Goal: Task Accomplishment & Management: Use online tool/utility

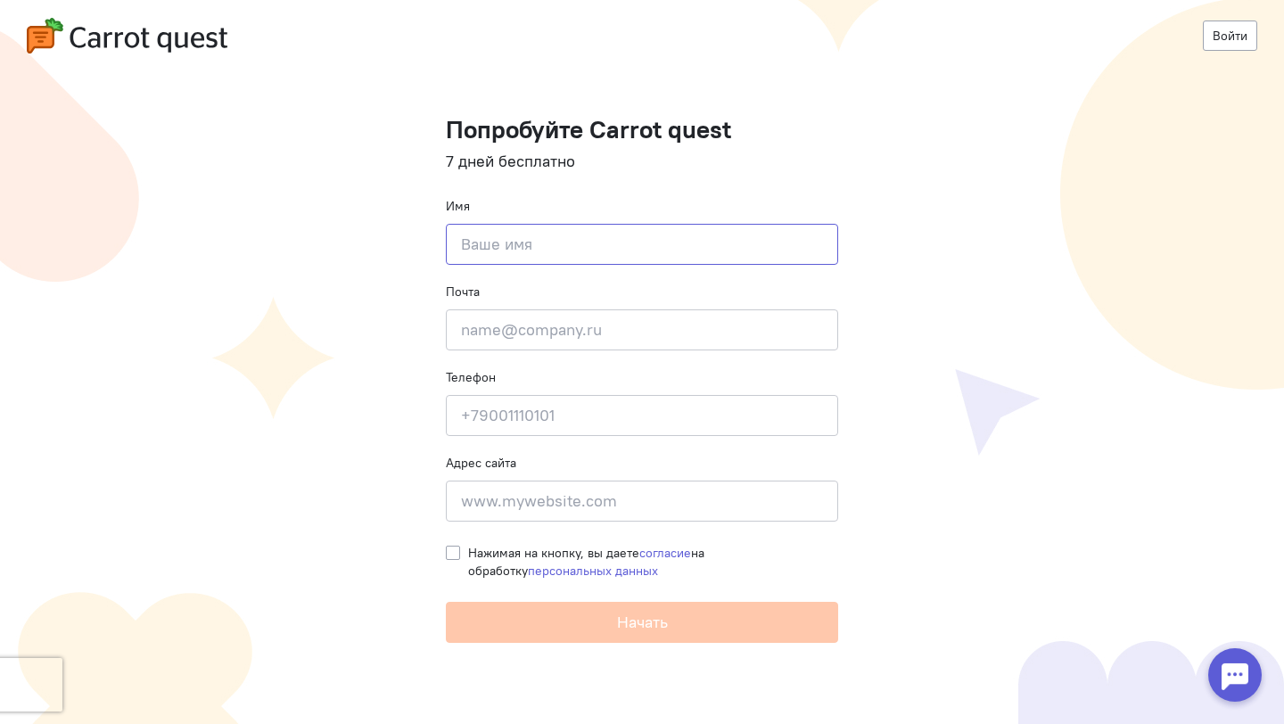
click at [514, 243] on input at bounding box center [642, 244] width 392 height 41
type input "[PERSON_NAME]"
click at [545, 326] on input "email" at bounding box center [642, 329] width 392 height 41
type input "л"
type input "[EMAIL_ADDRESS][DOMAIN_NAME]"
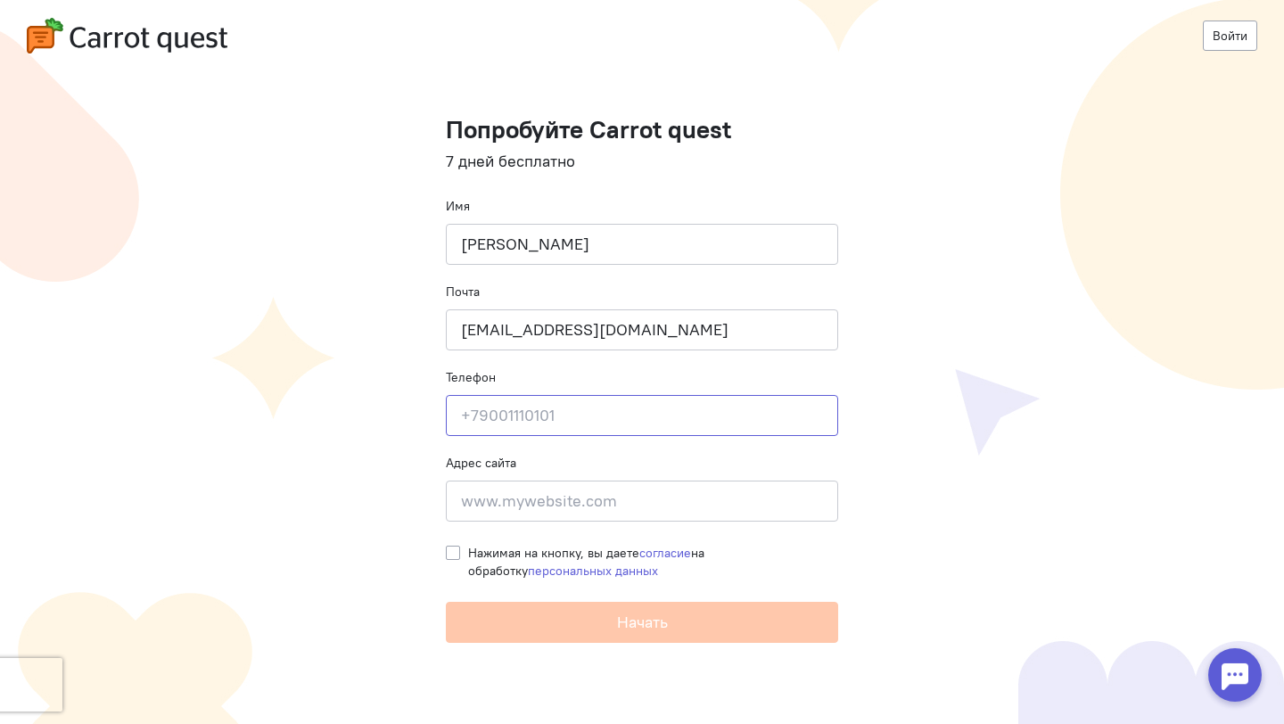
click at [563, 412] on input at bounding box center [642, 415] width 392 height 41
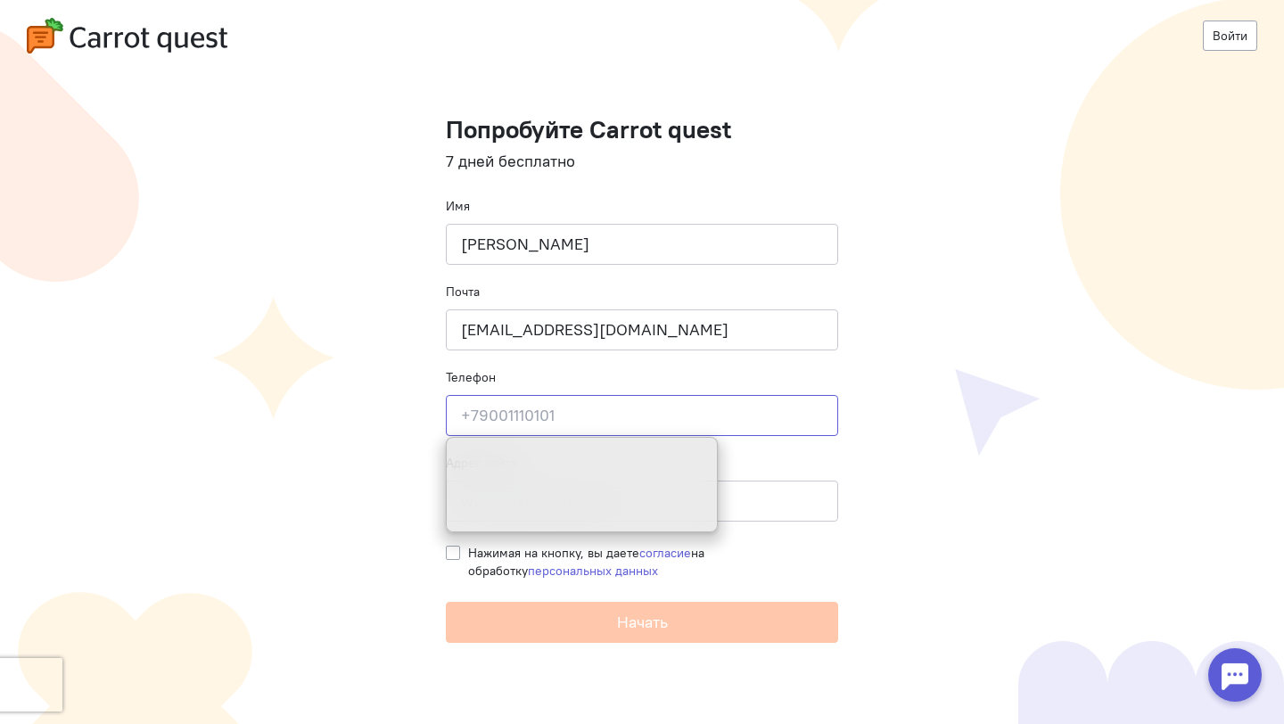
type input "="
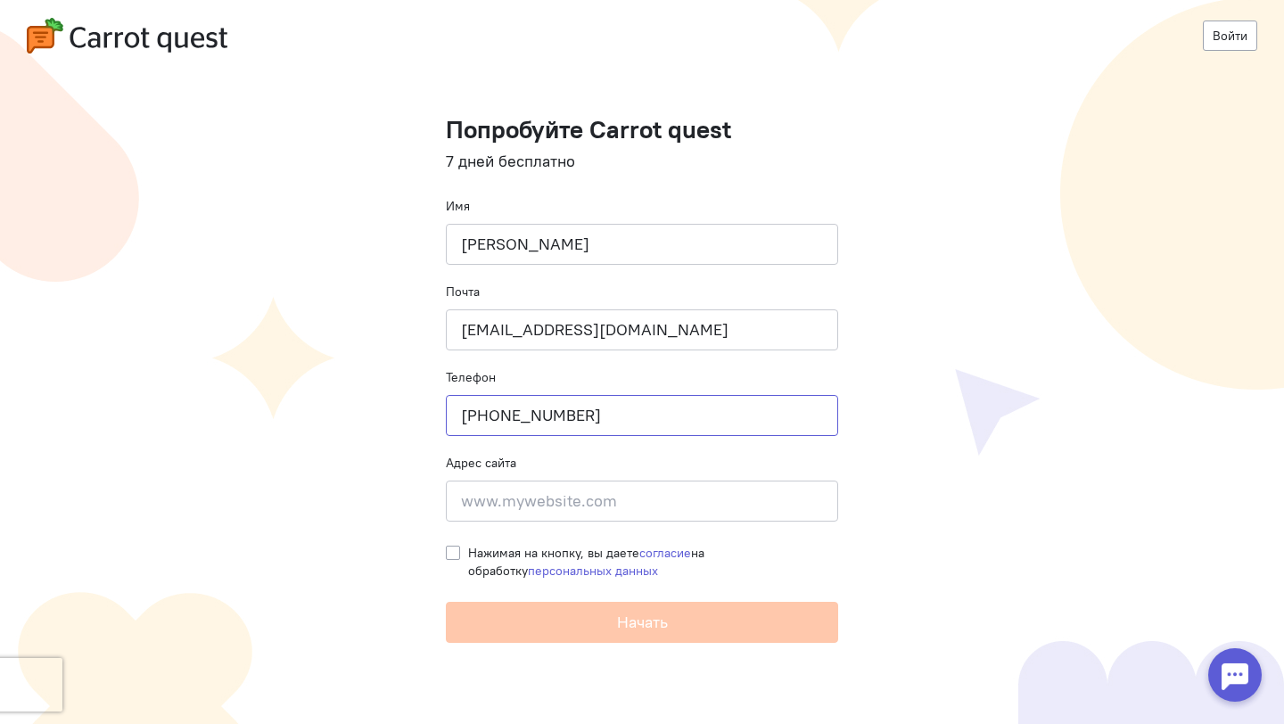
type input "[PHONE_NUMBER]"
click at [586, 513] on input at bounding box center [642, 501] width 392 height 41
type input "к"
type input "[DOMAIN_NAME]"
click at [468, 556] on label "Нажимая на кнопку, вы даете согласие на обработку персональных данных" at bounding box center [653, 562] width 370 height 36
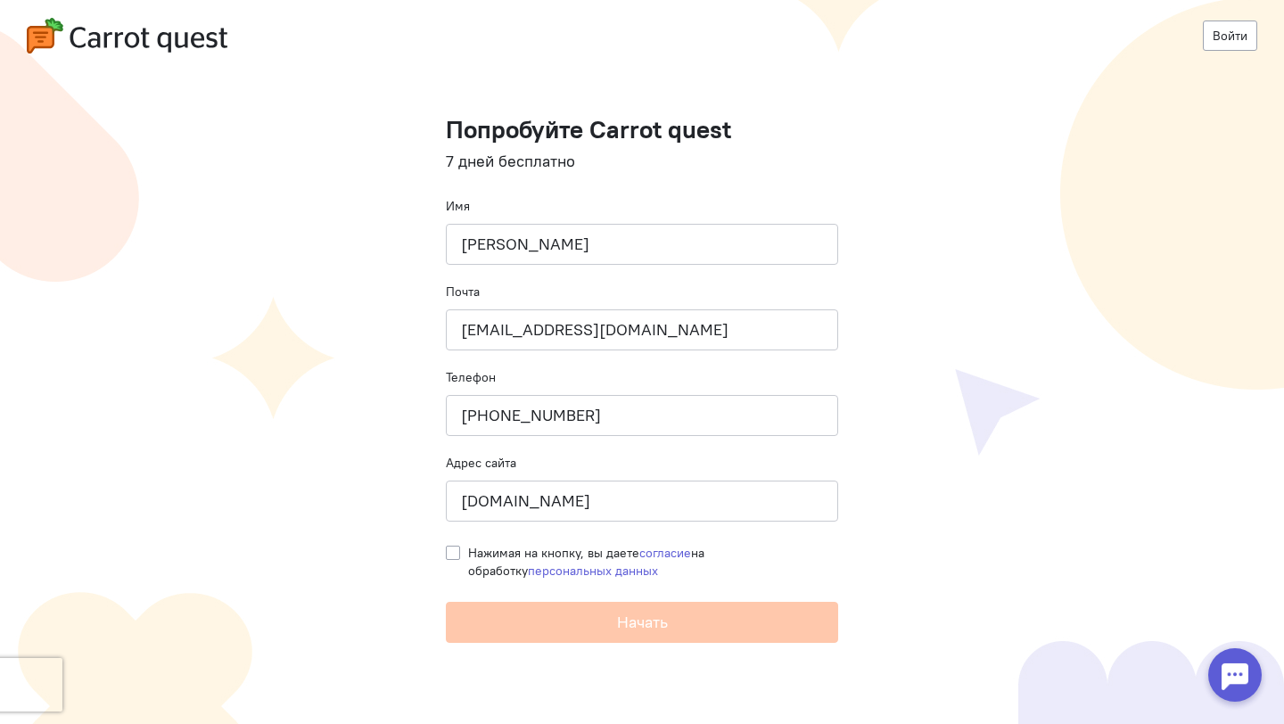
click at [458, 556] on input "Нажимая на кнопку, вы даете согласие на обработку персональных данных" at bounding box center [453, 552] width 14 height 16
checkbox input "true"
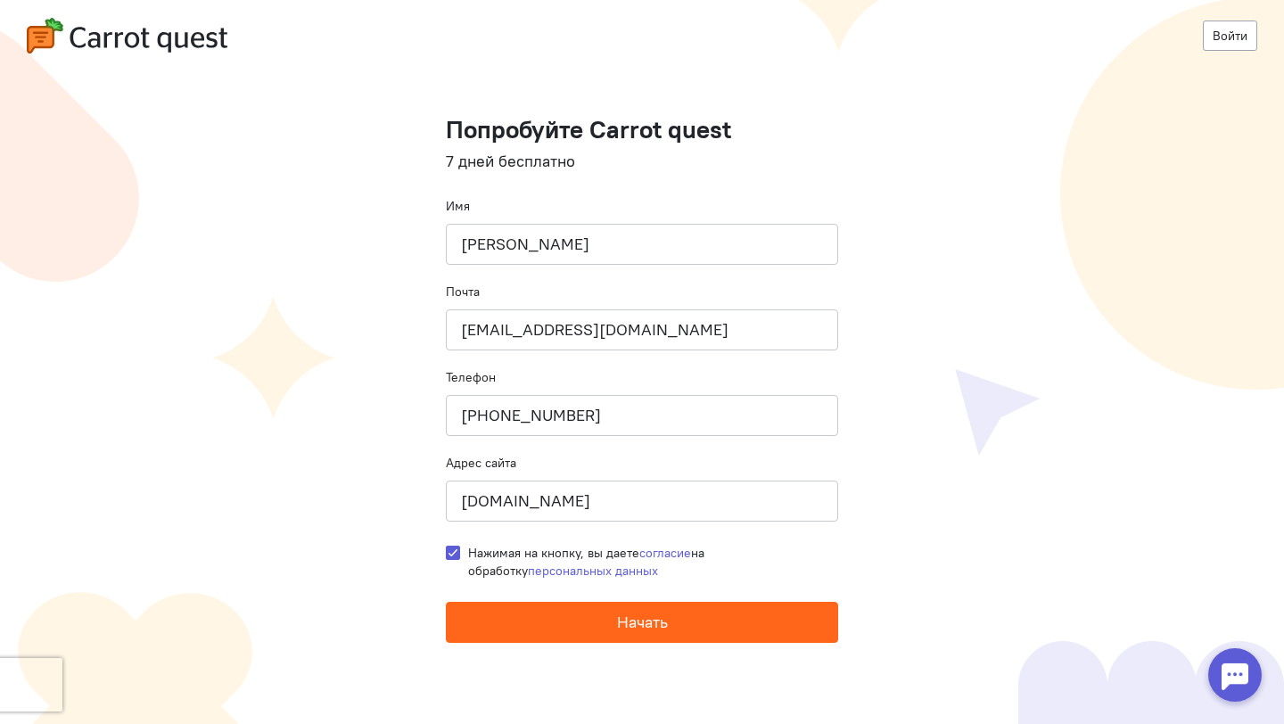
click at [522, 602] on button "Начать" at bounding box center [642, 622] width 392 height 41
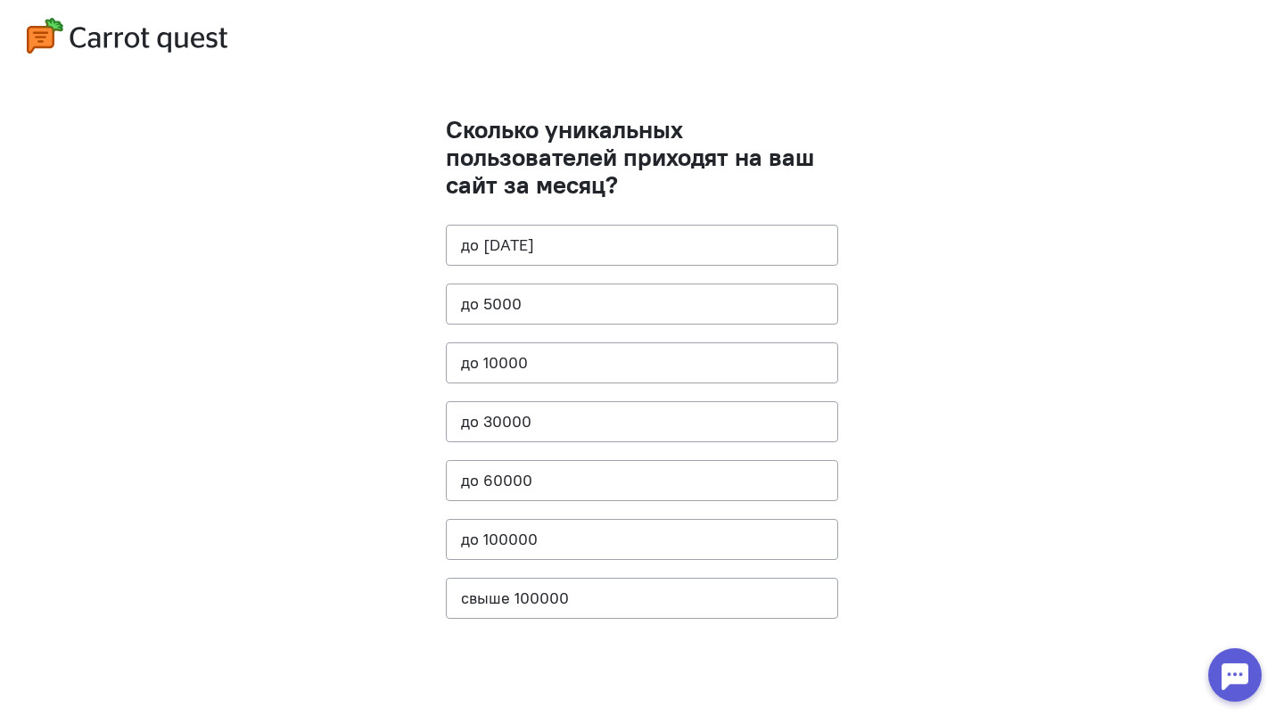
click at [327, 264] on cq-questions "Сколько уникальных пользователей приходят на ваш сайт за месяц? до 1000 до 5000…" at bounding box center [642, 362] width 1284 height 724
click at [565, 476] on button "до 60000" at bounding box center [642, 480] width 392 height 41
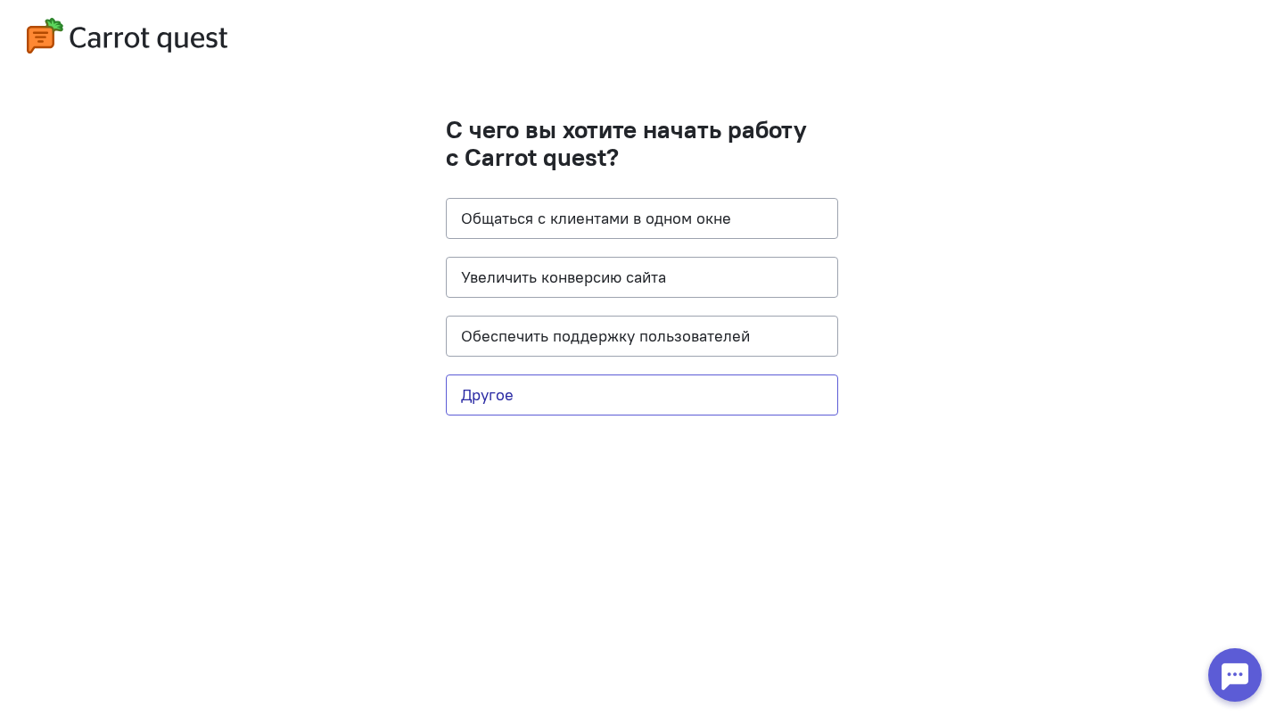
click at [466, 396] on button "Другое" at bounding box center [642, 395] width 392 height 41
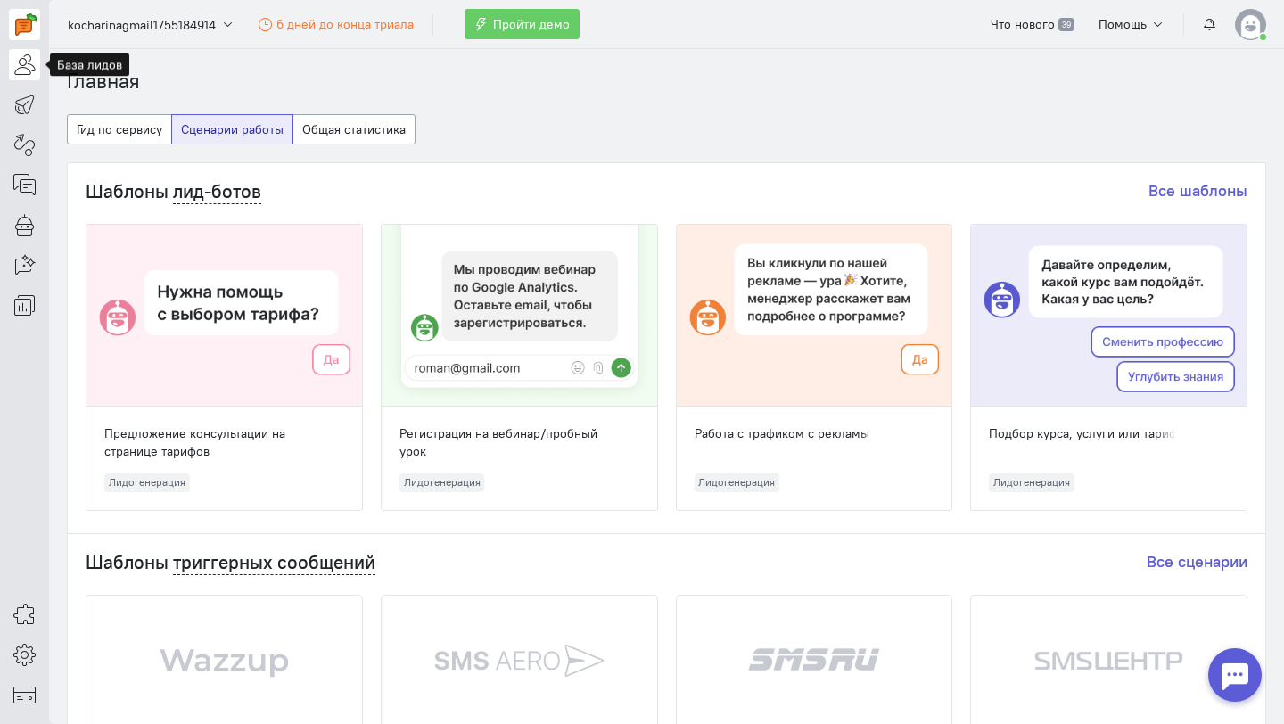
click at [28, 70] on icon at bounding box center [24, 64] width 22 height 21
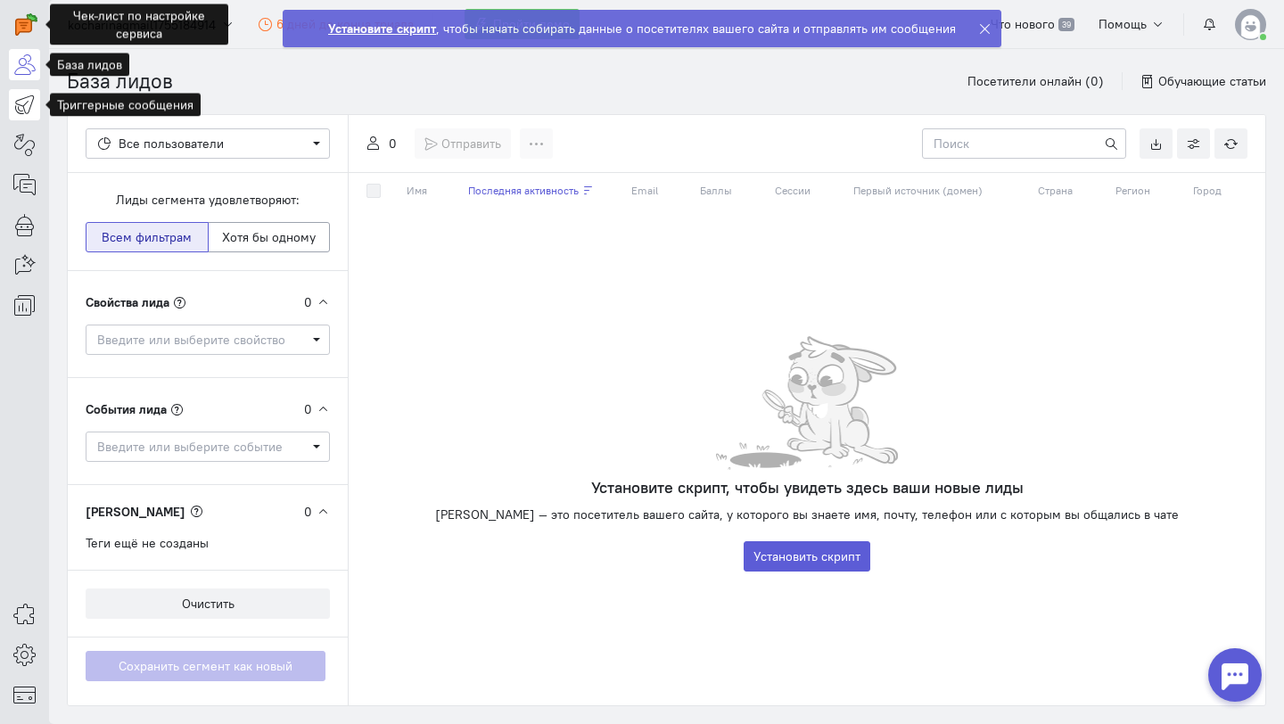
click at [25, 108] on icon at bounding box center [24, 104] width 22 height 21
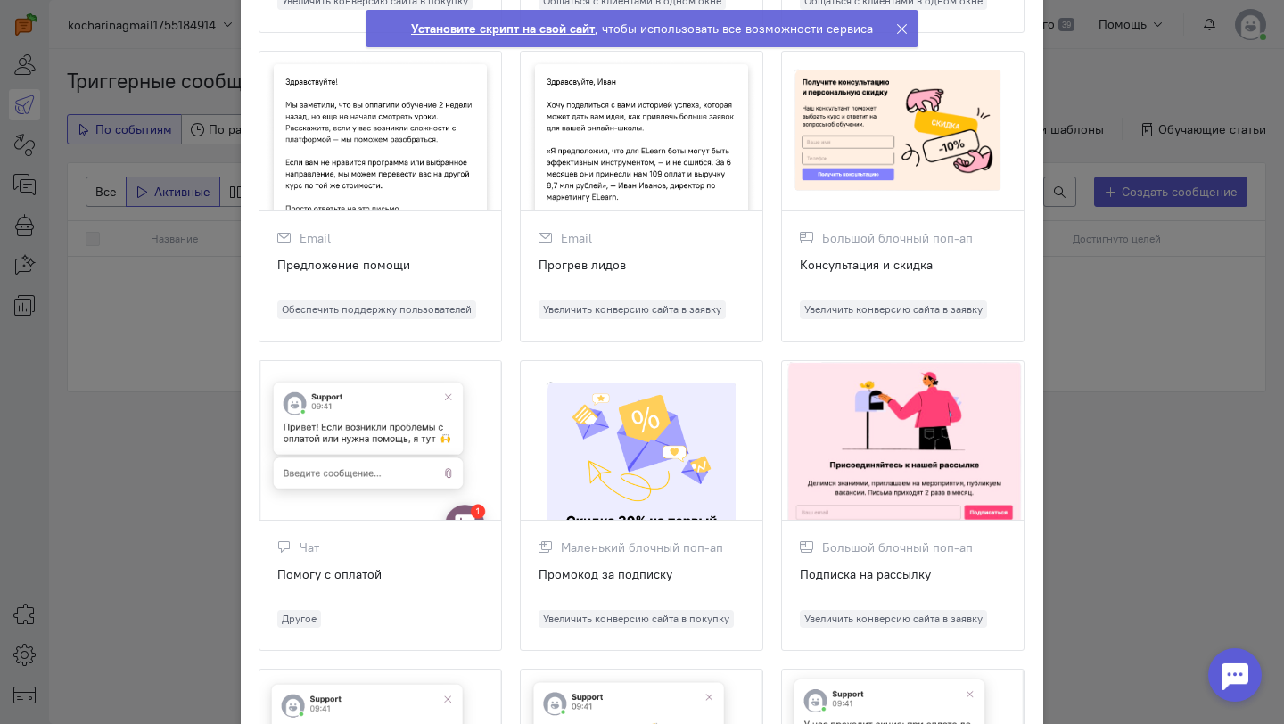
scroll to position [806, 0]
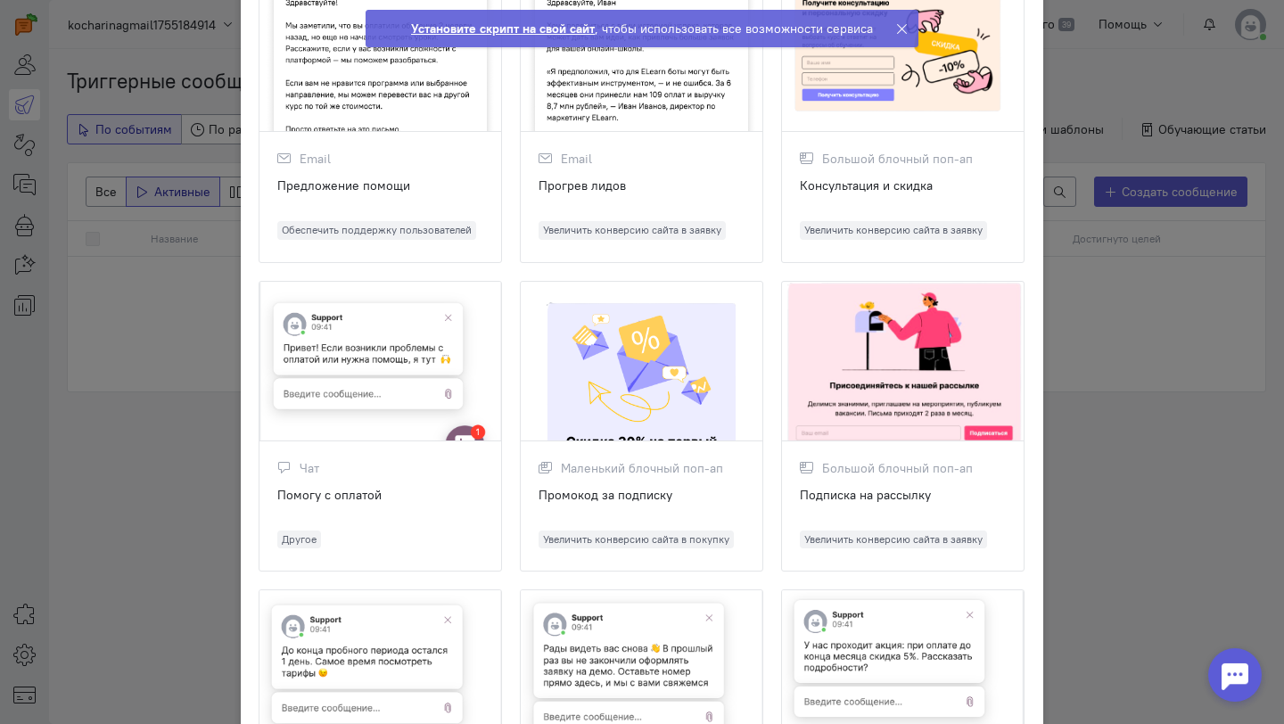
click at [614, 368] on div at bounding box center [642, 362] width 242 height 160
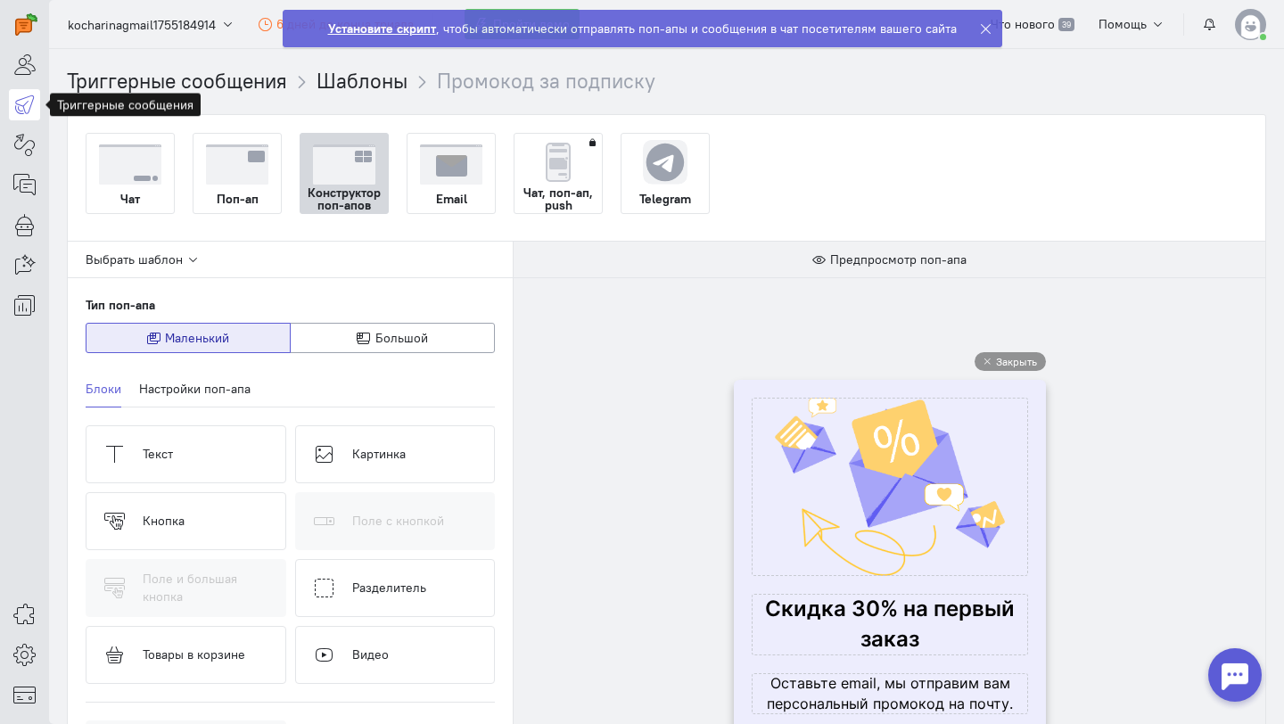
scroll to position [201, 0]
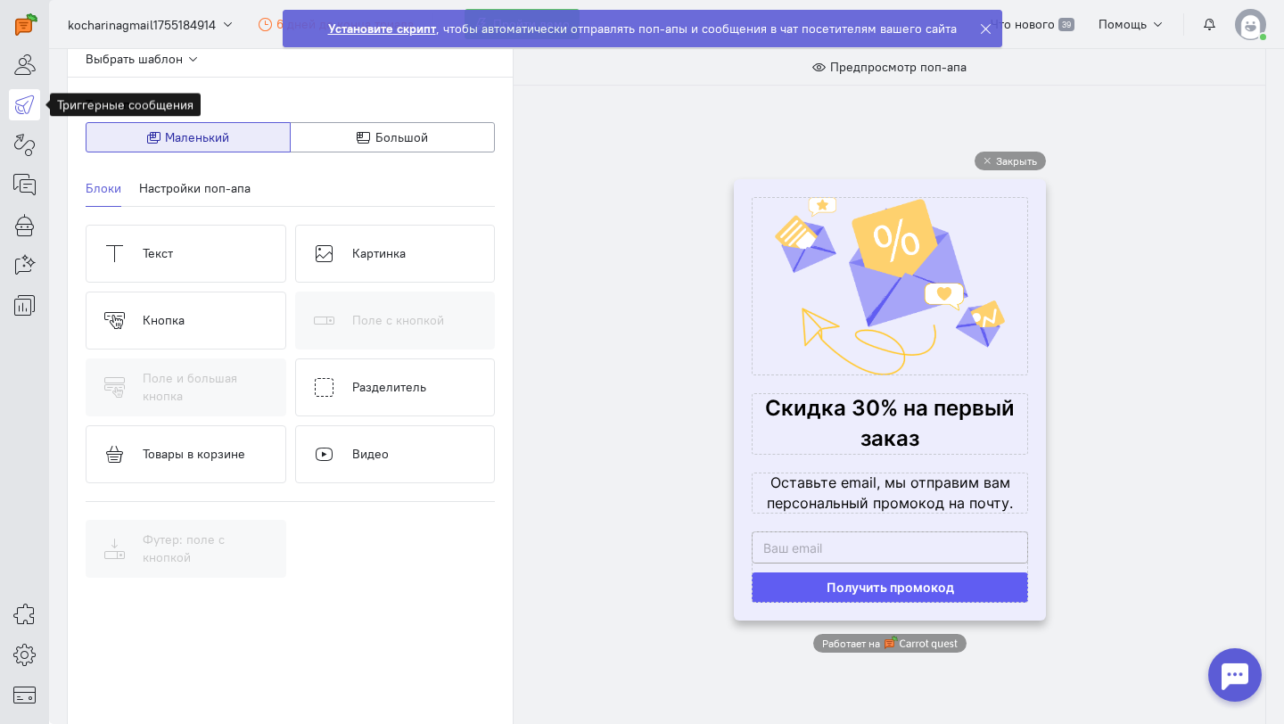
click at [983, 33] on icon at bounding box center [985, 28] width 13 height 13
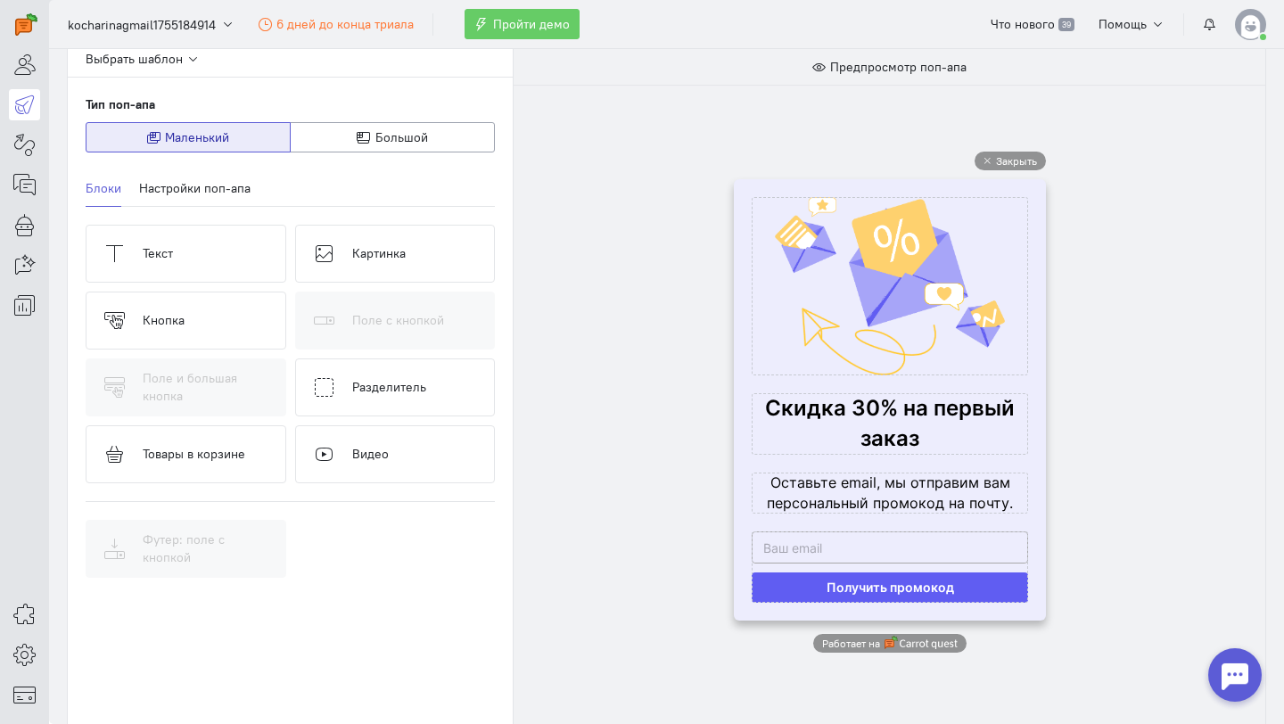
click at [1020, 154] on span "Закрыть" at bounding box center [1016, 160] width 41 height 15
click at [984, 159] on icon at bounding box center [988, 161] width 8 height 8
click at [545, 29] on span "Пройти демо" at bounding box center [531, 24] width 77 height 16
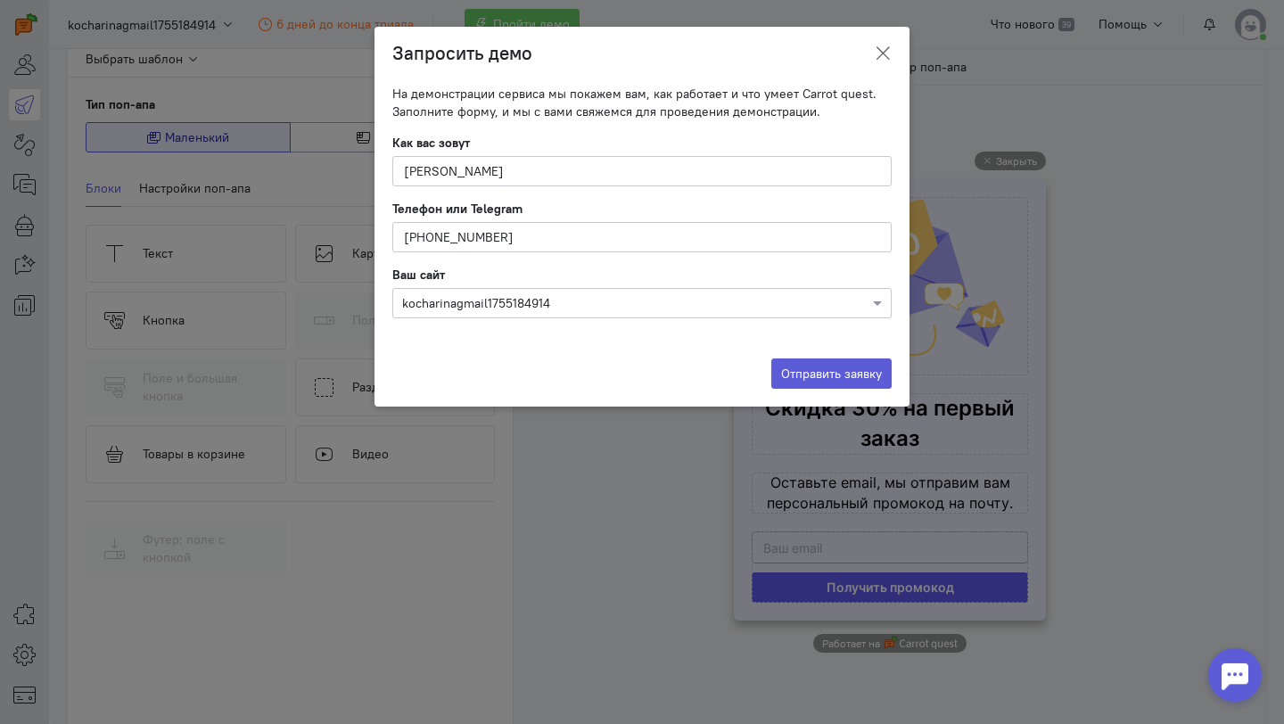
click at [888, 54] on icon at bounding box center [883, 54] width 18 height 18
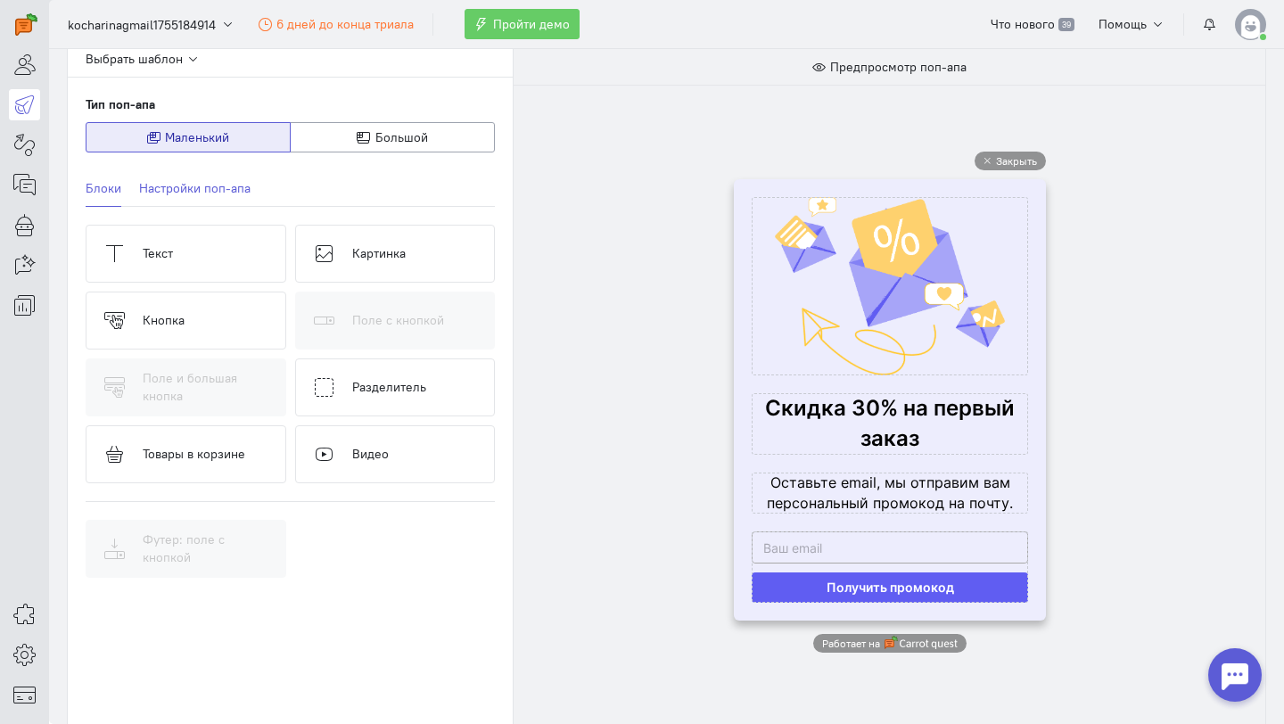
click at [228, 189] on link "Настройки поп-апа" at bounding box center [194, 188] width 111 height 37
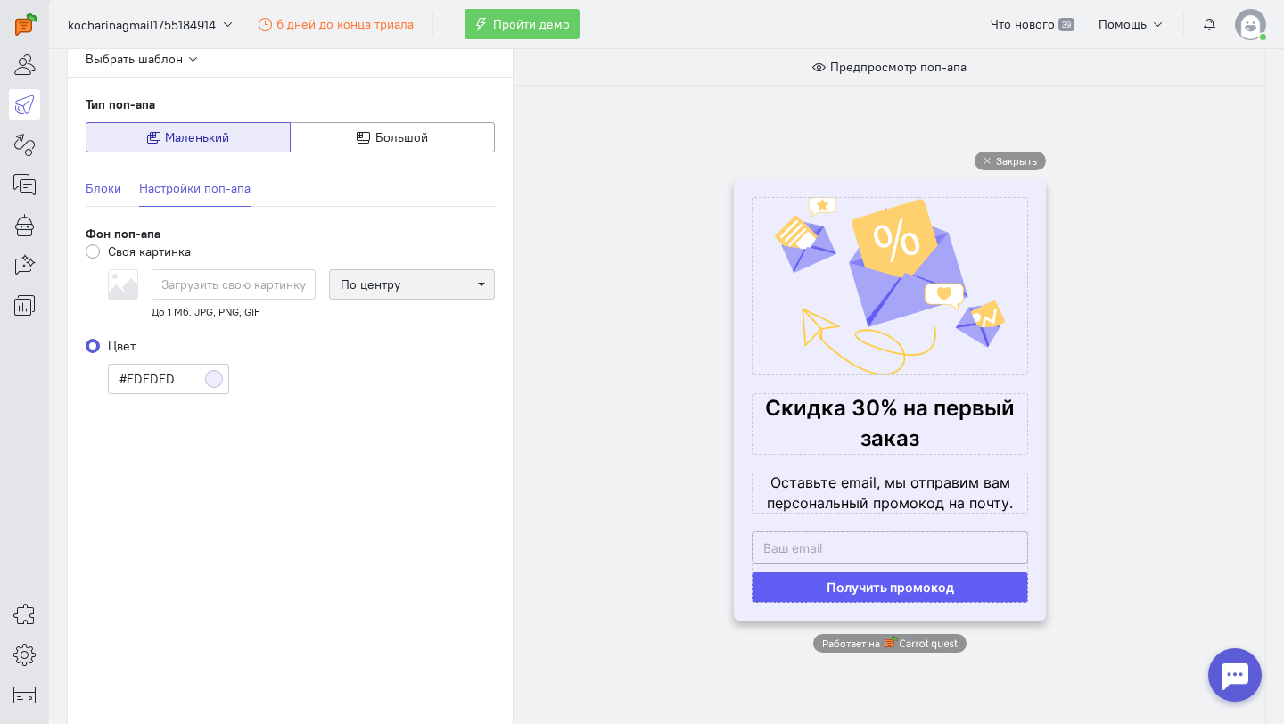
click at [111, 185] on link "Блоки" at bounding box center [104, 188] width 36 height 37
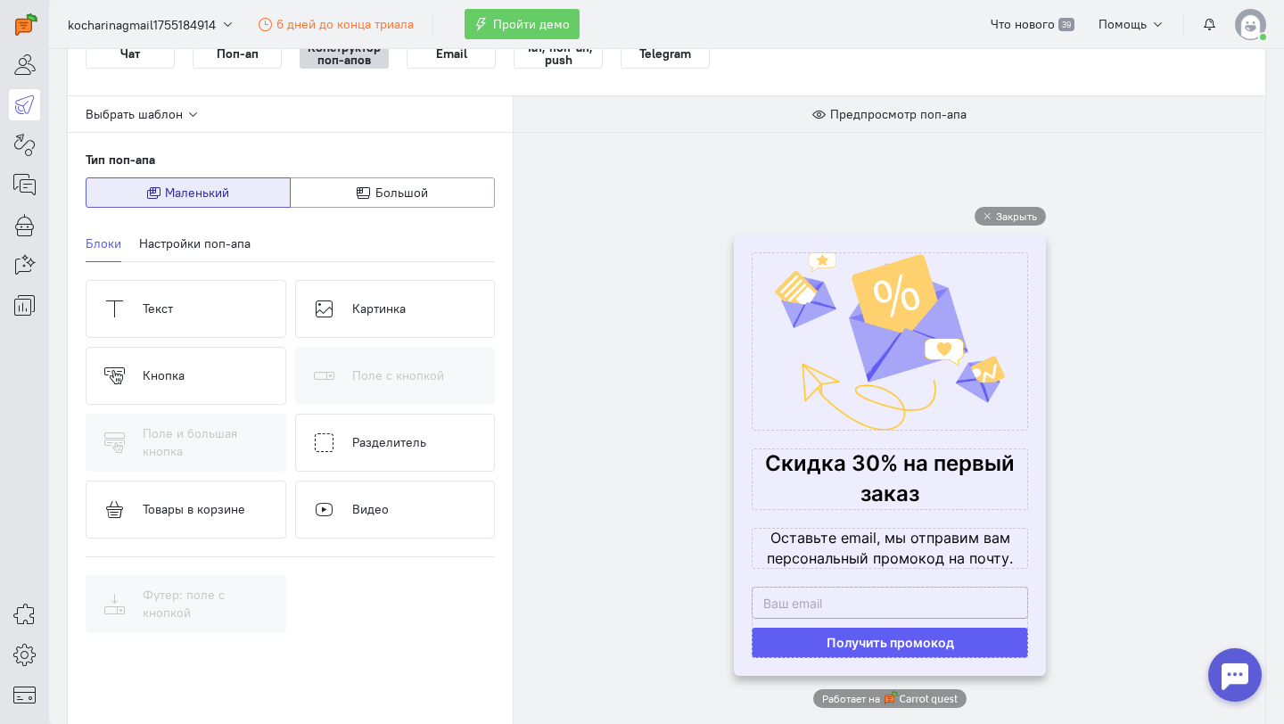
scroll to position [144, 0]
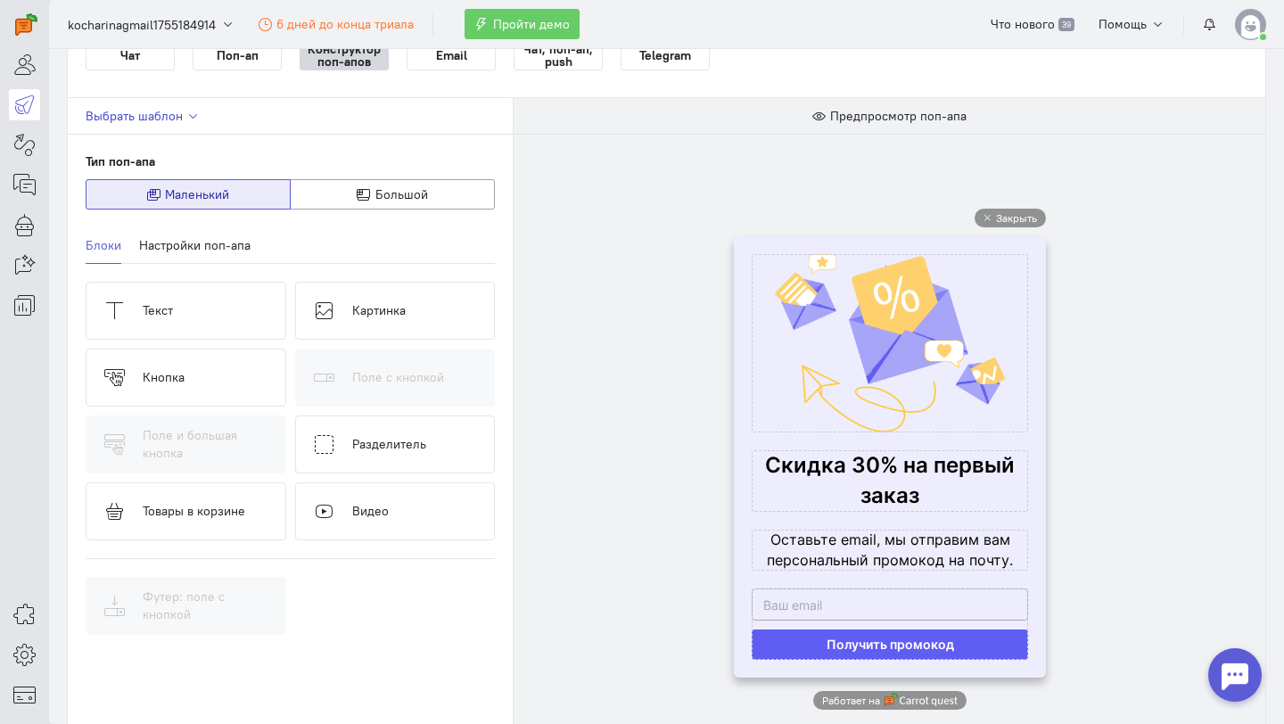
click at [183, 124] on button "Выбрать шаблон" at bounding box center [144, 116] width 116 height 18
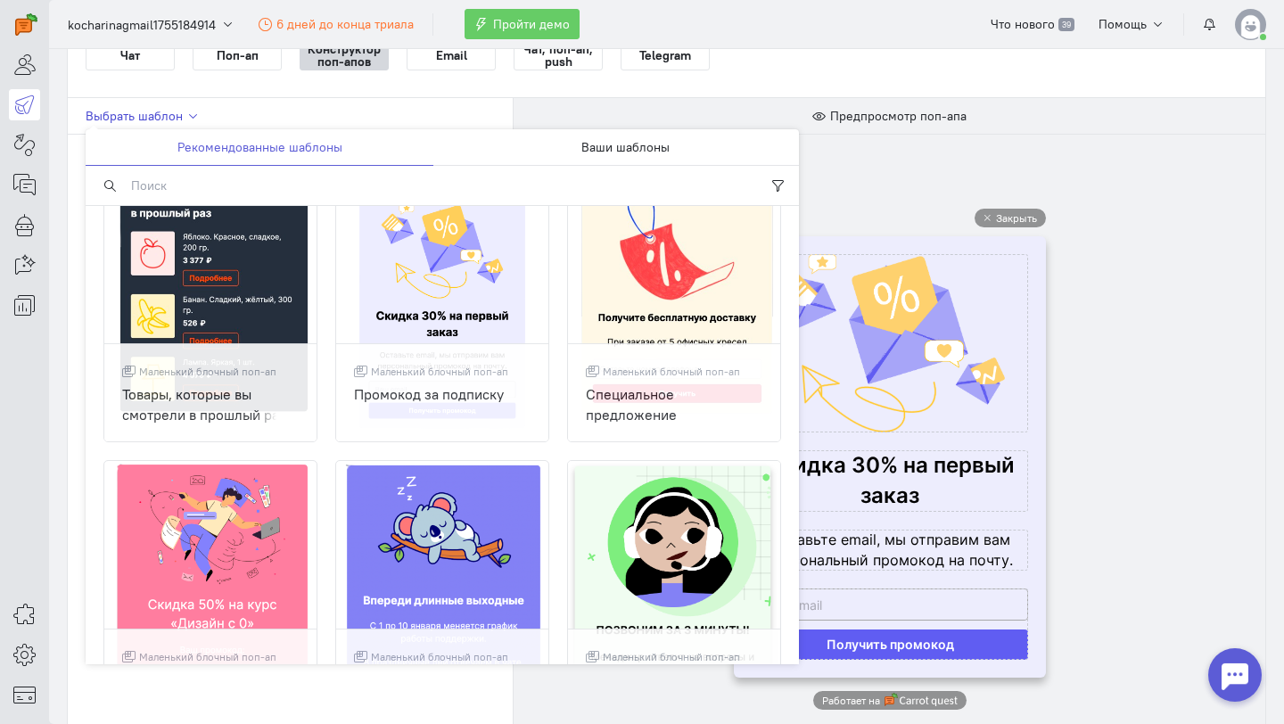
scroll to position [0, 0]
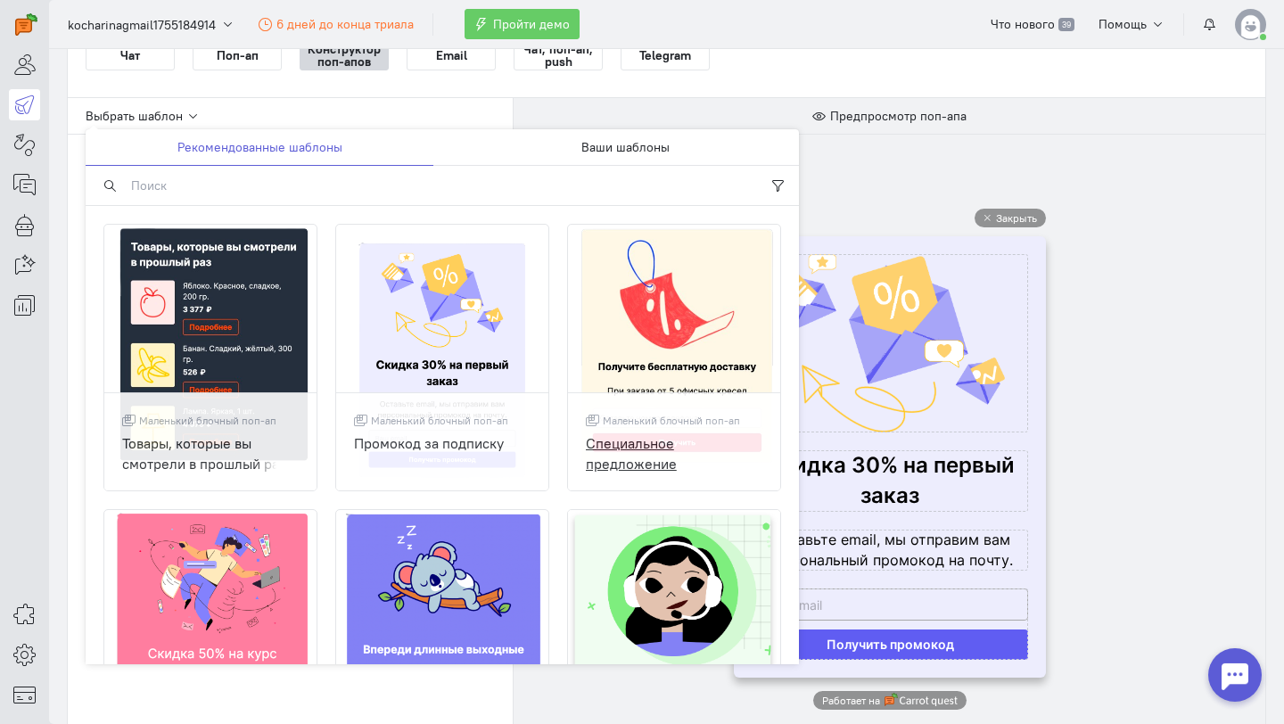
click at [688, 319] on img at bounding box center [674, 350] width 212 height 250
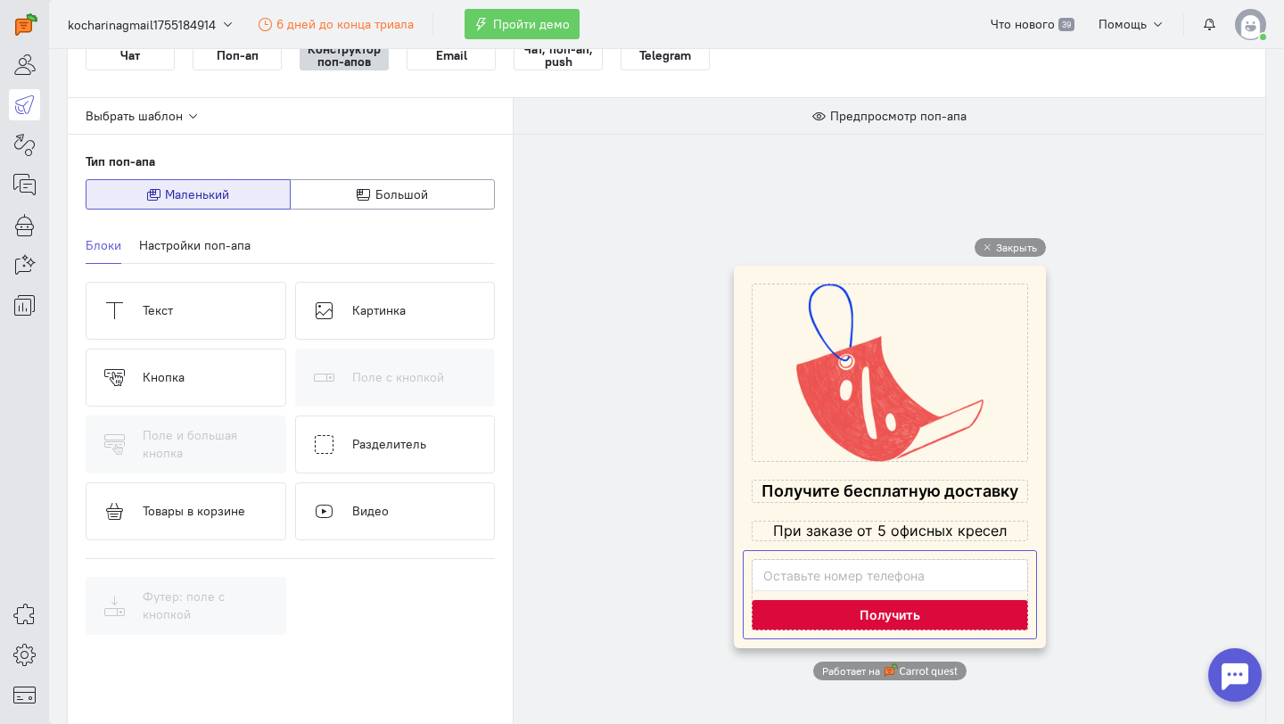
click at [969, 581] on cq-popup-input-with-big-button-block-preview at bounding box center [890, 594] width 276 height 71
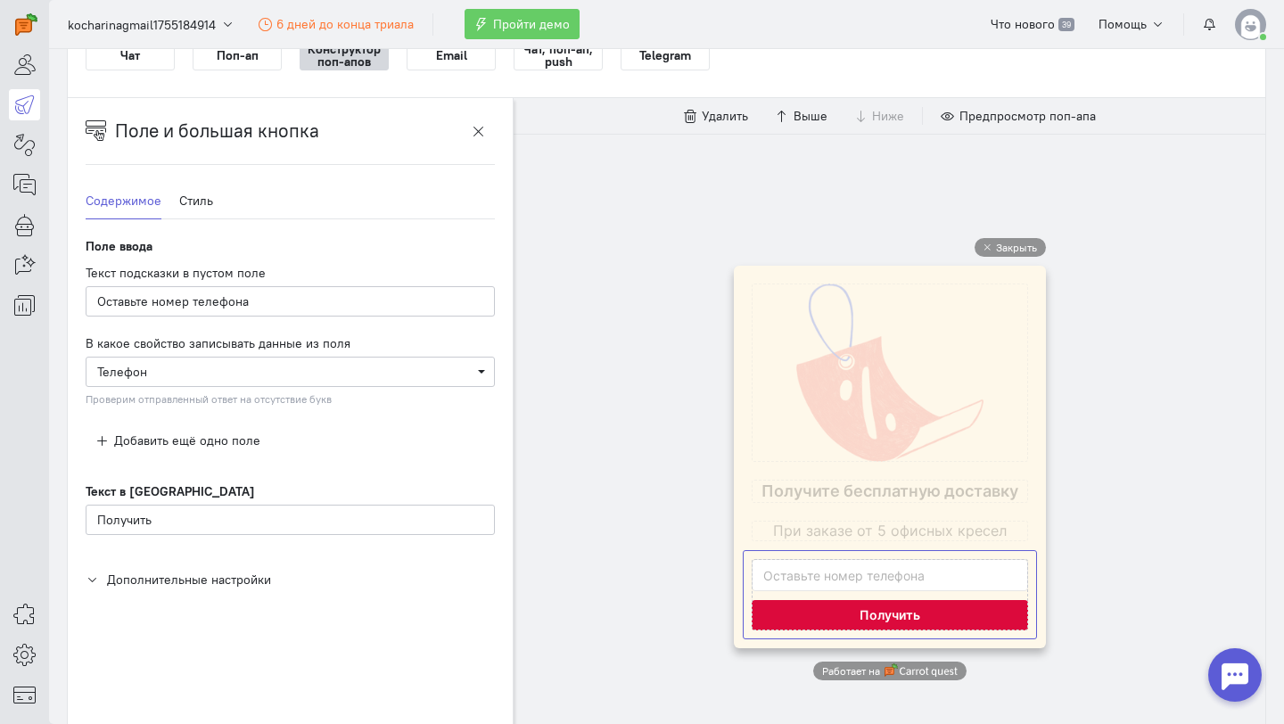
click at [410, 430] on div "Добавить ещё одно поле" at bounding box center [290, 440] width 409 height 30
click at [487, 371] on span "Выберите свойство пользователя Телефон" at bounding box center [290, 372] width 409 height 30
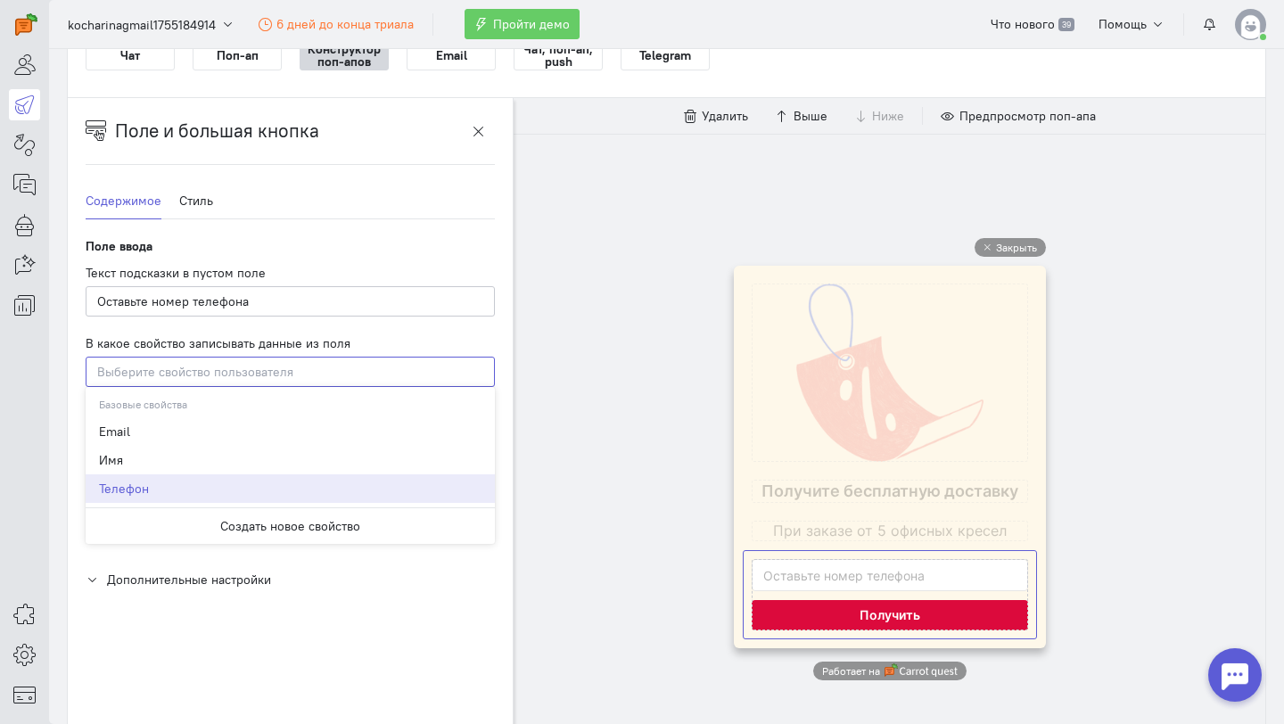
click at [487, 371] on input "Select box" at bounding box center [290, 372] width 409 height 30
click at [491, 280] on div "Текст подсказки в пустом поле Оставьте номер телефона" at bounding box center [290, 290] width 409 height 53
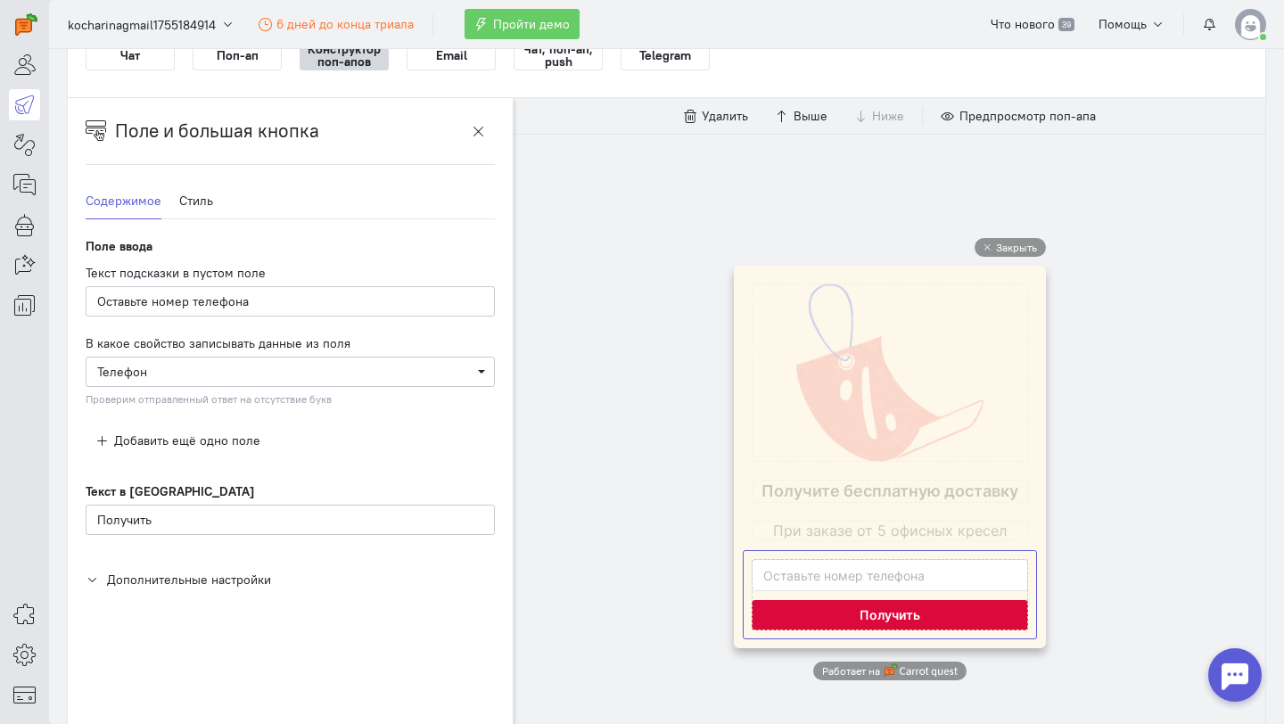
click at [215, 202] on ul "Содержимое Стиль" at bounding box center [290, 201] width 409 height 37
click at [195, 198] on link "Стиль" at bounding box center [196, 201] width 34 height 37
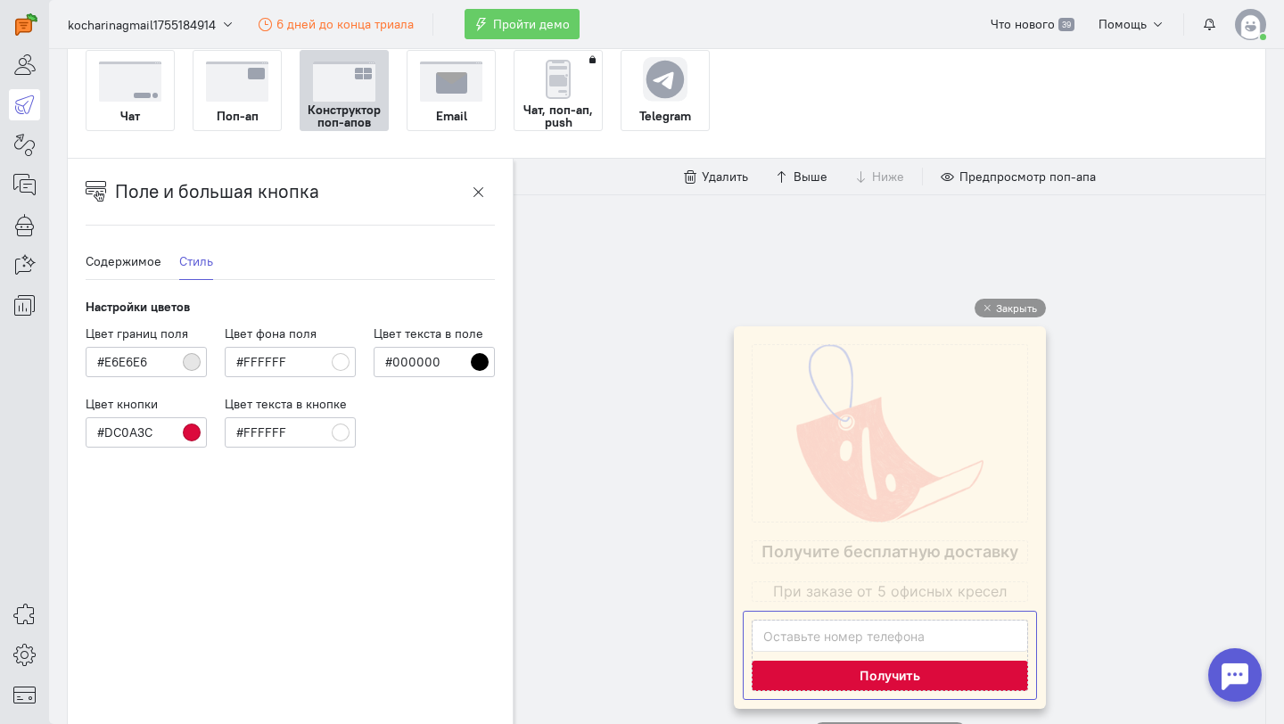
scroll to position [111, 0]
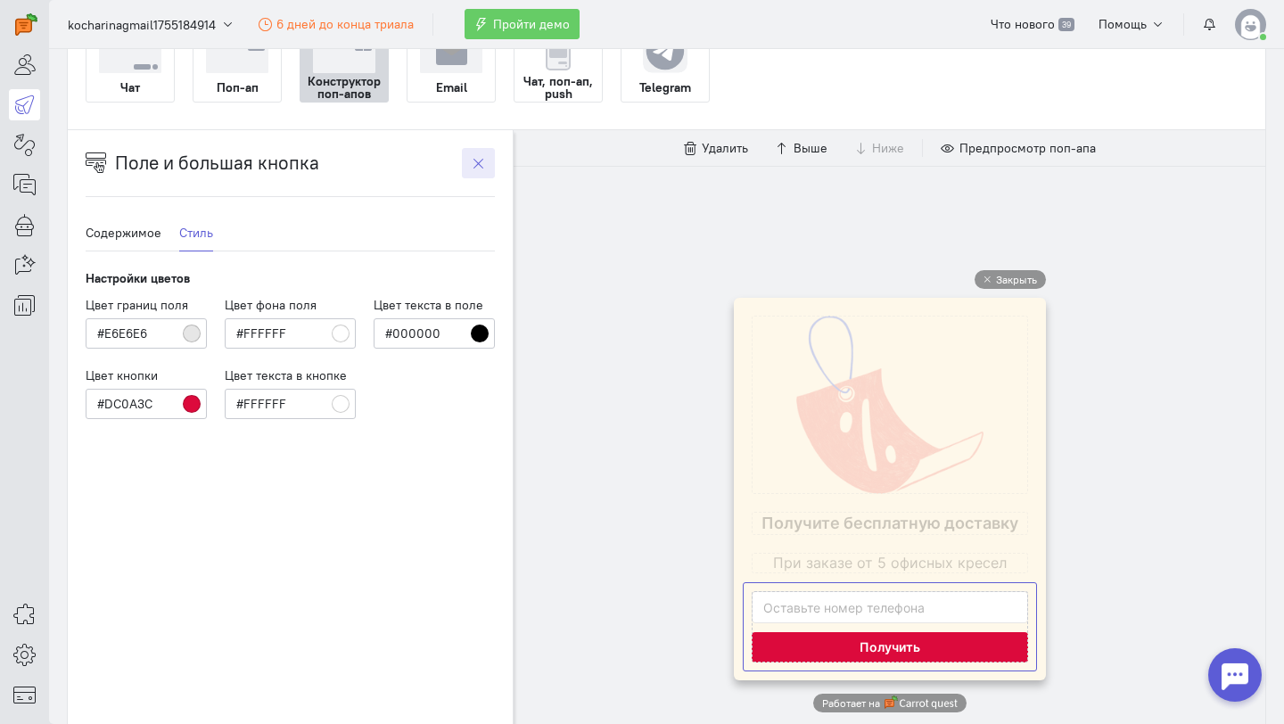
click at [475, 161] on icon "button" at bounding box center [478, 163] width 13 height 13
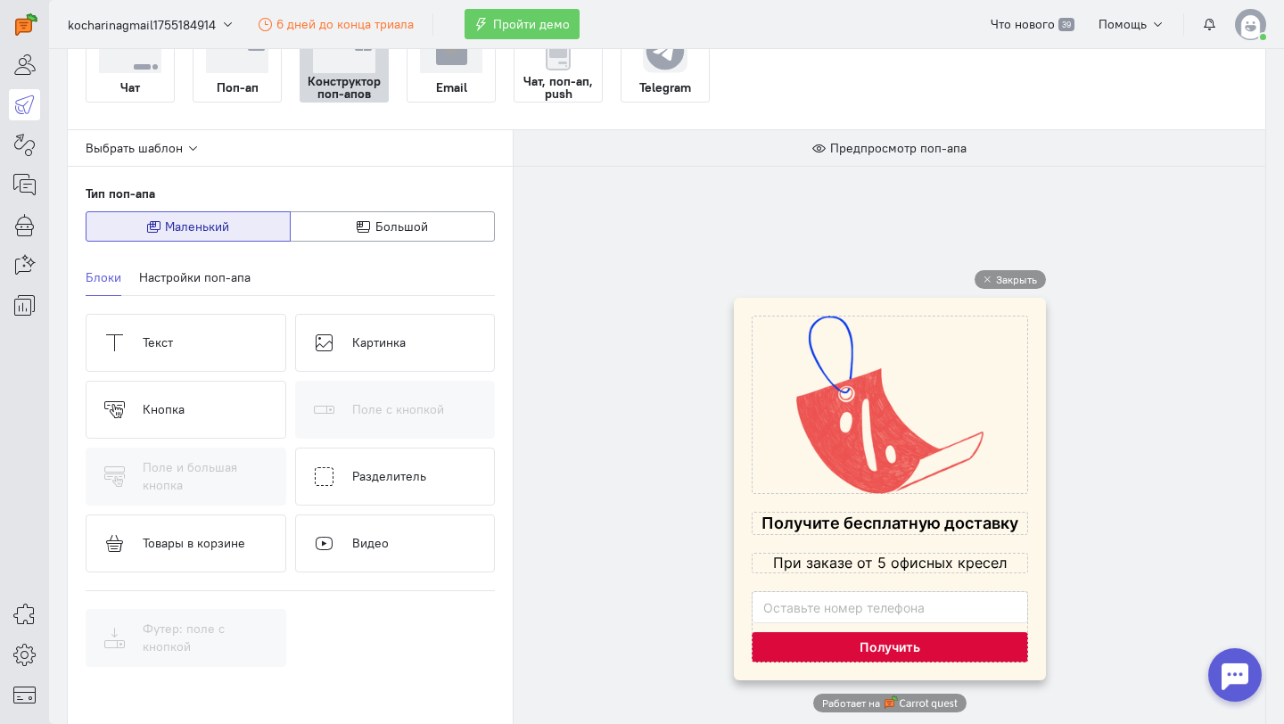
scroll to position [211, 0]
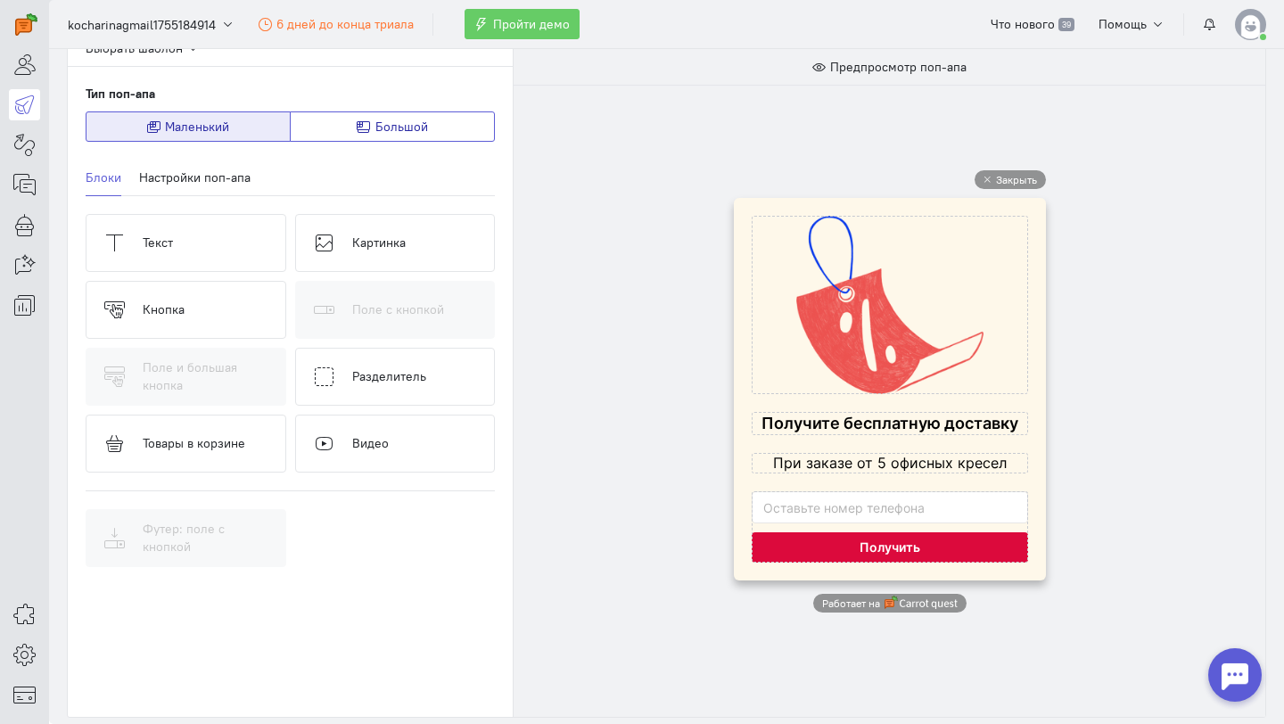
click at [449, 111] on button "Большой" at bounding box center [392, 126] width 205 height 30
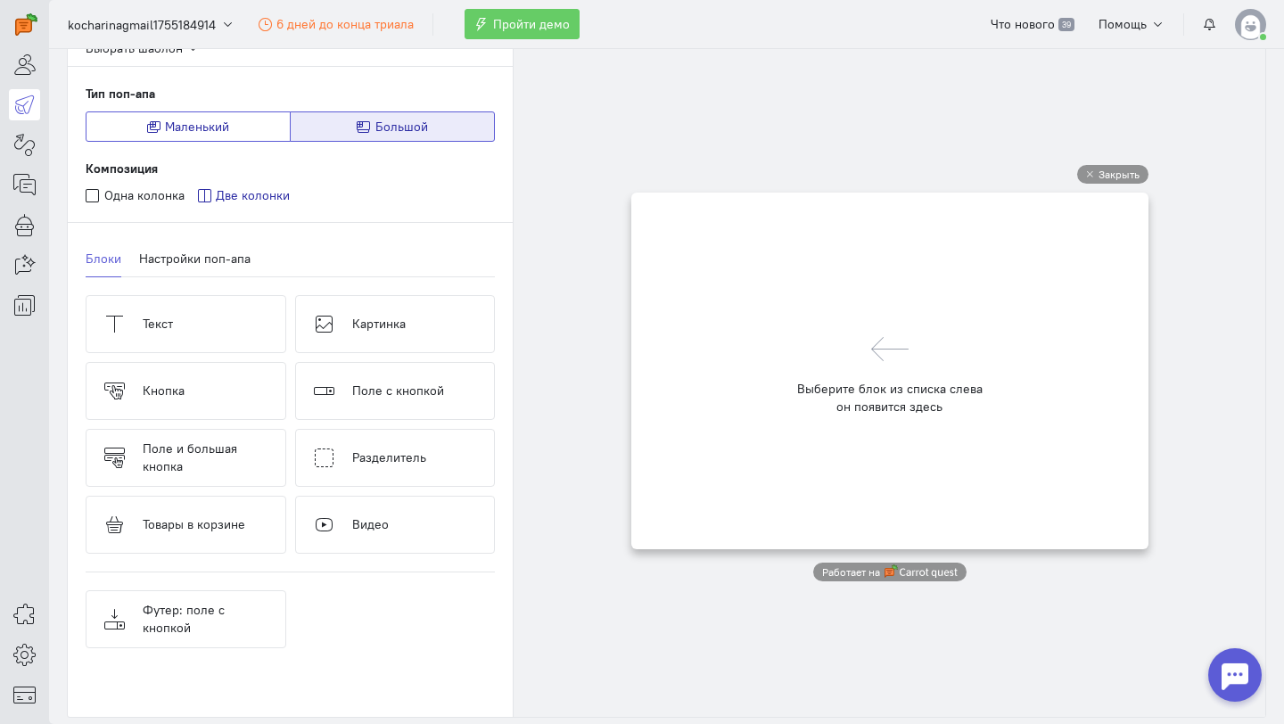
click at [215, 127] on span "Маленький" at bounding box center [197, 127] width 64 height 16
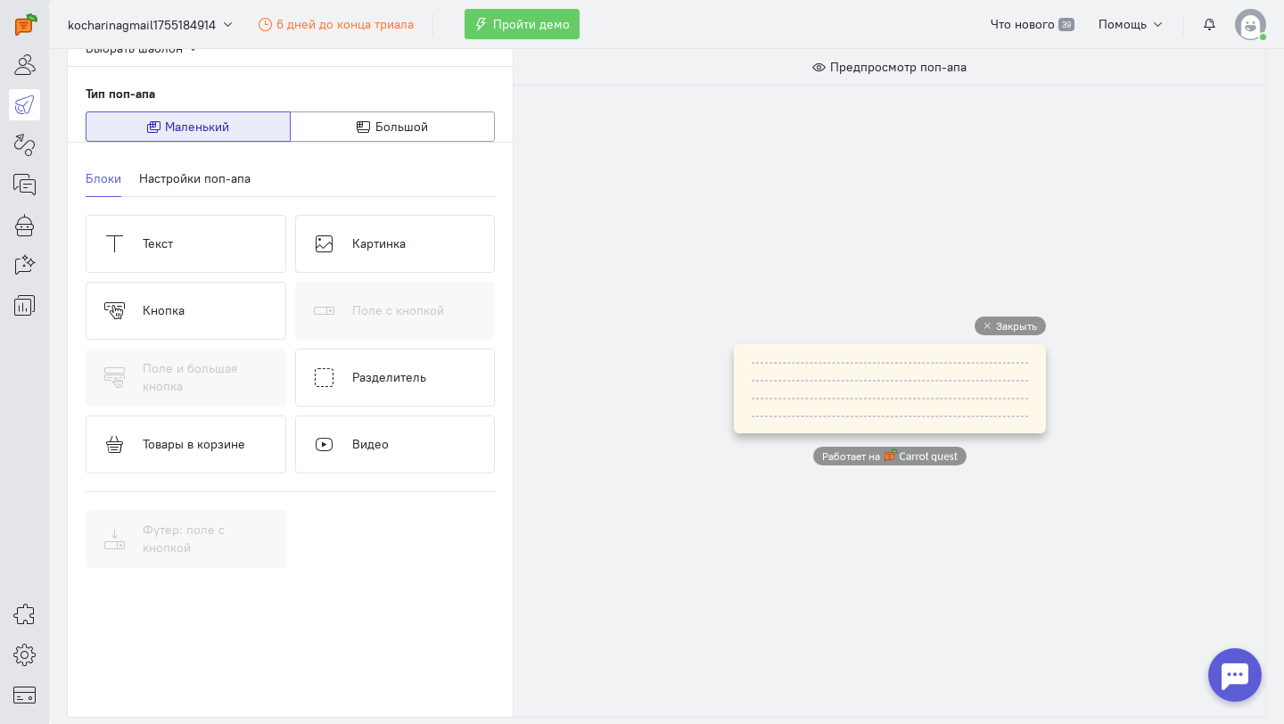
scroll to position [0, 0]
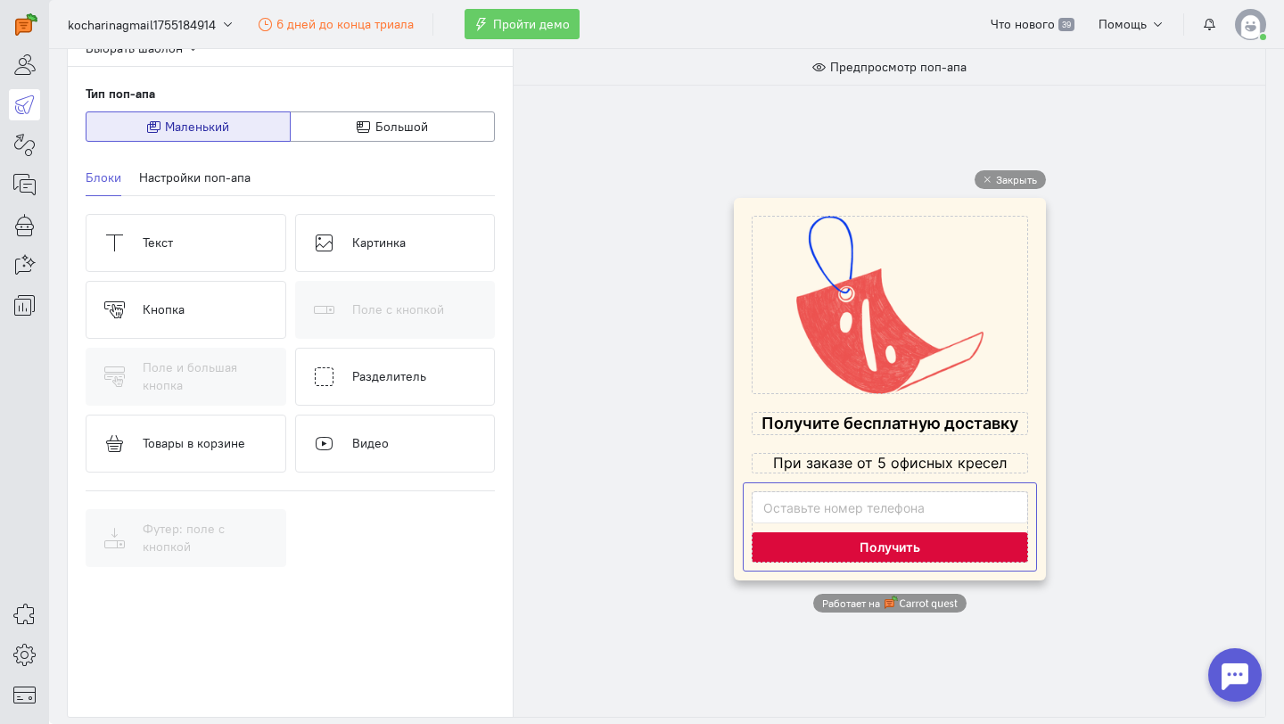
click at [812, 509] on cq-popup-input-with-big-button-block-preview at bounding box center [890, 526] width 276 height 71
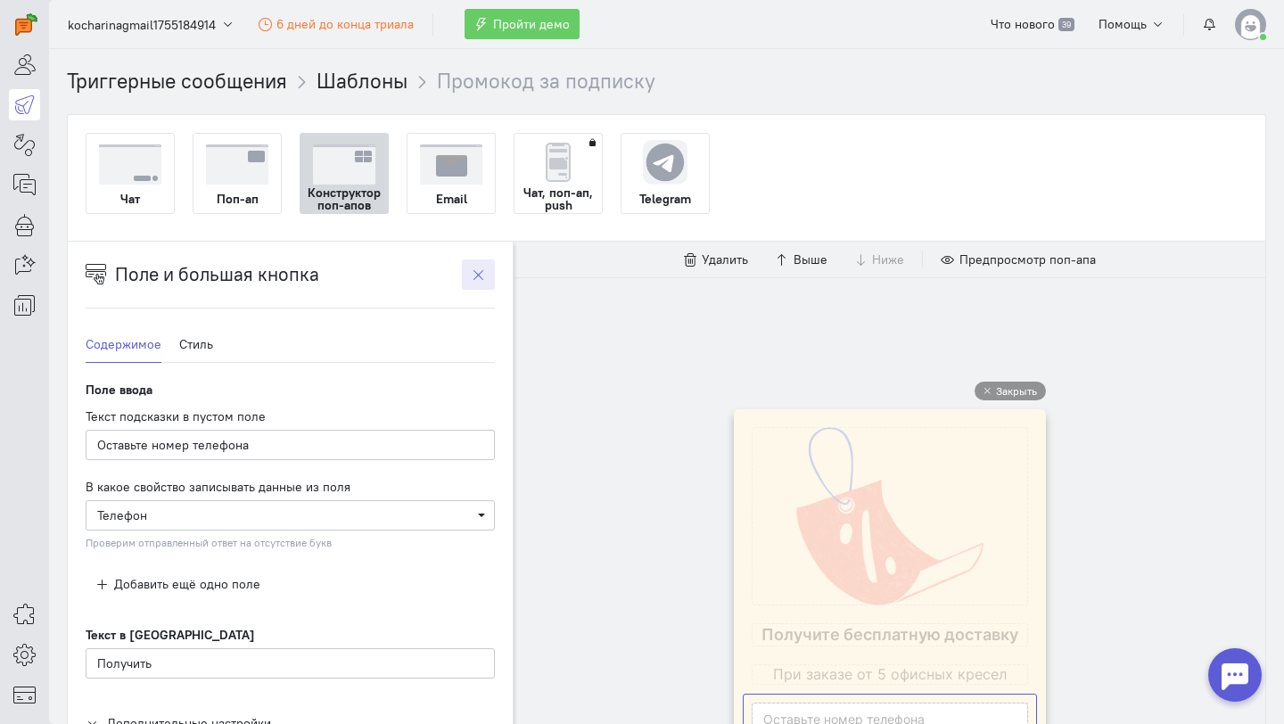
click at [485, 276] on button "button" at bounding box center [478, 275] width 33 height 30
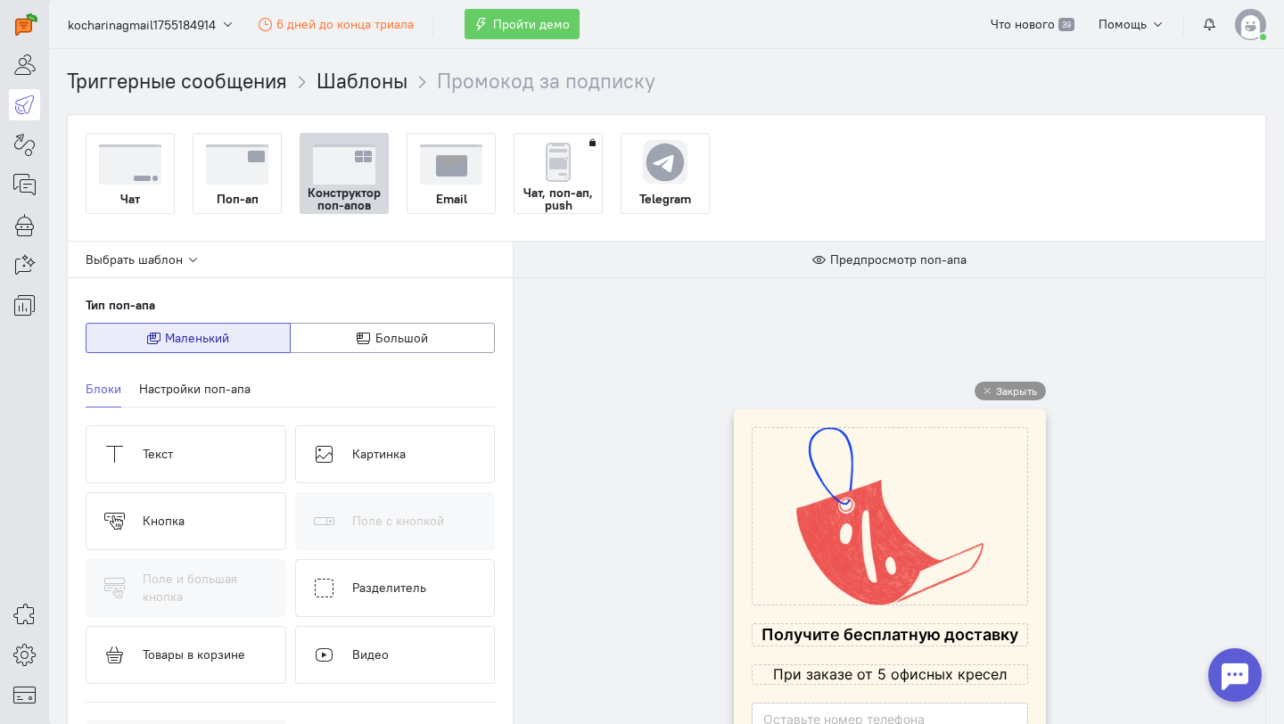
click at [235, 161] on img at bounding box center [237, 164] width 62 height 40
click at [0, 0] on input "Поп-ап" at bounding box center [0, 0] width 0 height 0
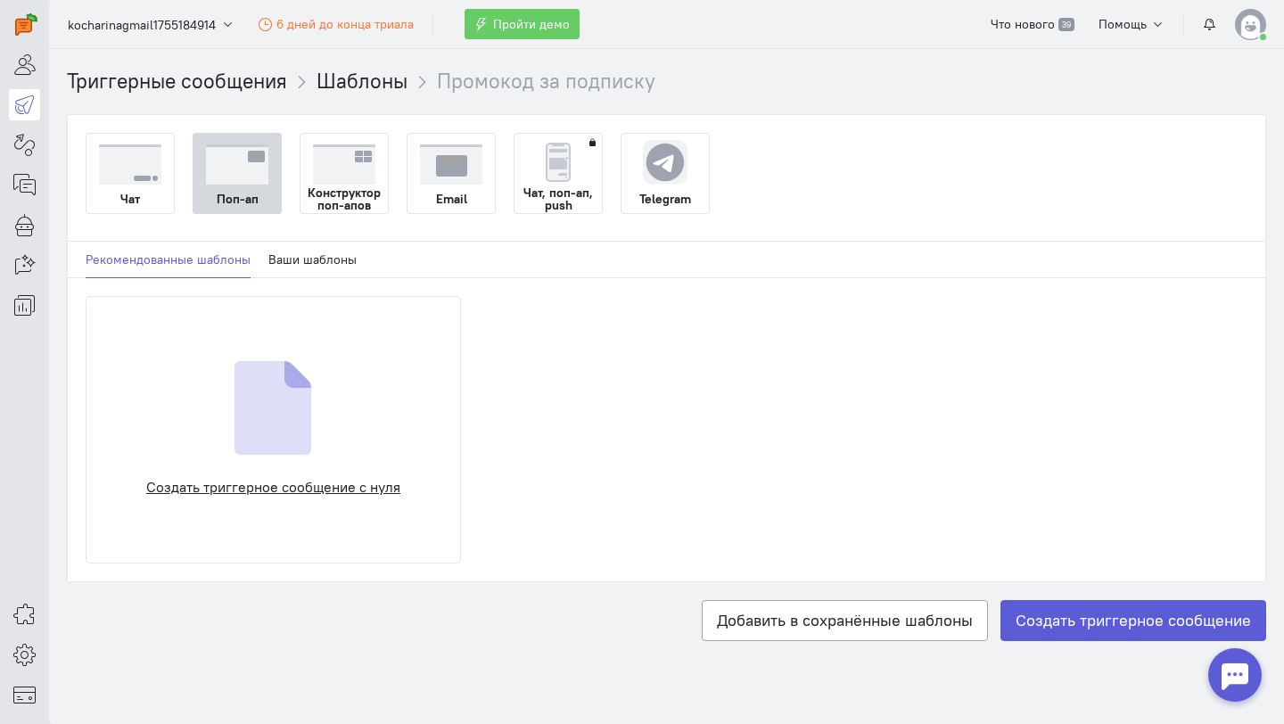
click at [383, 379] on div "Создать триггерное сообщение с нуля" at bounding box center [273, 430] width 375 height 268
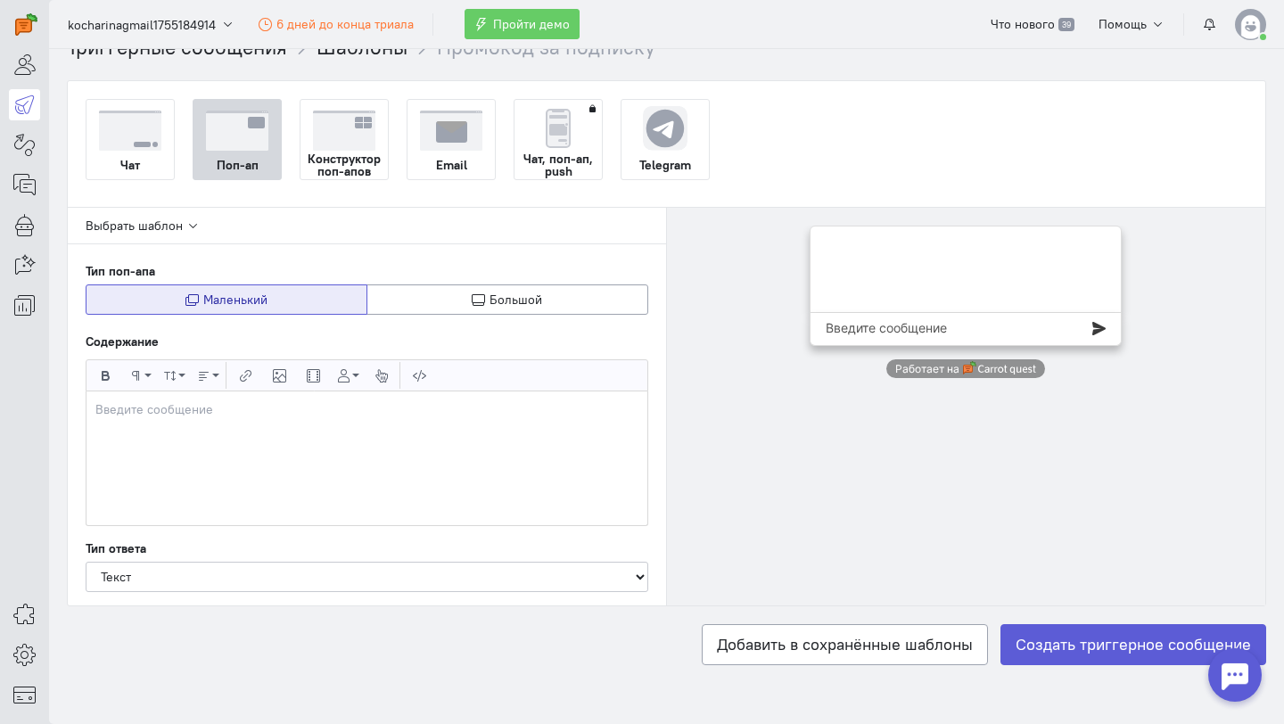
scroll to position [33, 0]
click at [305, 447] on div at bounding box center [367, 459] width 561 height 134
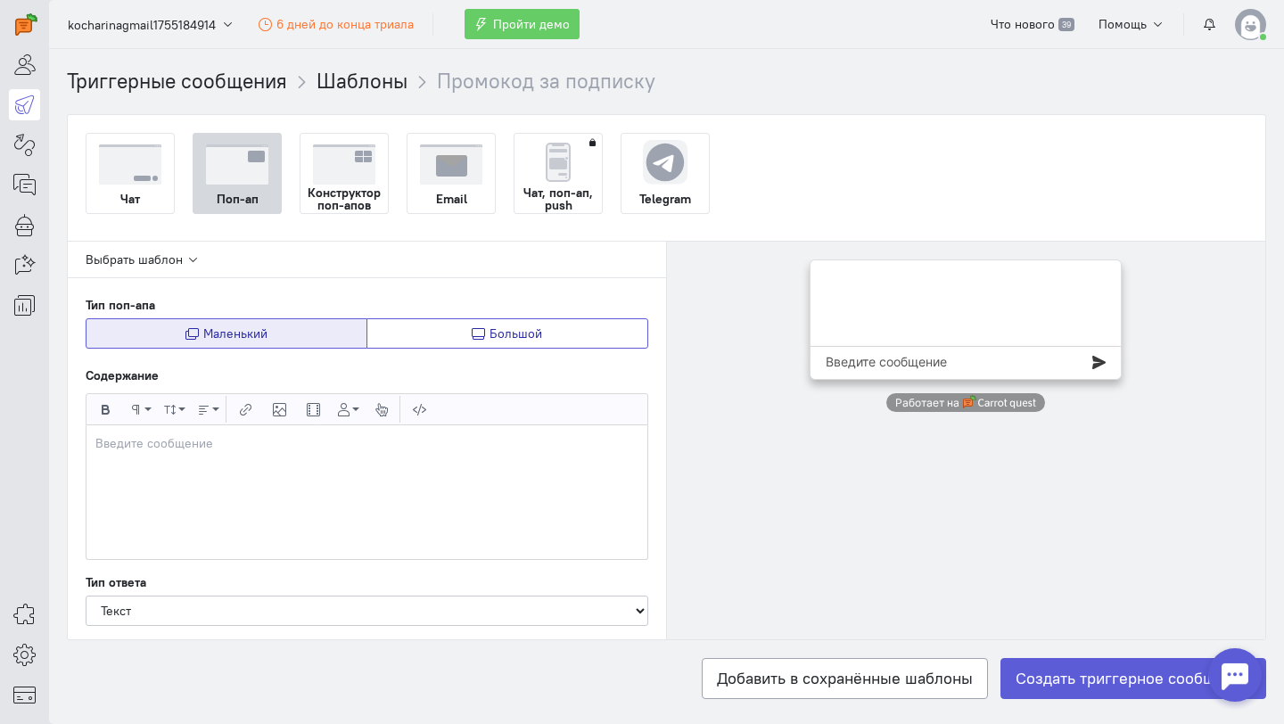
click at [412, 331] on button "Большой" at bounding box center [508, 333] width 282 height 30
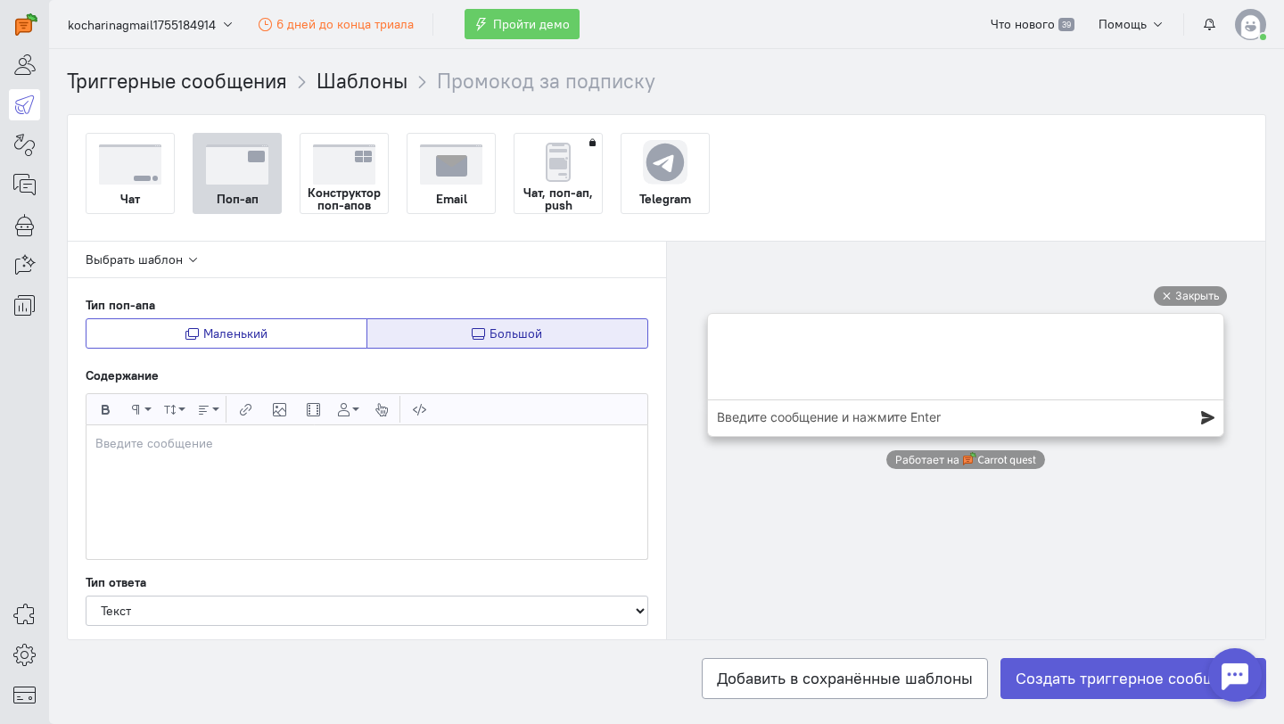
click at [243, 334] on span "Маленький" at bounding box center [235, 334] width 64 height 16
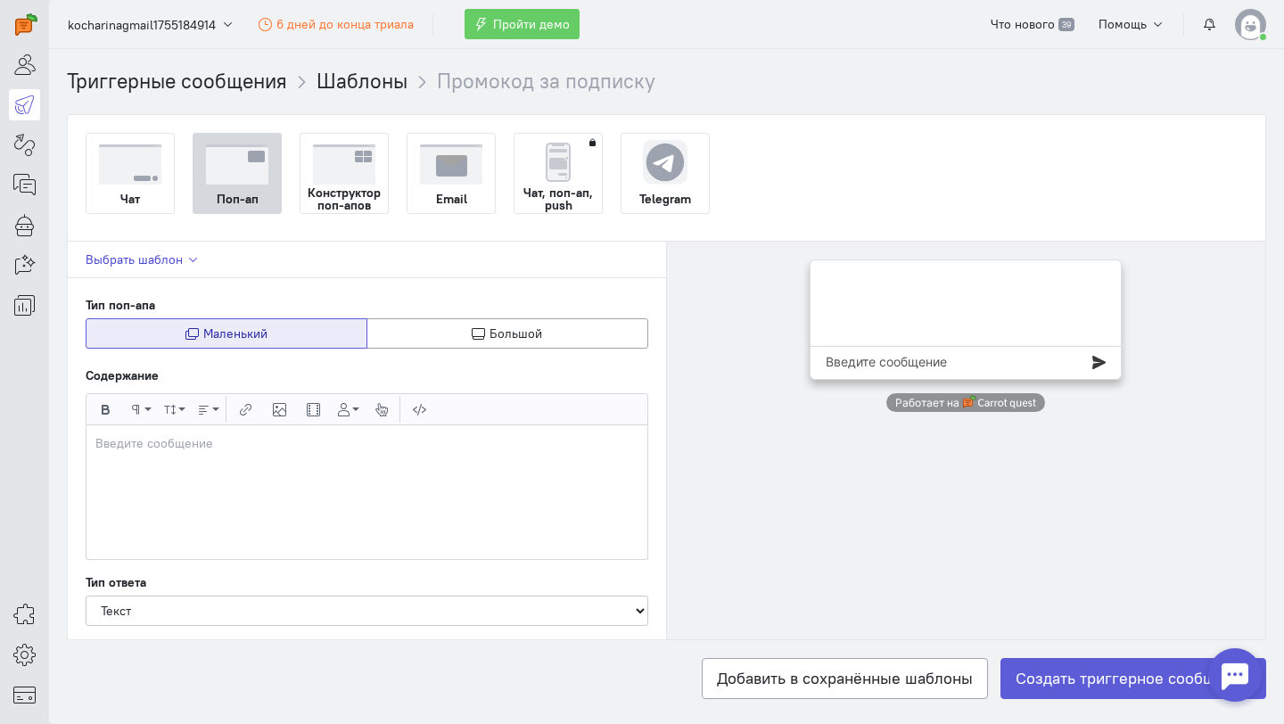
click at [186, 261] on icon "button" at bounding box center [192, 259] width 13 height 13
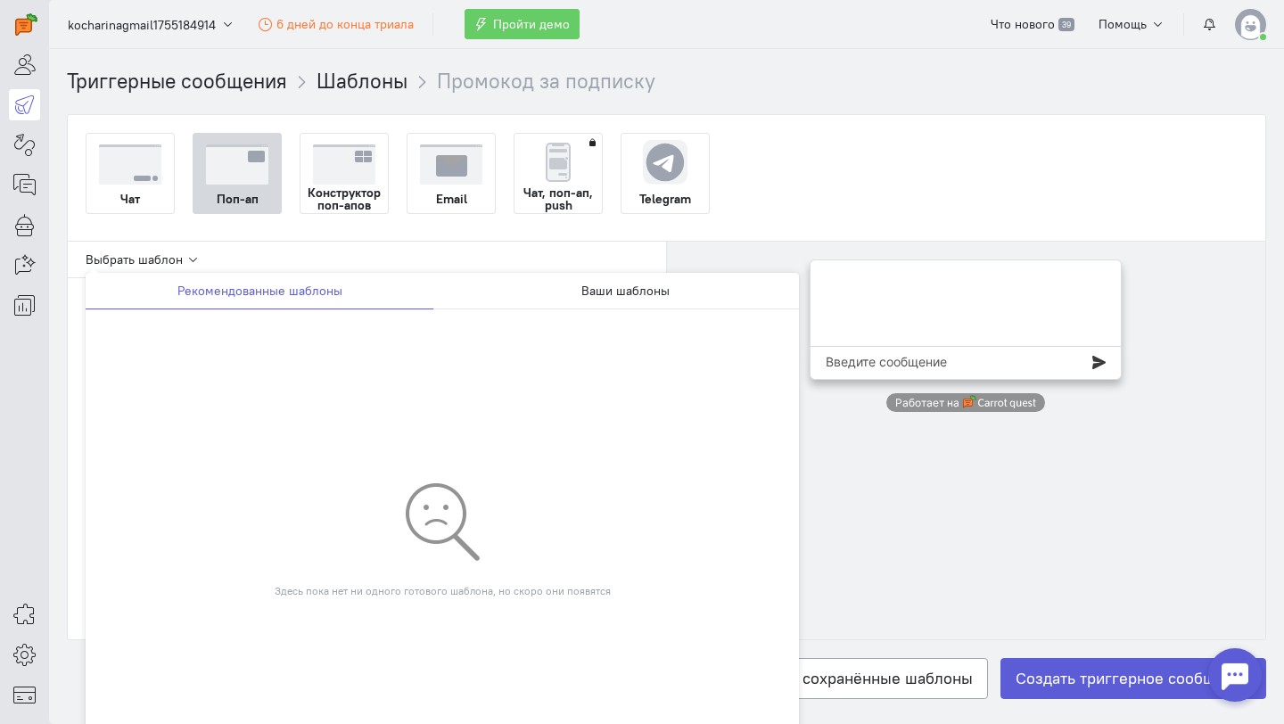
click at [700, 262] on div at bounding box center [967, 343] width 564 height 166
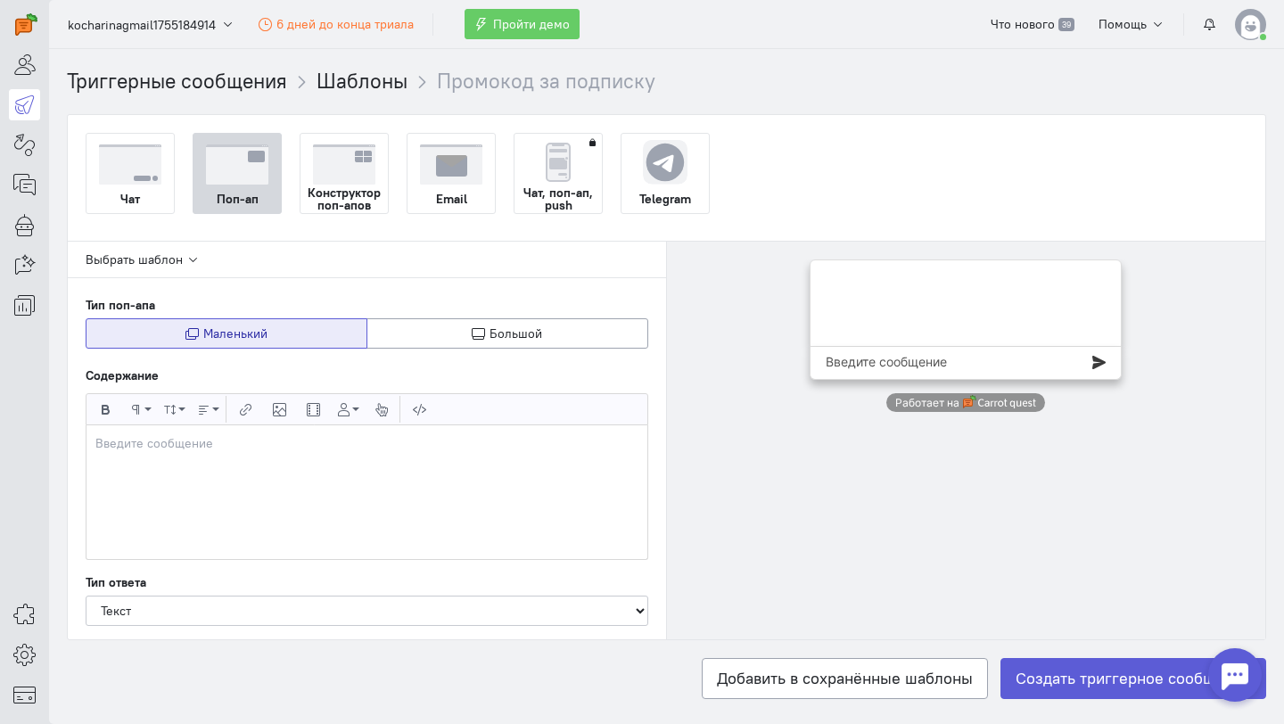
click at [347, 177] on img at bounding box center [344, 164] width 62 height 40
click at [0, 0] on input "Конструктор поп-апов" at bounding box center [0, 0] width 0 height 0
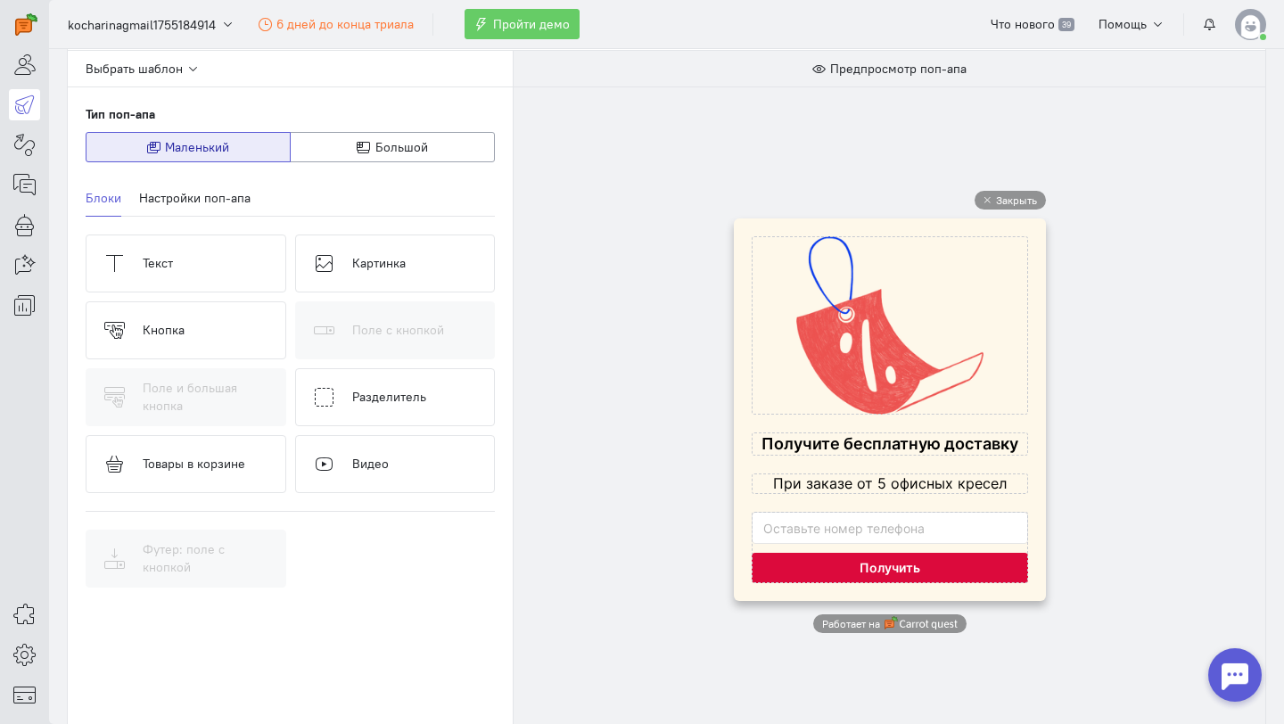
scroll to position [152, 0]
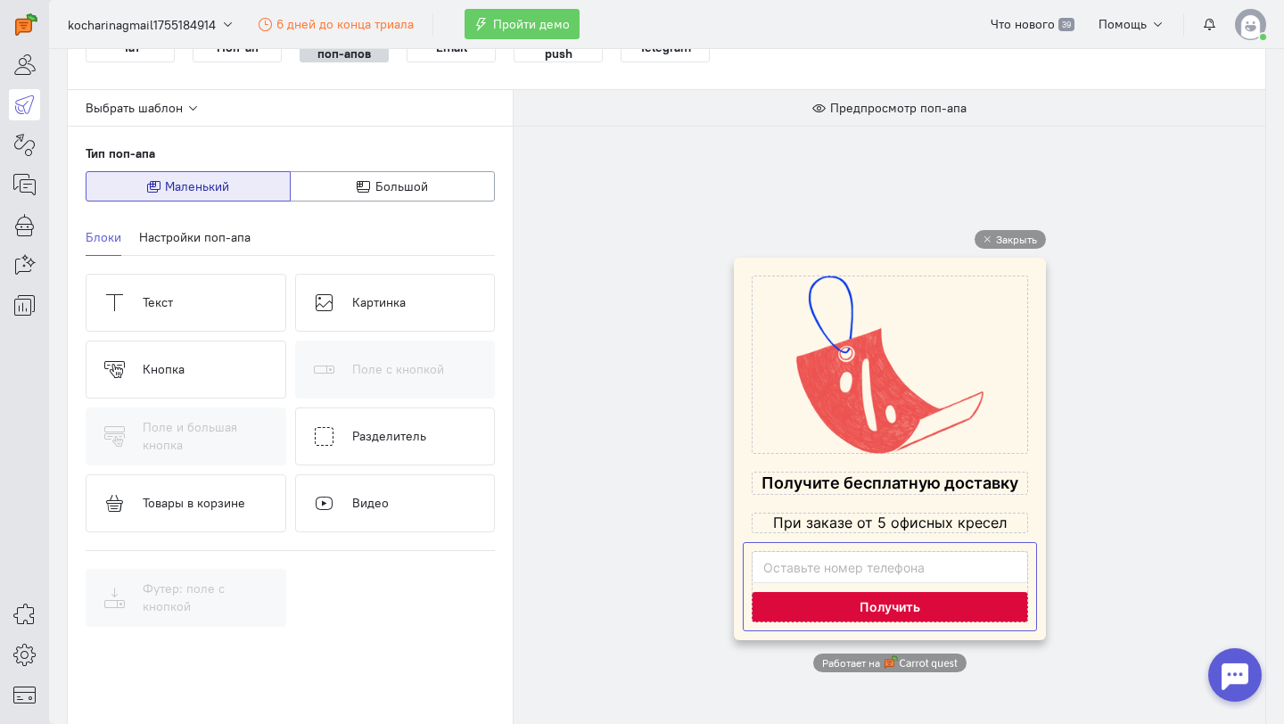
click at [826, 604] on cq-popup-input-with-big-button-block-preview at bounding box center [890, 586] width 276 height 71
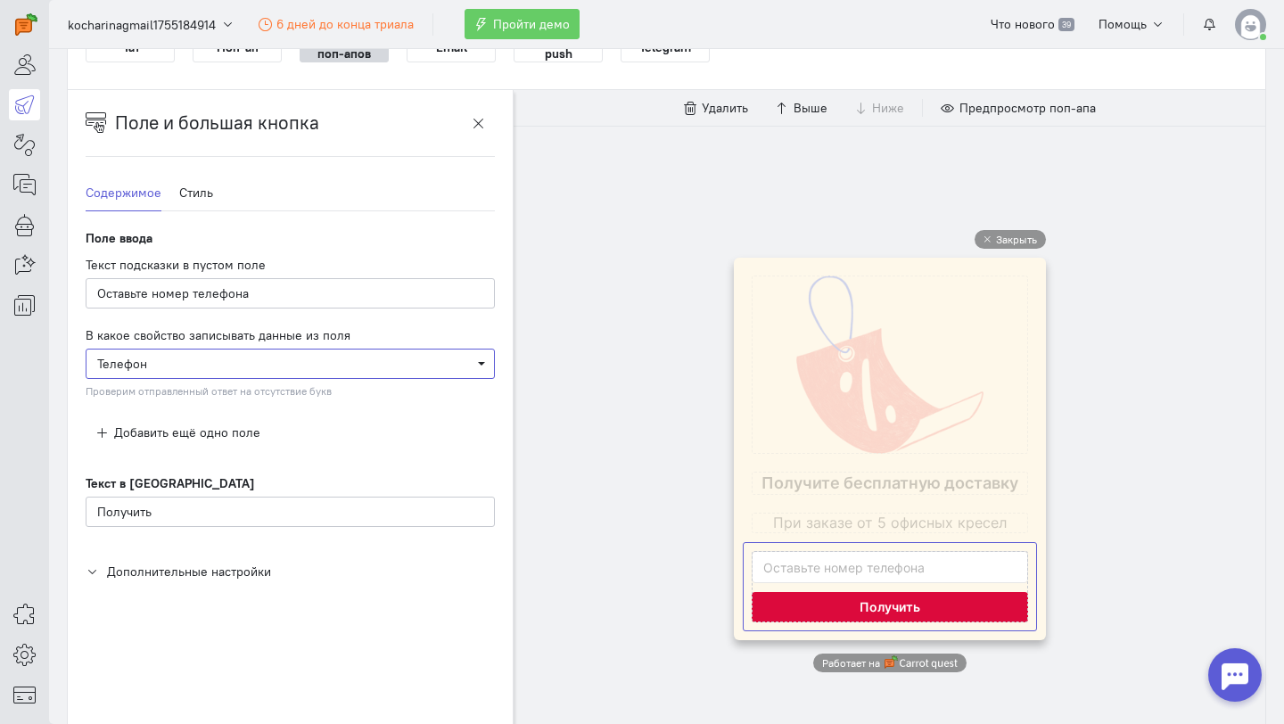
click at [333, 358] on span "Телефон" at bounding box center [284, 364] width 374 height 18
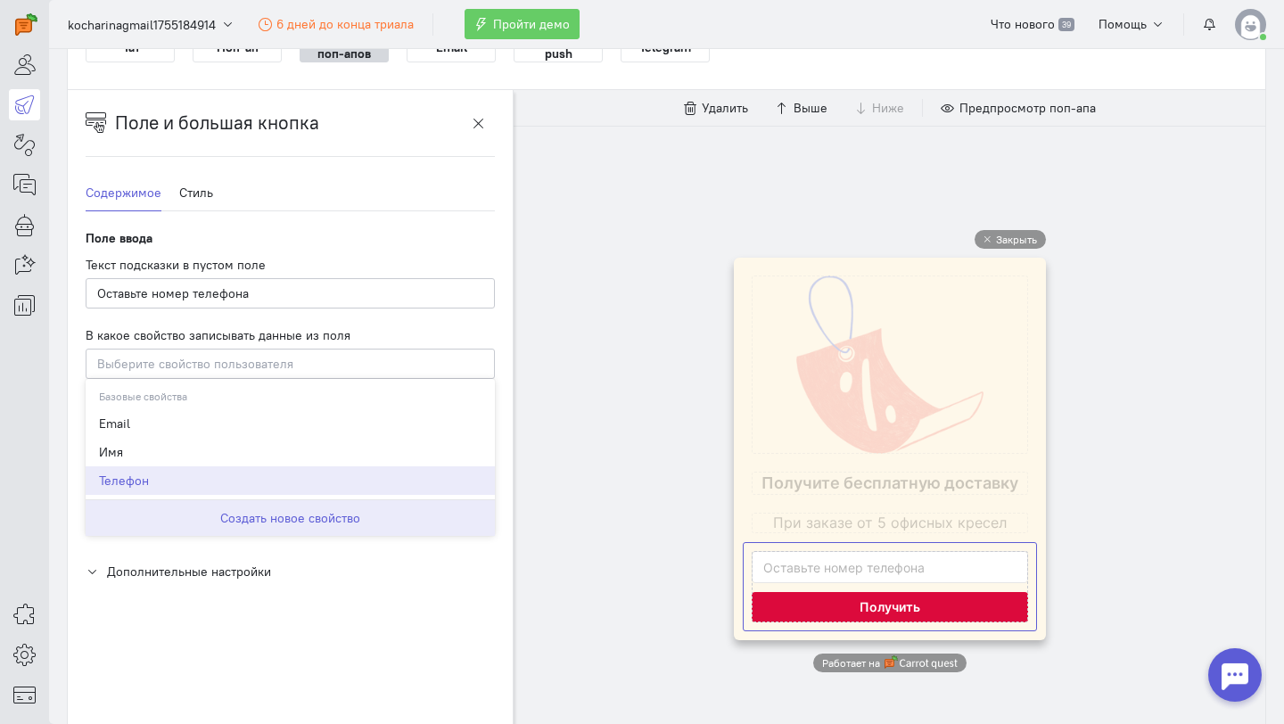
click at [267, 521] on button "Создать новое свойство" at bounding box center [290, 517] width 409 height 37
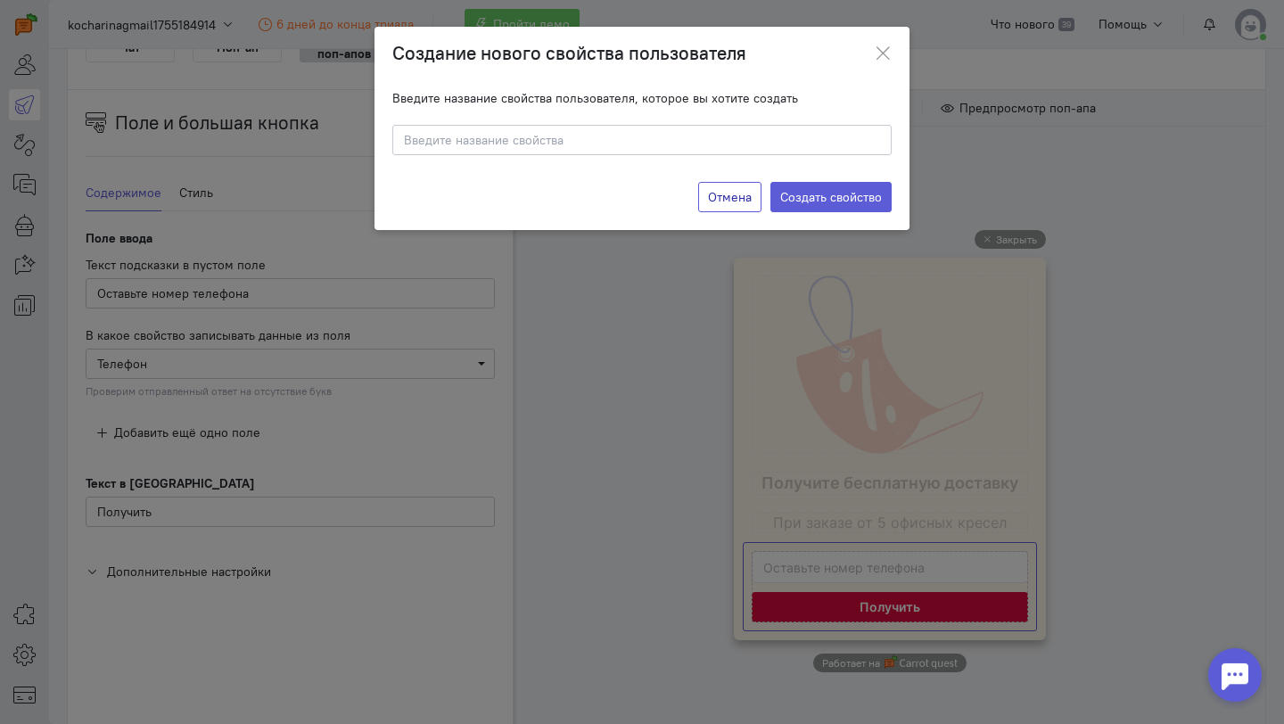
click at [740, 198] on button "Отмена" at bounding box center [729, 197] width 63 height 30
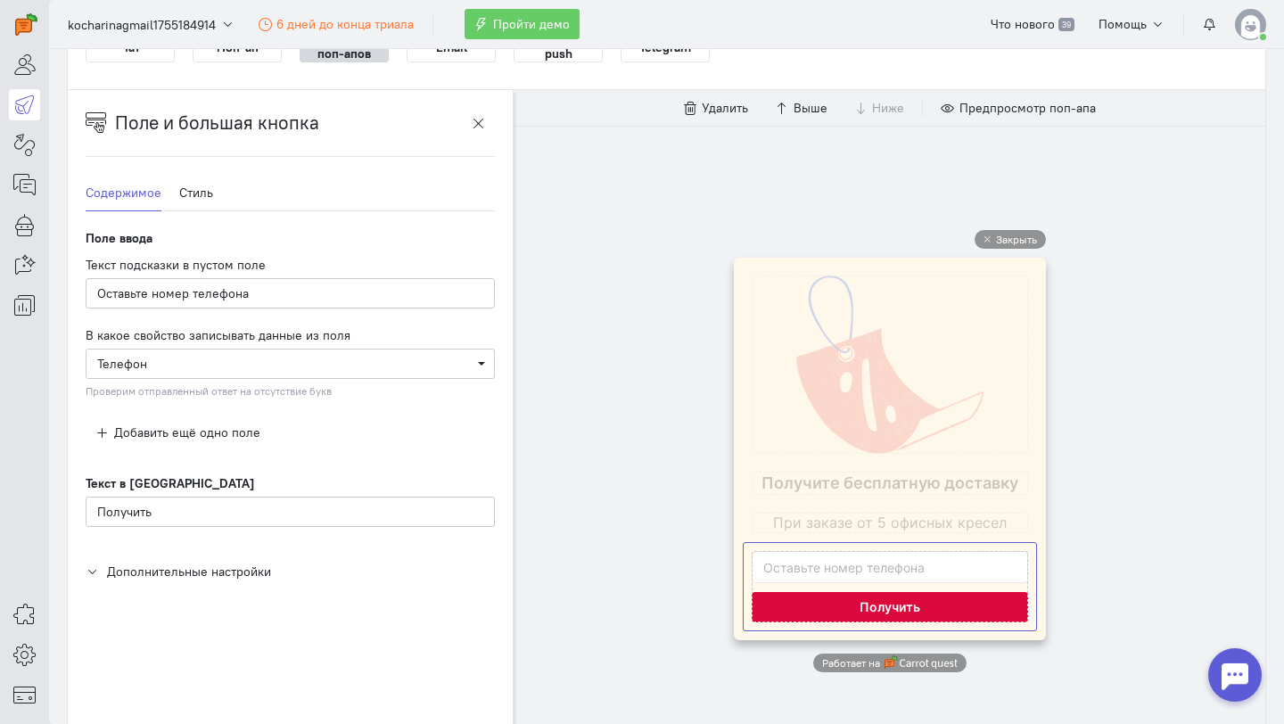
click at [117, 243] on label "Поле ввода" at bounding box center [119, 238] width 67 height 18
click at [233, 431] on span "Добавить ещё одно поле" at bounding box center [187, 432] width 146 height 16
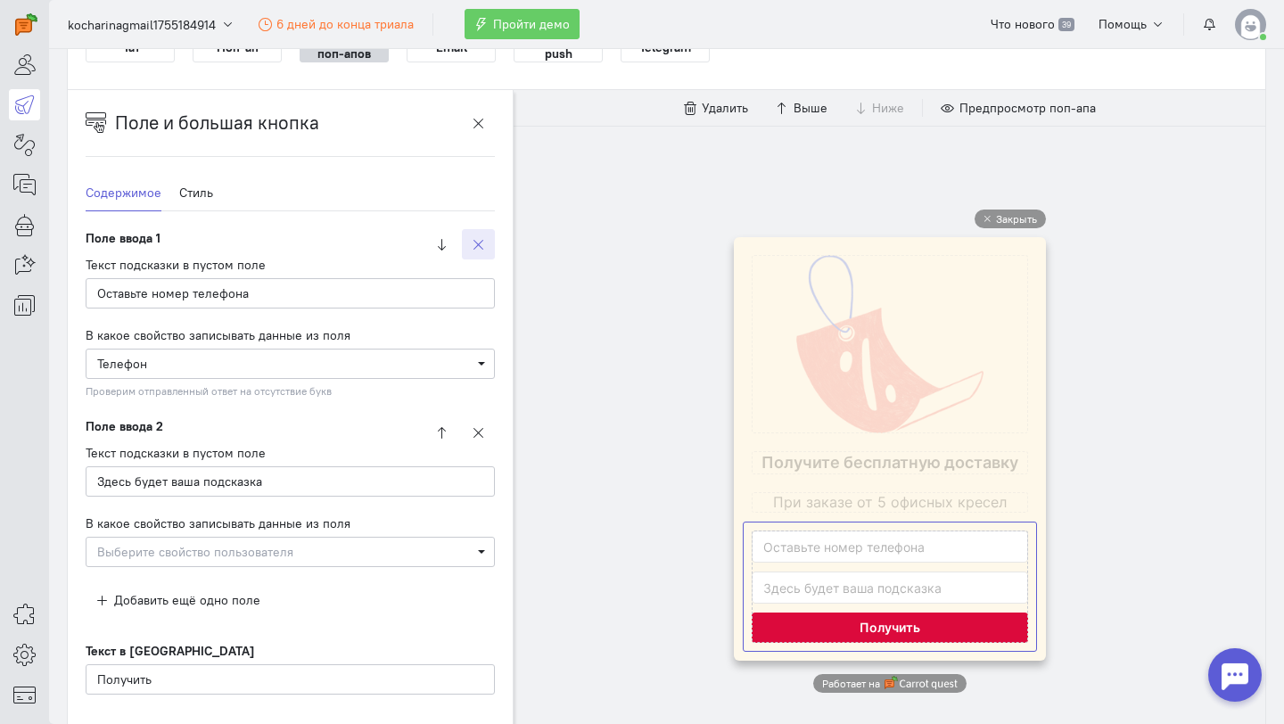
click at [482, 242] on icon "button" at bounding box center [478, 244] width 13 height 13
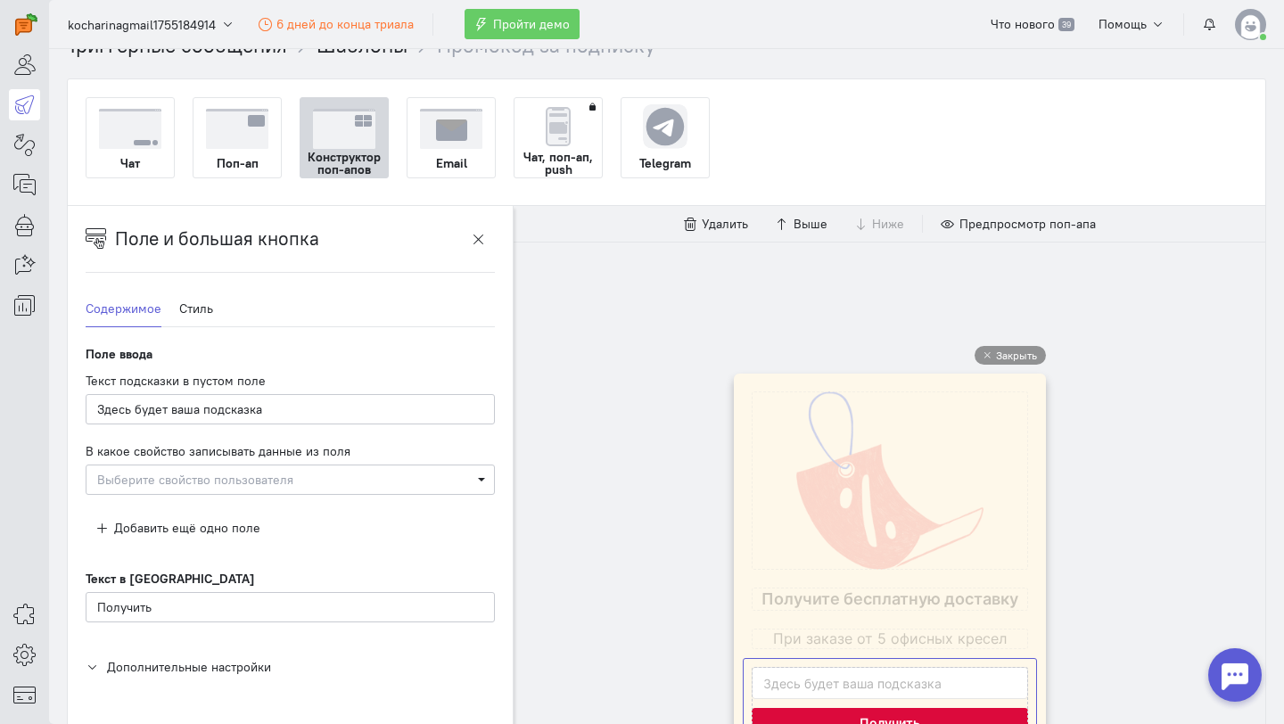
scroll to position [57, 0]
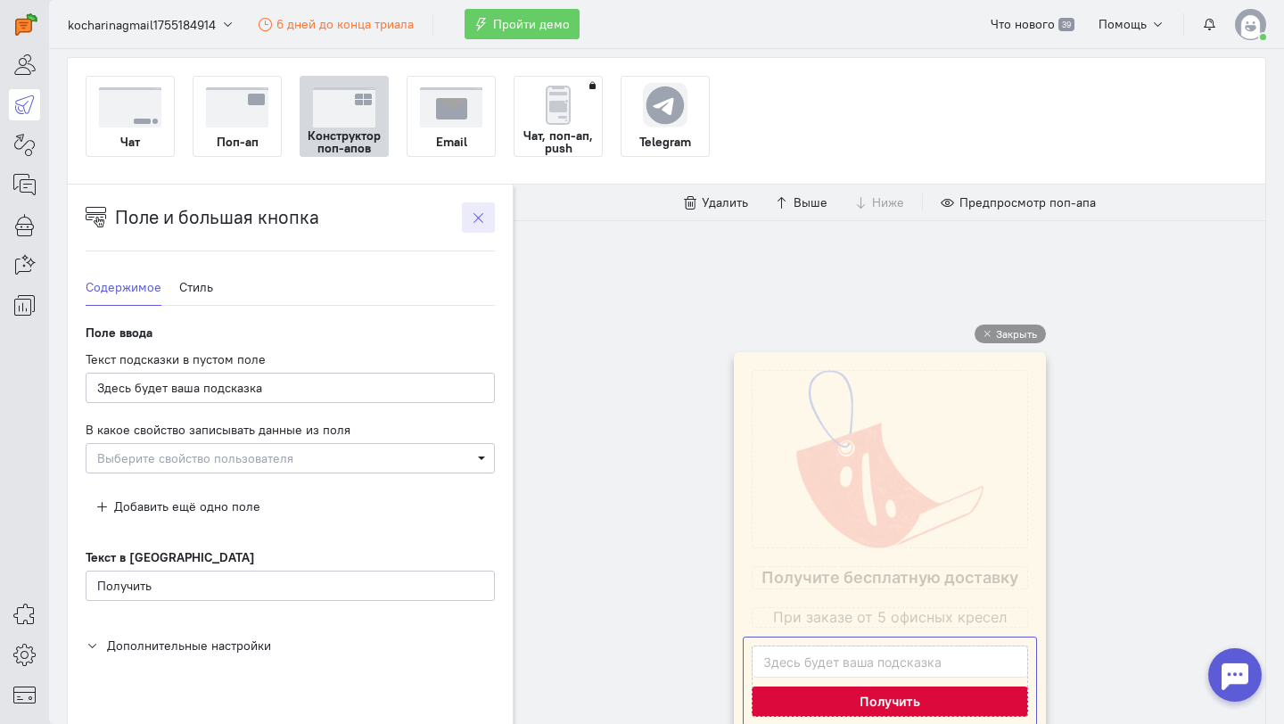
click at [484, 218] on icon "button" at bounding box center [478, 217] width 13 height 13
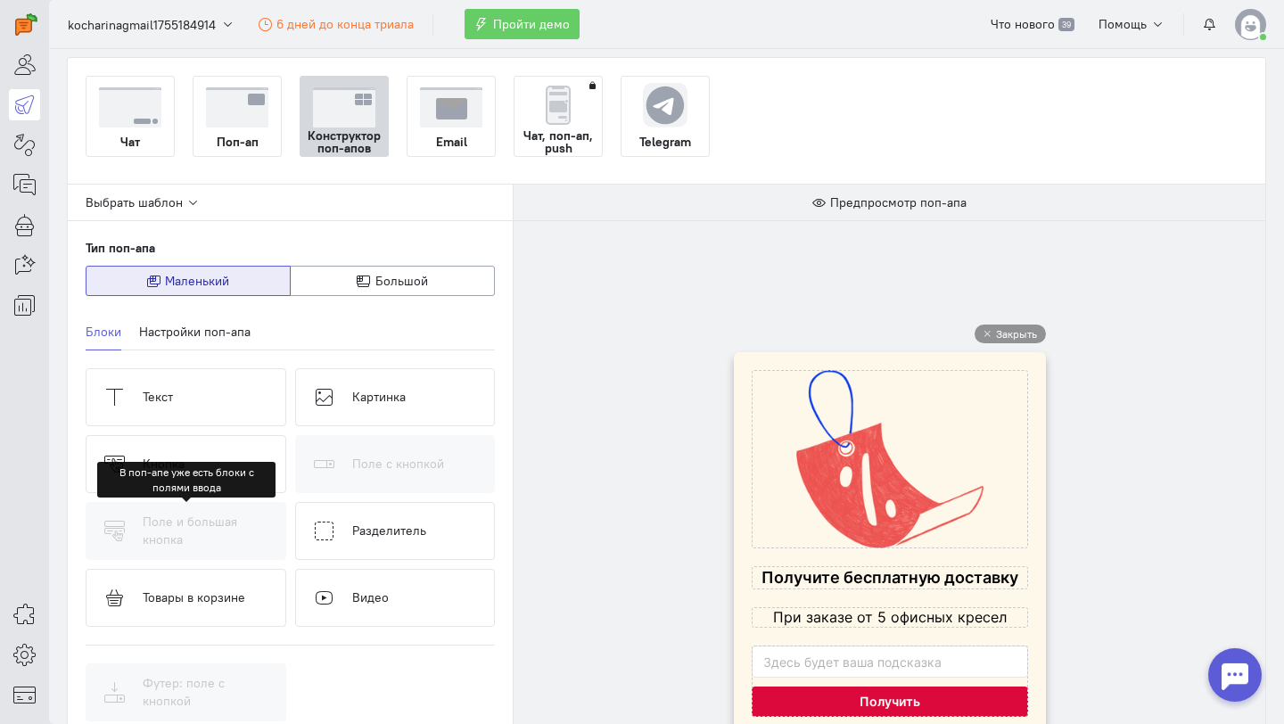
click at [208, 522] on div "Поле и большая кнопка" at bounding box center [186, 531] width 201 height 58
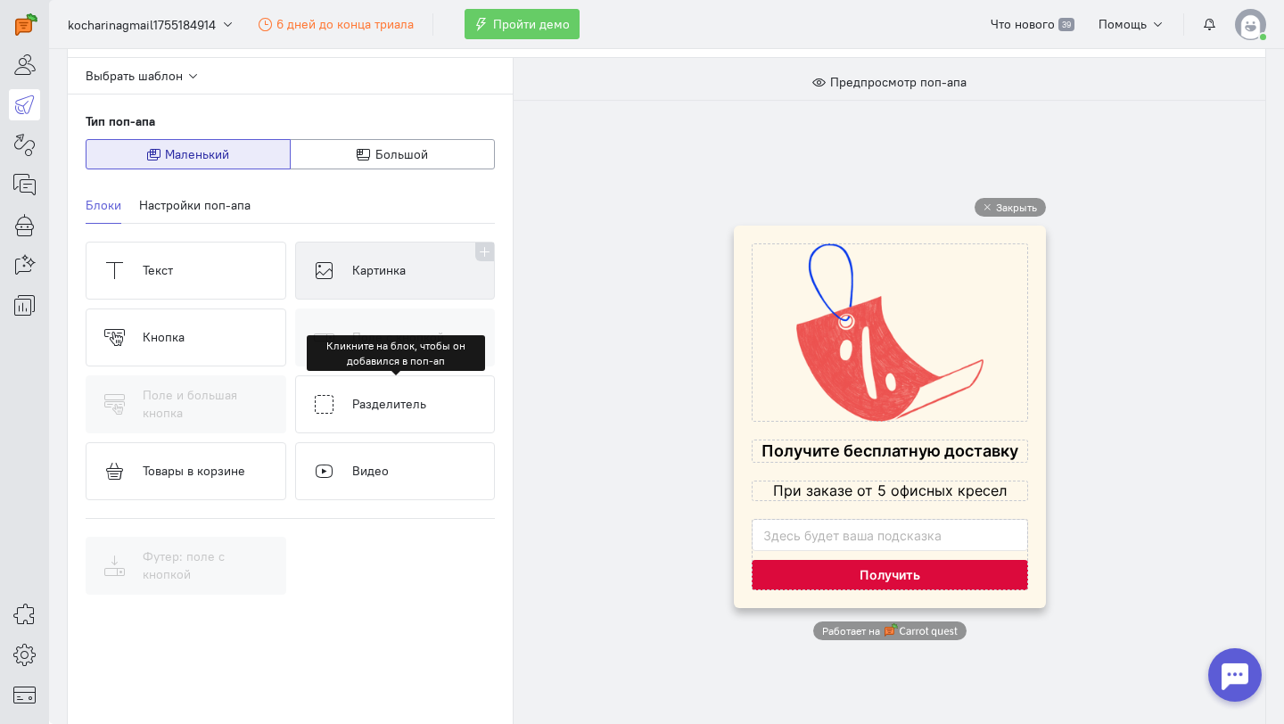
scroll to position [199, 0]
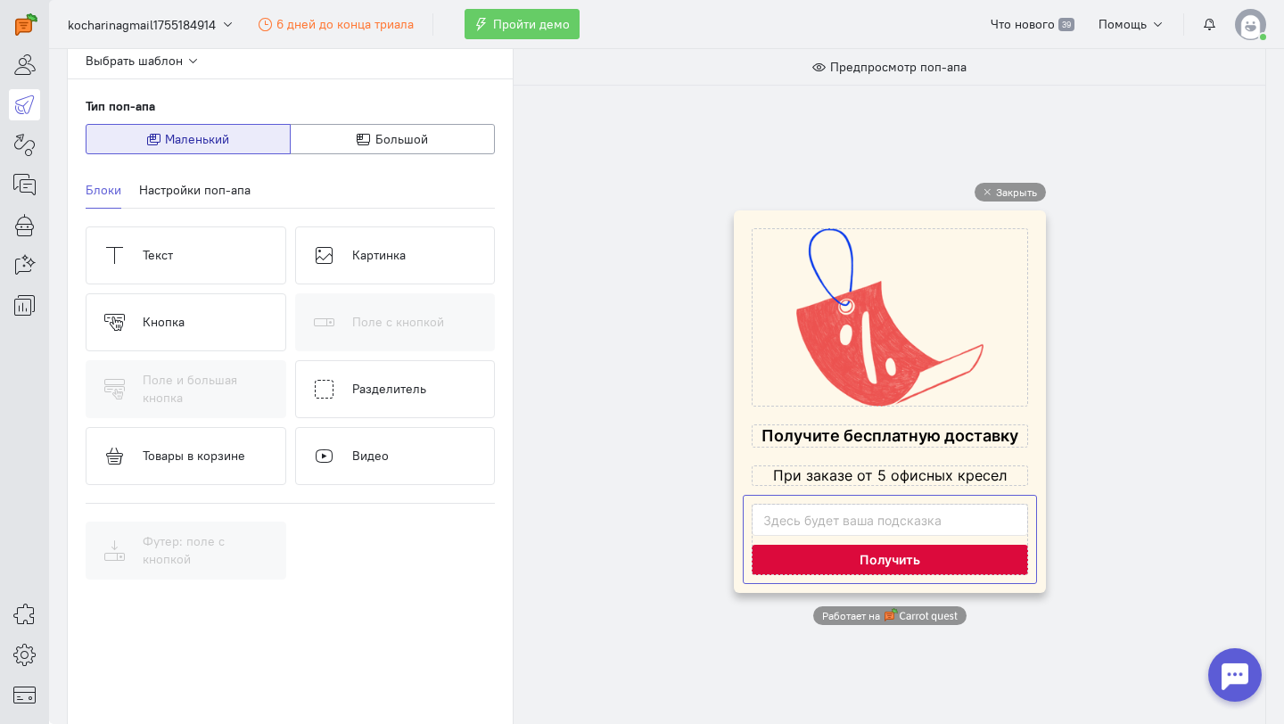
click at [806, 521] on cq-popup-input-with-big-button-block-preview at bounding box center [890, 539] width 276 height 71
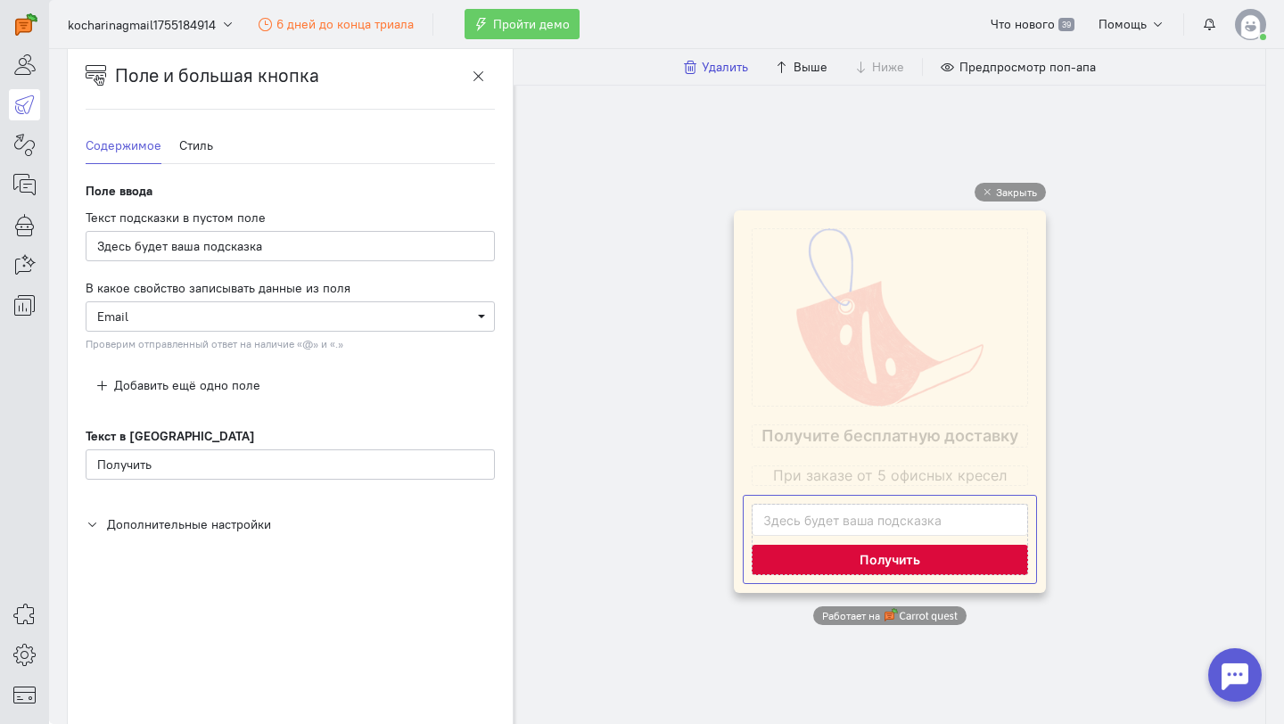
click at [721, 67] on span "Удалить" at bounding box center [725, 67] width 46 height 16
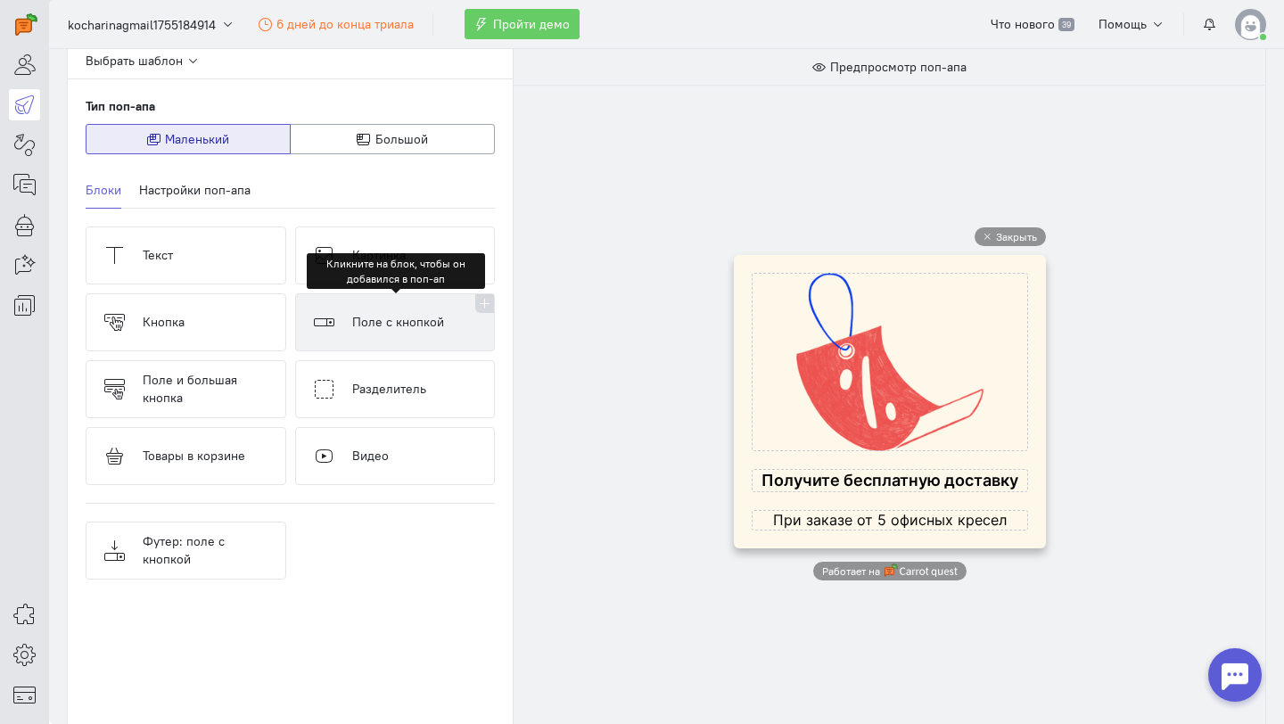
click at [433, 310] on button "Поле с кнопкой" at bounding box center [395, 322] width 201 height 58
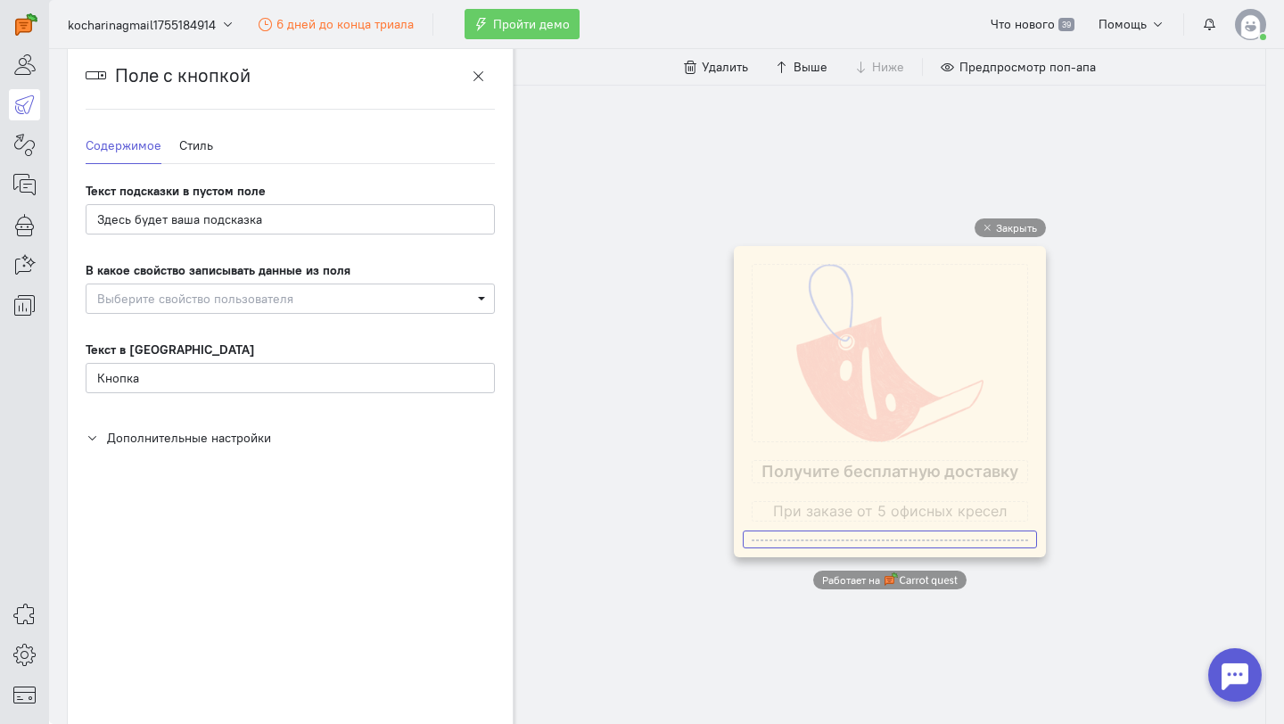
scroll to position [0, 0]
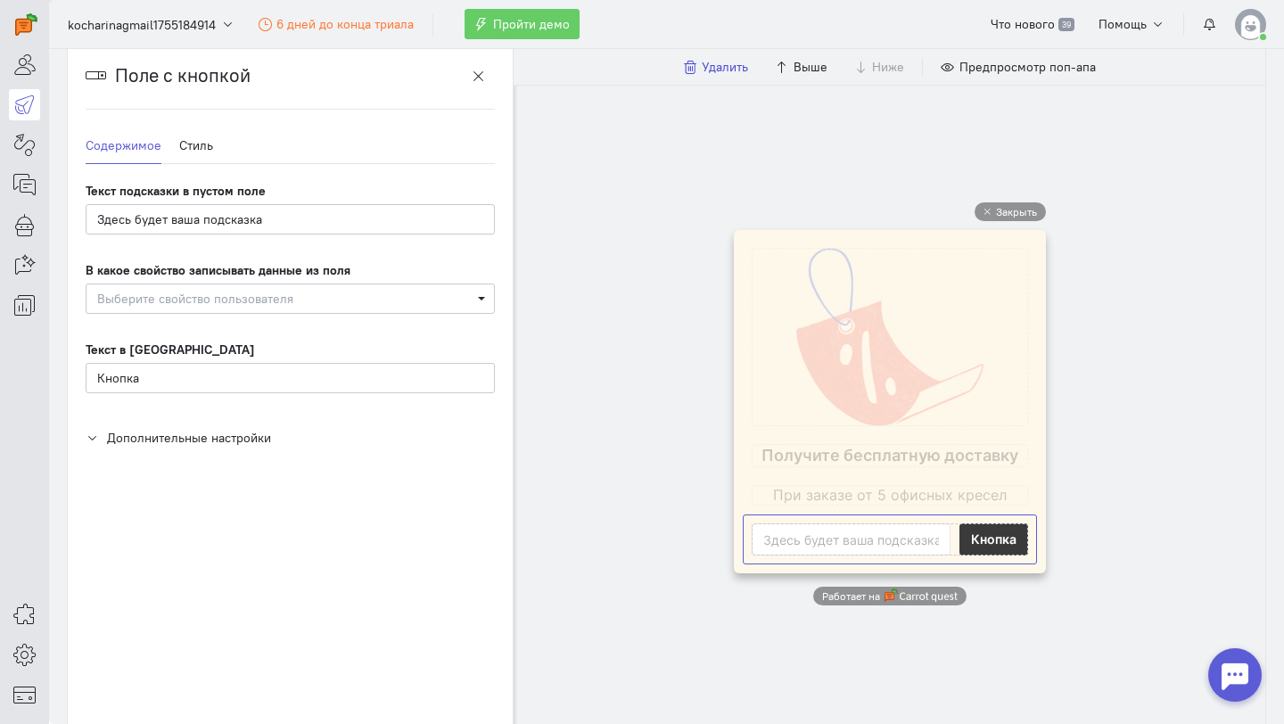
click at [721, 70] on span "Удалить" at bounding box center [725, 67] width 46 height 16
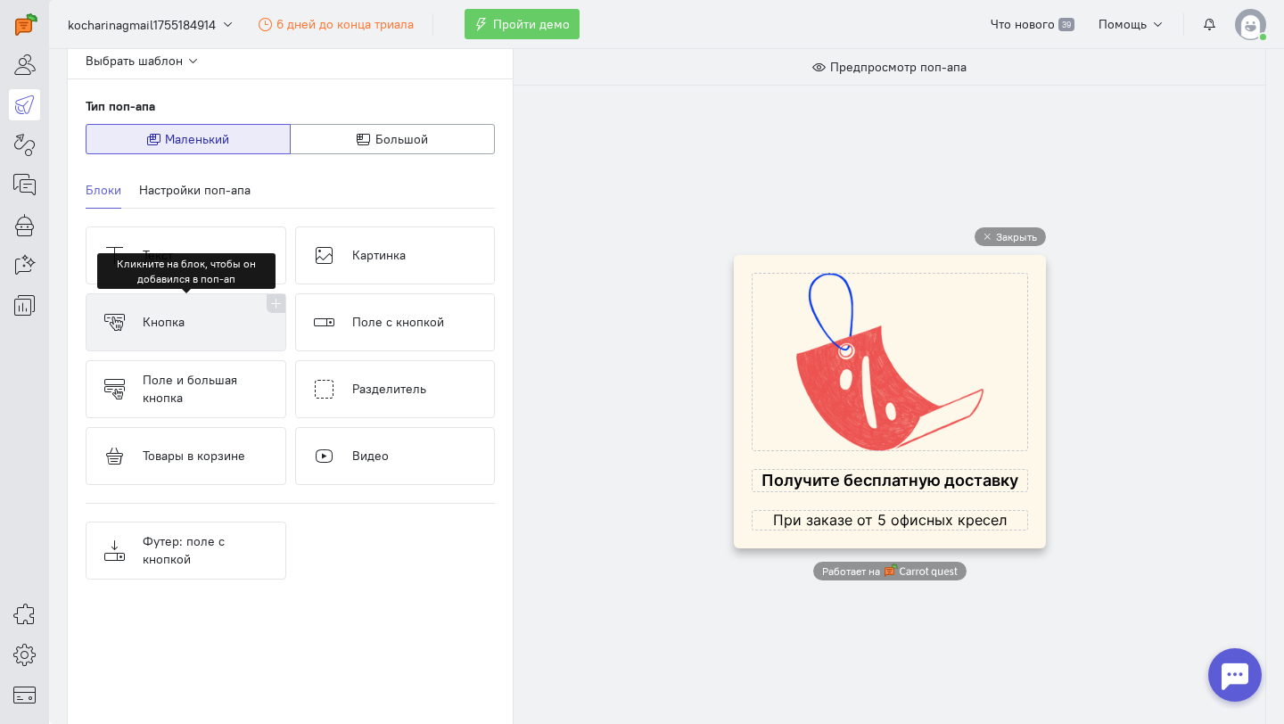
click at [207, 326] on button "Кнопка" at bounding box center [186, 322] width 201 height 58
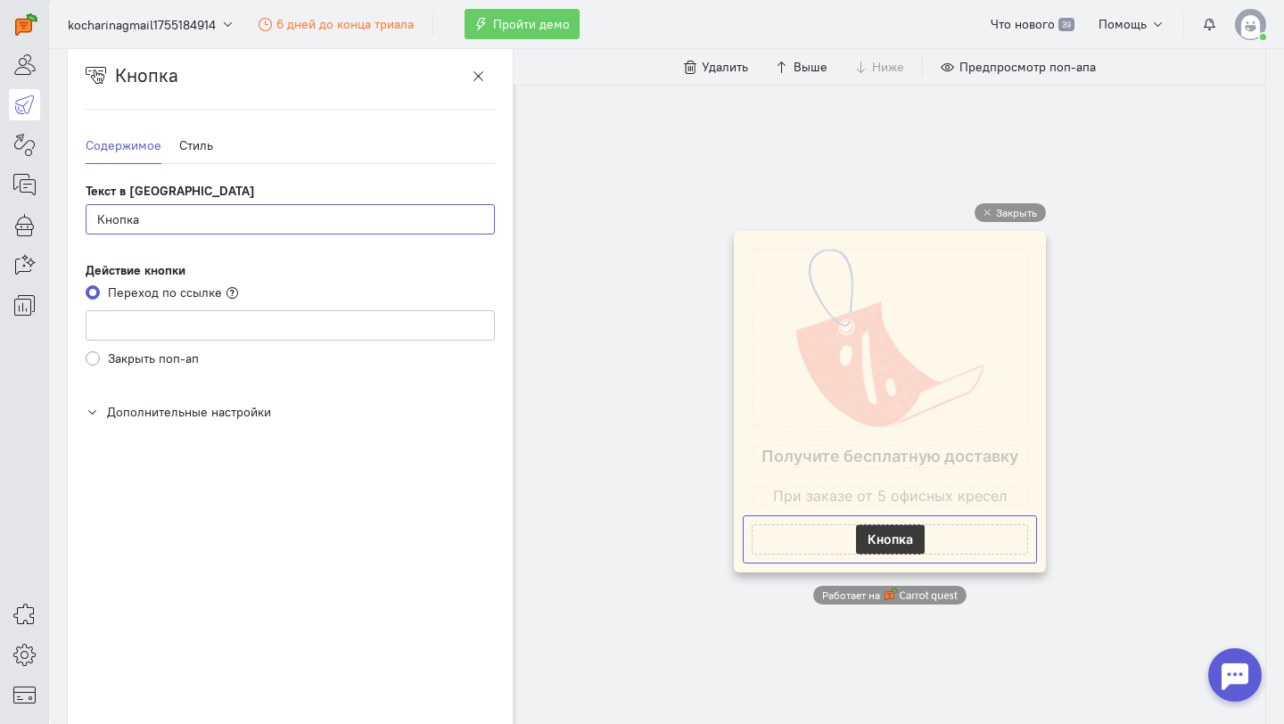
click at [171, 218] on input "Кнопка" at bounding box center [290, 219] width 409 height 30
click at [195, 219] on input "Gjlgbcfnmcz" at bounding box center [290, 219] width 409 height 30
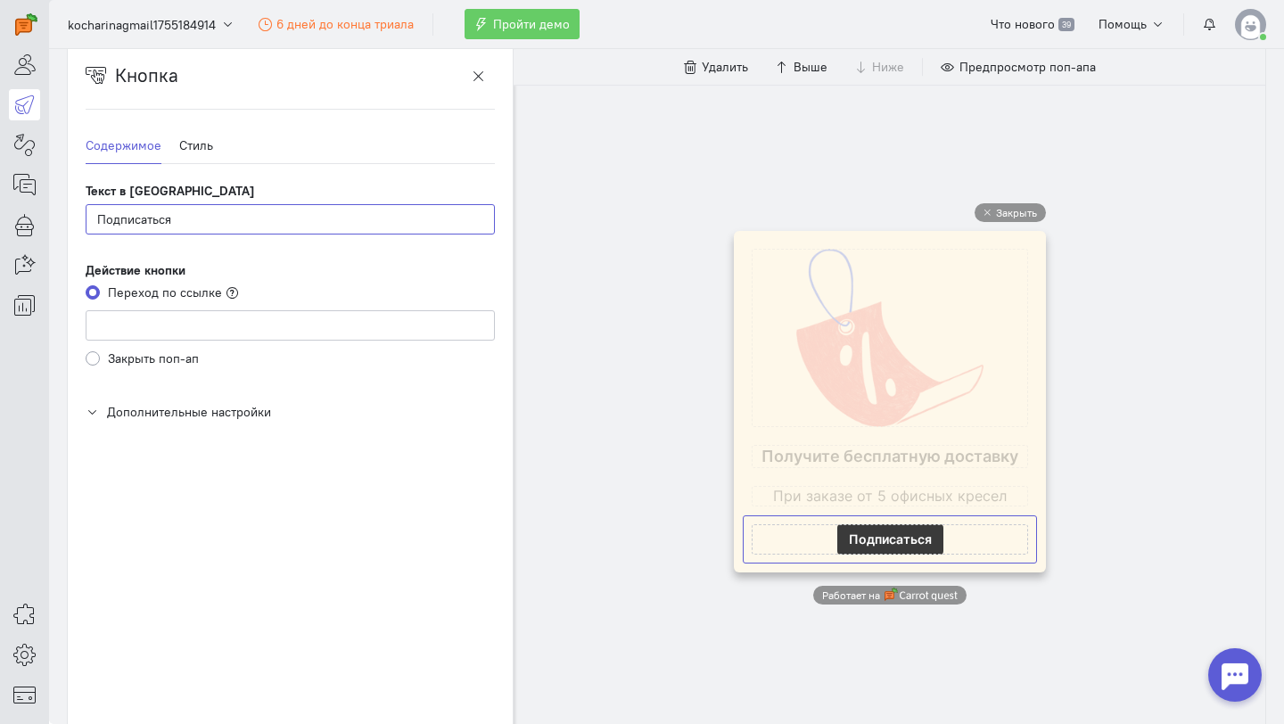
type input "Подписаться"
click at [185, 326] on input at bounding box center [290, 325] width 409 height 30
paste input "https://kontent.reywood.ru/"
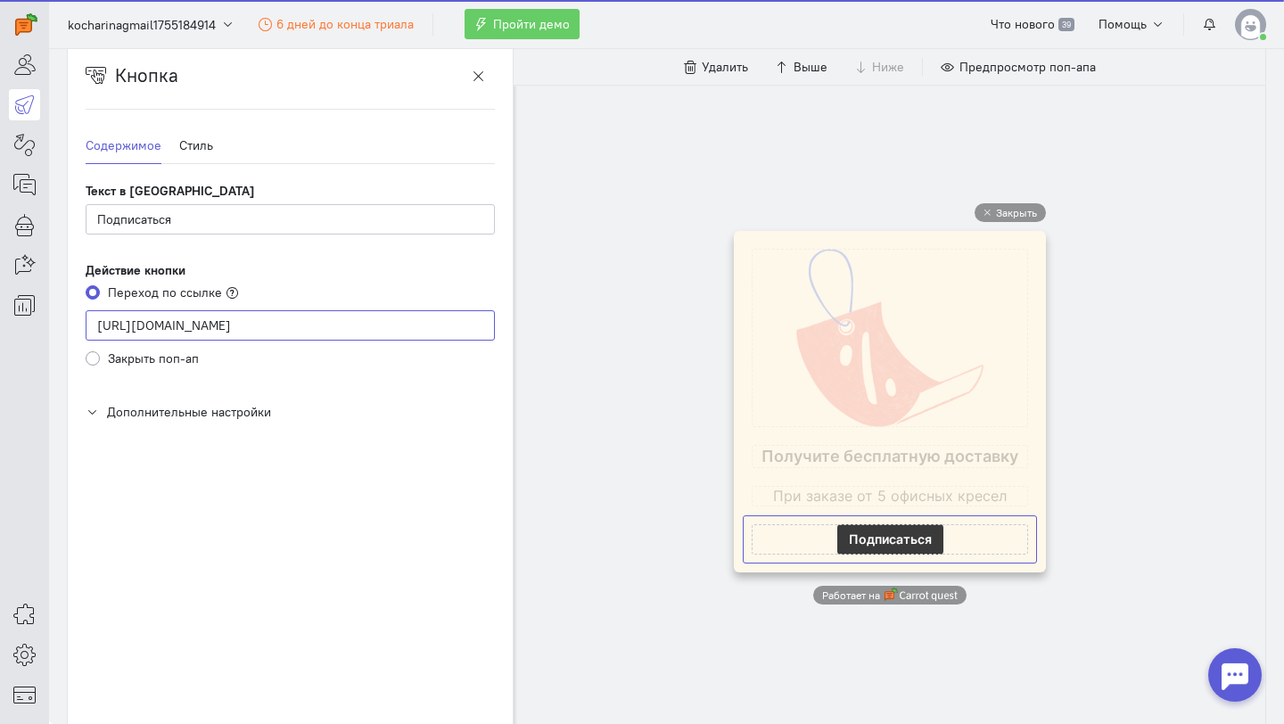
type input "https://kontent.reywood.ru/"
click at [284, 515] on div "Кнопка Содержимое Стиль Текст в кнопке Подписаться Действие кнопки Переход по с…" at bounding box center [290, 386] width 445 height 687
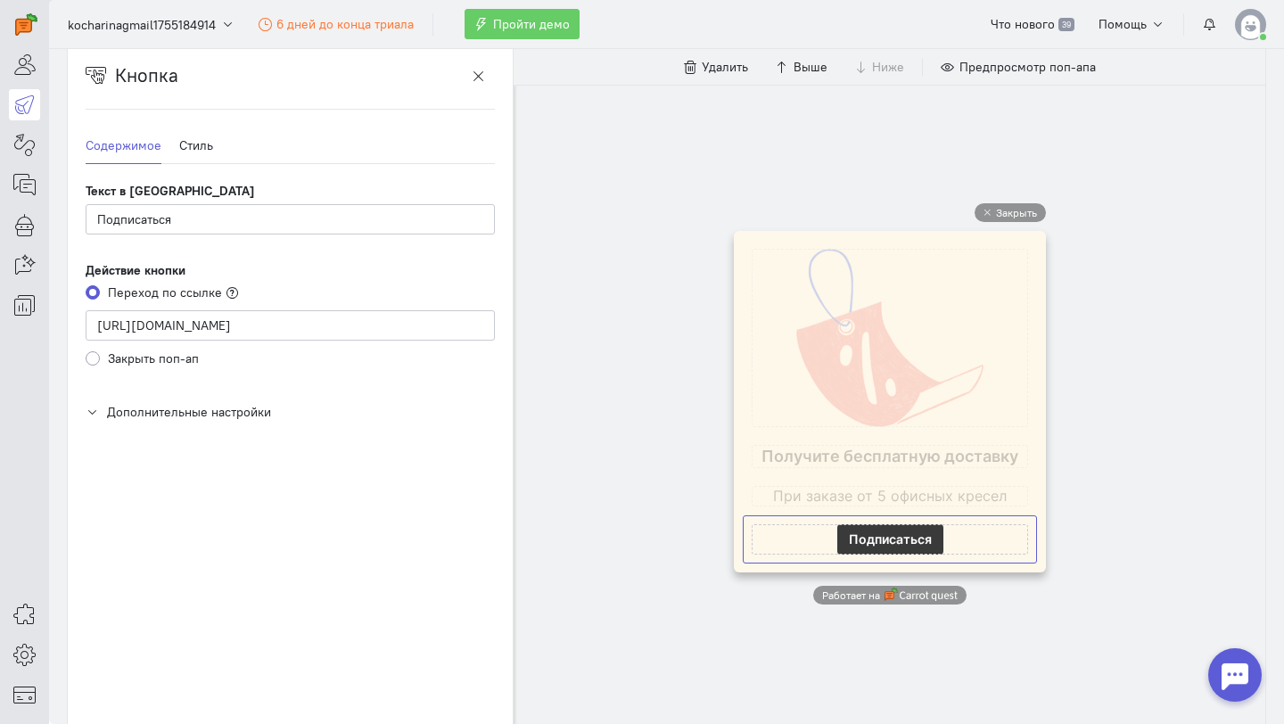
click at [95, 410] on icon at bounding box center [92, 412] width 13 height 13
click at [369, 471] on span "Введите событие или создайте новое" at bounding box center [284, 476] width 374 height 18
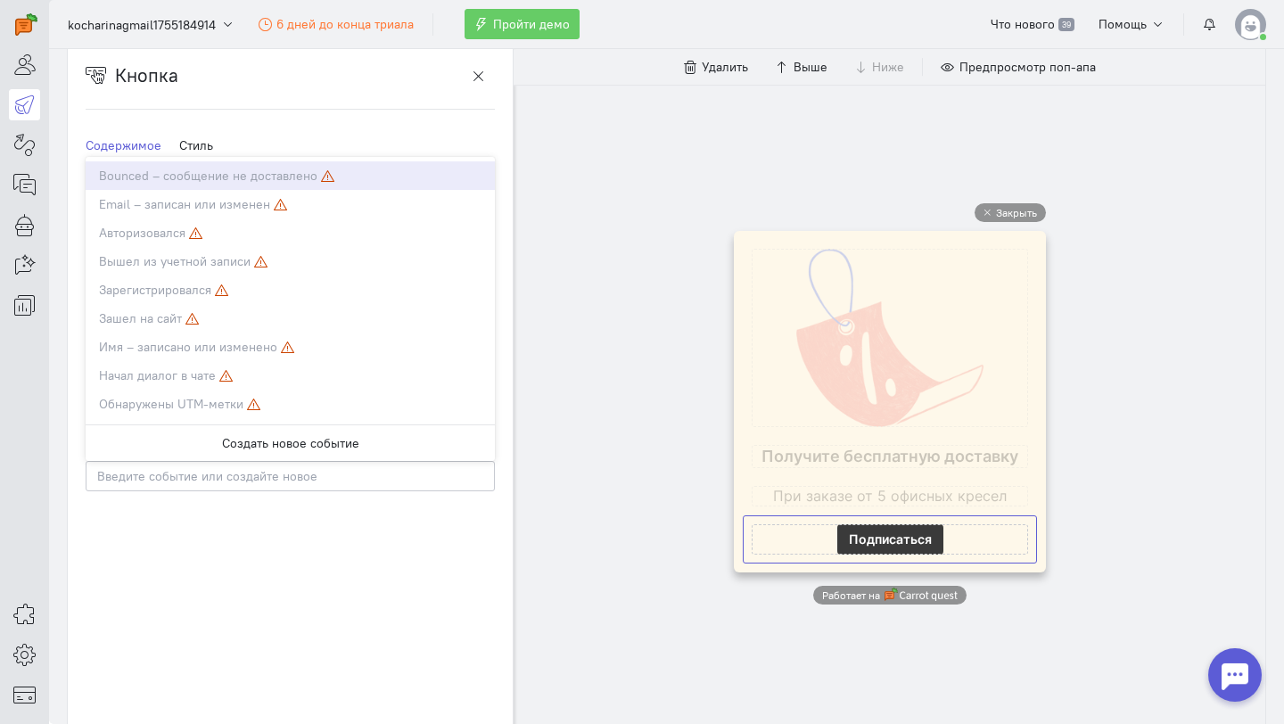
click at [271, 526] on div "Кнопка Содержимое Стиль Текст в кнопке Подписаться Действие кнопки Переход по с…" at bounding box center [290, 386] width 445 height 687
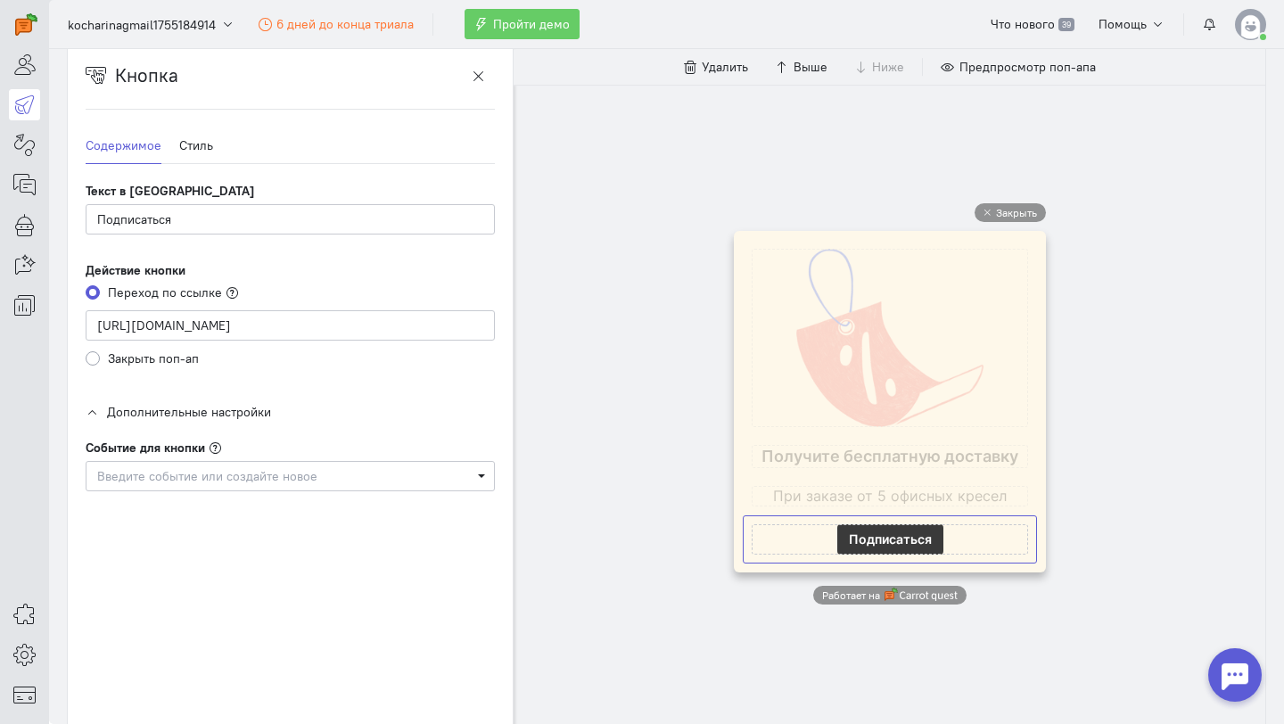
click at [93, 415] on icon at bounding box center [92, 412] width 13 height 13
click at [206, 148] on link "Стиль" at bounding box center [196, 146] width 34 height 37
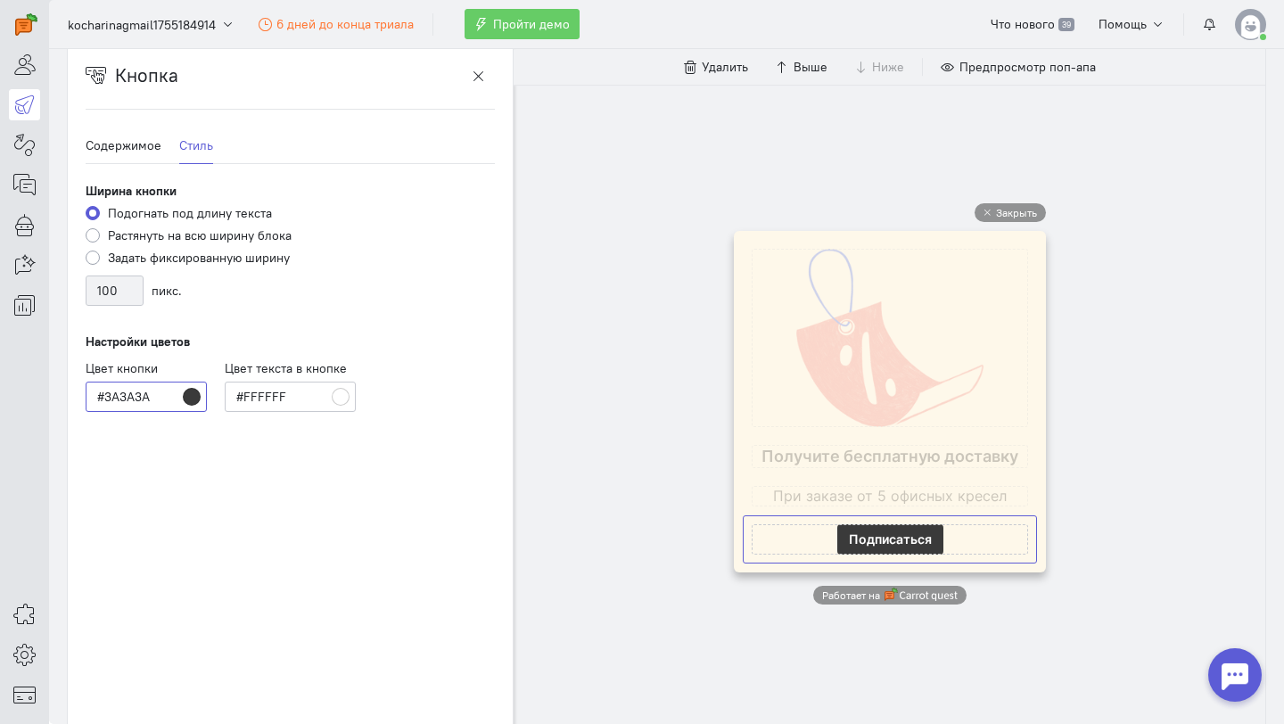
click at [194, 400] on input "#3A3A3A" at bounding box center [146, 397] width 121 height 30
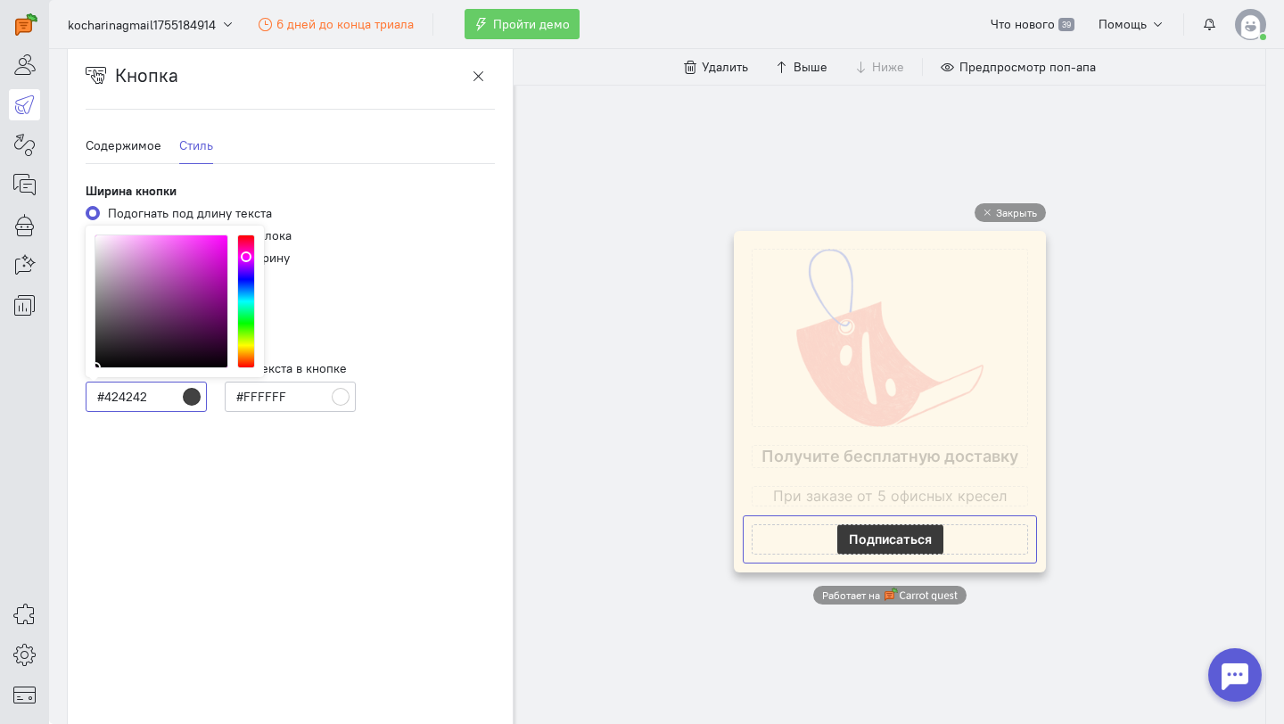
type input "#000000"
drag, startPoint x: 94, startPoint y: 332, endPoint x: 74, endPoint y: 559, distance: 228.3
click at [74, 559] on div "Кнопка Содержимое Стиль Текст в кнопке Подписаться Действие кнопки Переход по с…" at bounding box center [290, 386] width 445 height 687
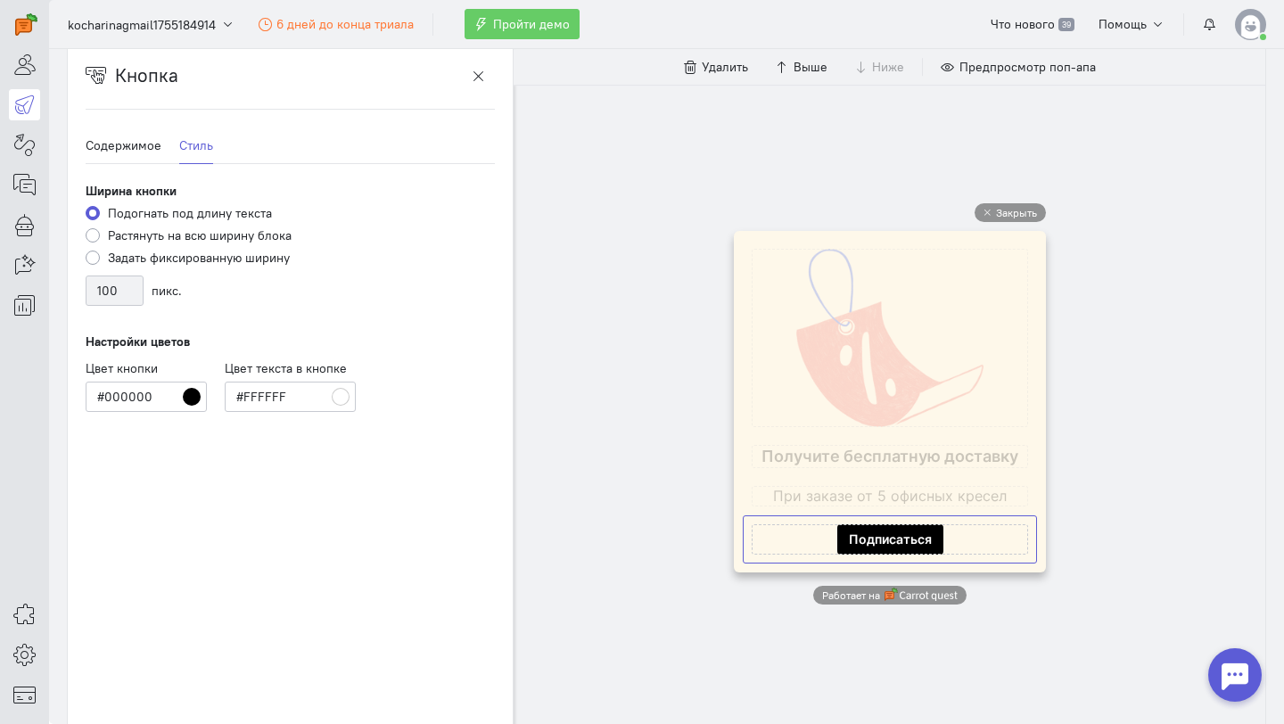
click at [108, 234] on label "Растянуть на всю ширину блока" at bounding box center [200, 236] width 184 height 18
click at [93, 234] on input "Растянуть на всю ширину блока" at bounding box center [93, 235] width 14 height 16
radio input "true"
click at [108, 213] on label "Подогнать под длину текста" at bounding box center [190, 213] width 164 height 18
click at [95, 213] on input "Подогнать под длину текста" at bounding box center [93, 212] width 14 height 16
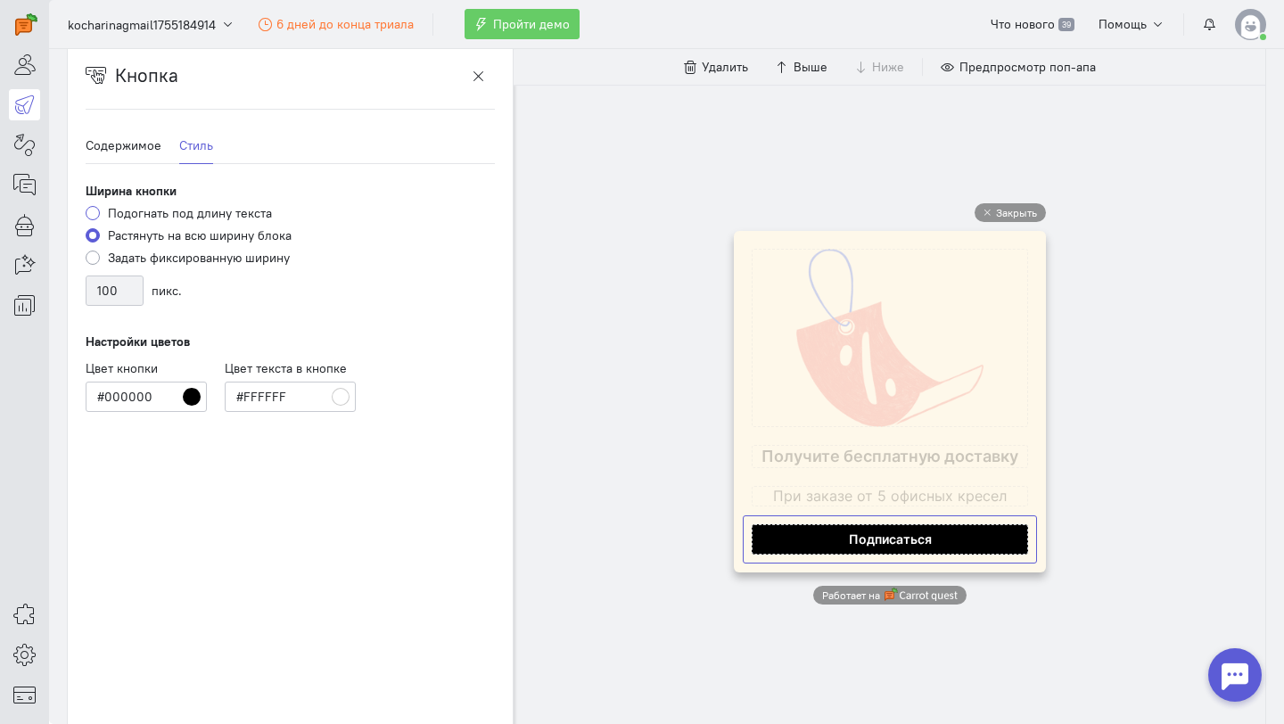
radio input "true"
click at [207, 260] on label "Задать фиксированную ширину" at bounding box center [199, 258] width 182 height 18
click at [100, 260] on input "Задать фиксированную ширину" at bounding box center [93, 257] width 14 height 16
radio input "true"
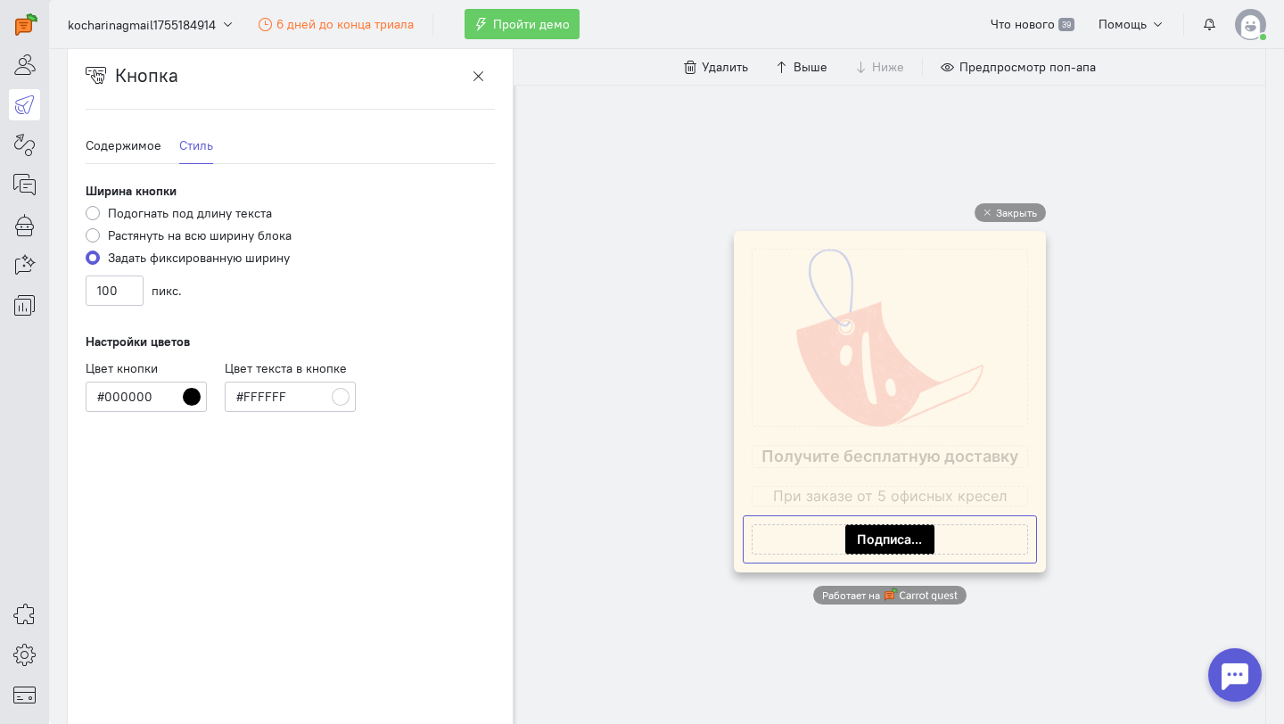
click at [178, 234] on label "Растянуть на всю ширину блока" at bounding box center [200, 236] width 184 height 18
click at [100, 234] on input "Растянуть на всю ширину блока" at bounding box center [93, 235] width 14 height 16
radio input "true"
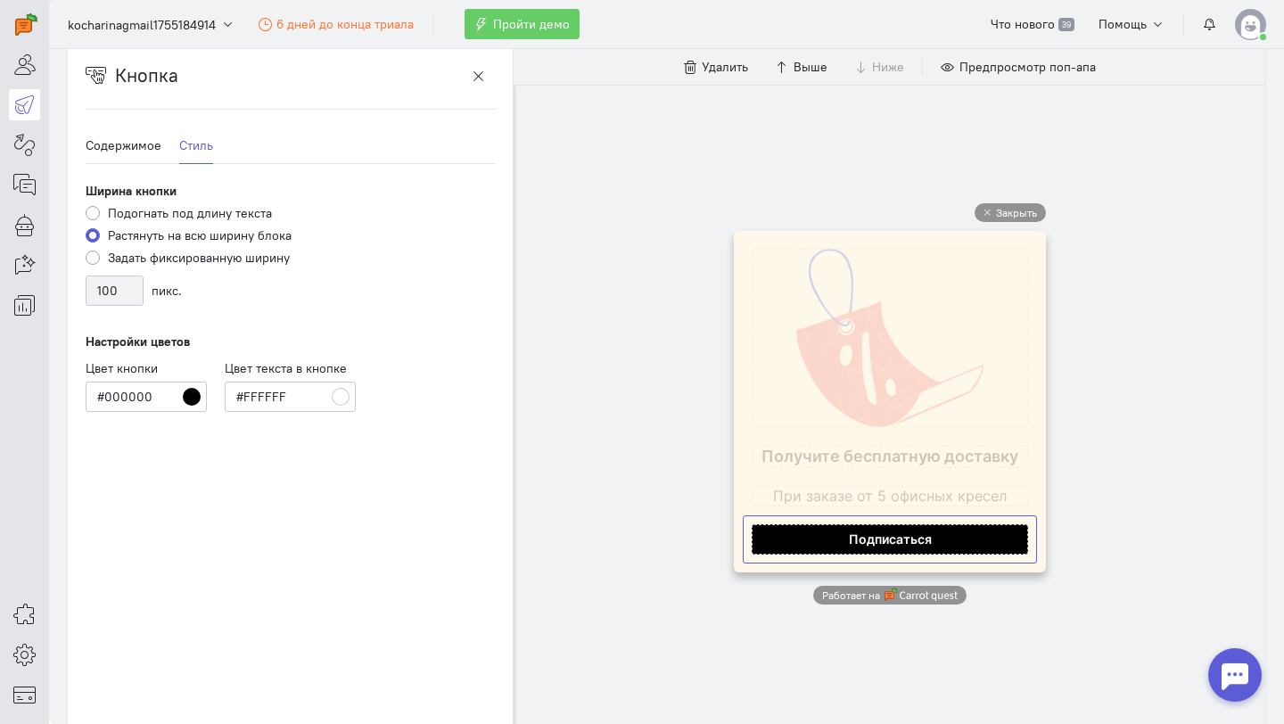
click at [195, 210] on label "Подогнать под длину текста" at bounding box center [190, 213] width 164 height 18
click at [100, 210] on input "Подогнать под длину текста" at bounding box center [93, 212] width 14 height 16
radio input "true"
click at [202, 237] on label "Растянуть на всю ширину блока" at bounding box center [200, 236] width 184 height 18
click at [100, 237] on input "Растянуть на всю ширину блока" at bounding box center [93, 235] width 14 height 16
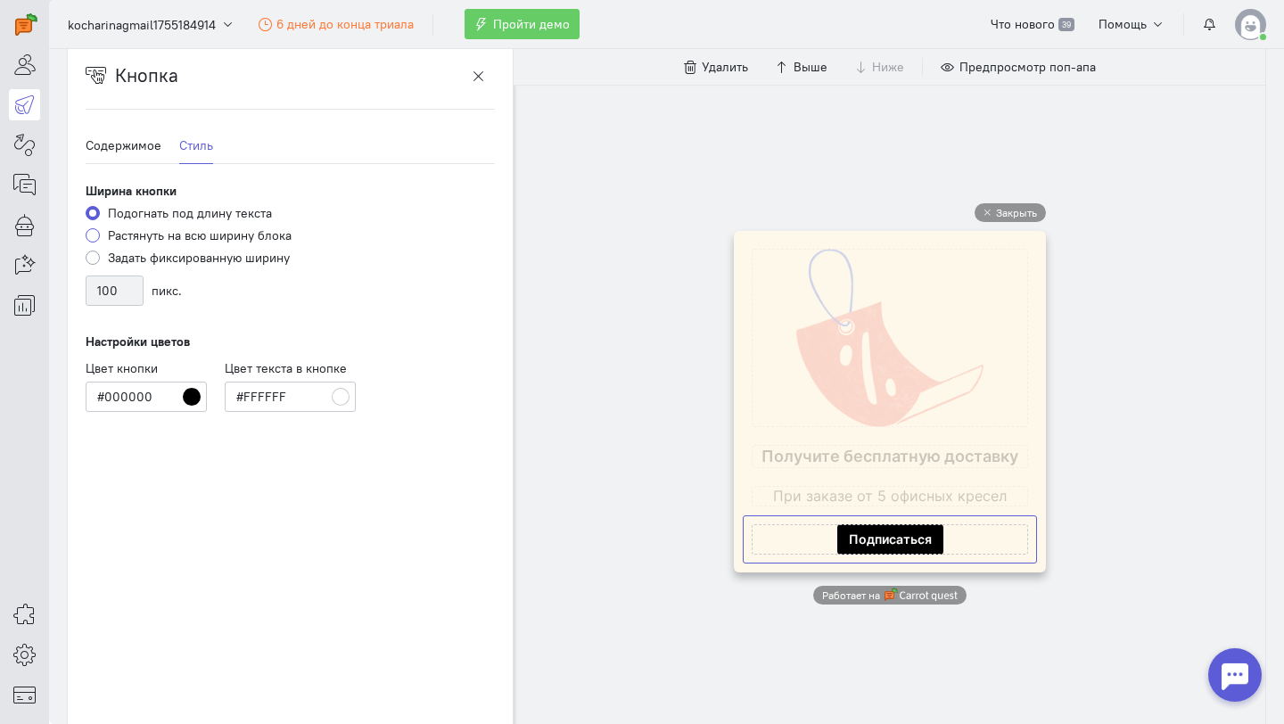
radio input "true"
click at [449, 341] on div "Ширина кнопки Подогнать под длину текста Растянуть на всю ширину блока Задать ф…" at bounding box center [290, 297] width 409 height 230
click at [861, 334] on cq-popup-image-block-preview at bounding box center [890, 338] width 276 height 178
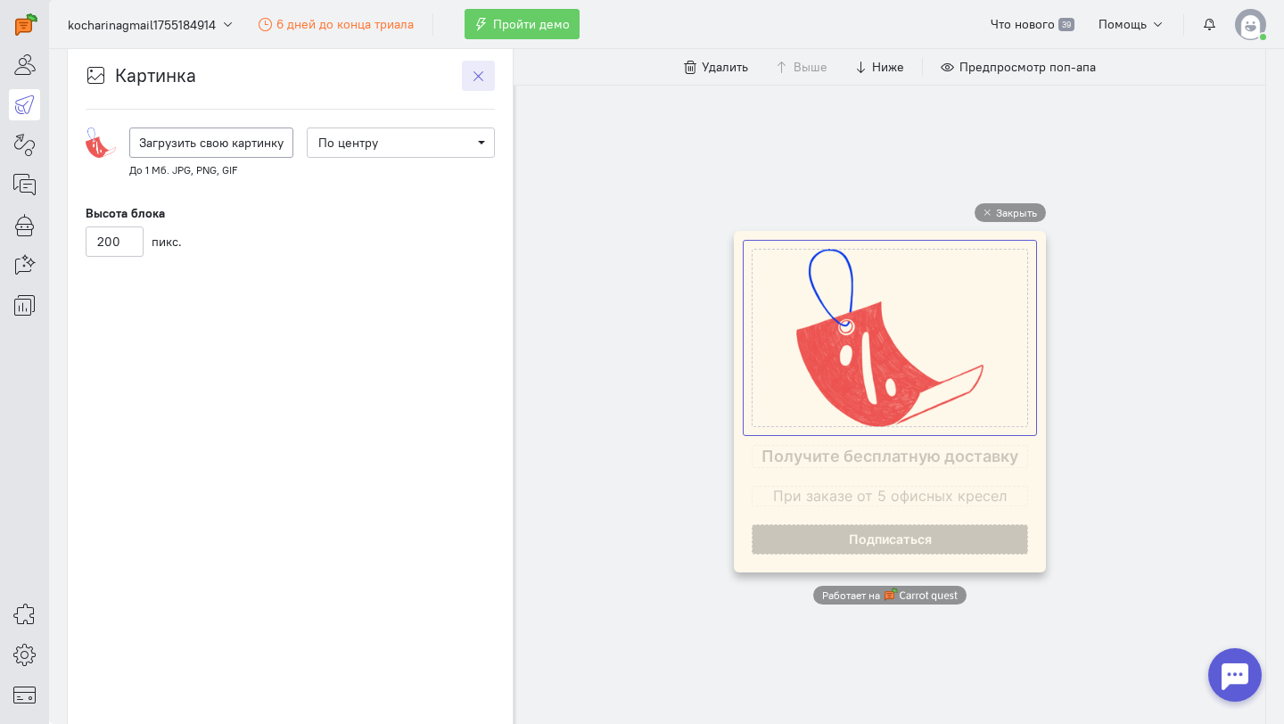
click at [477, 74] on icon "button" at bounding box center [478, 76] width 13 height 13
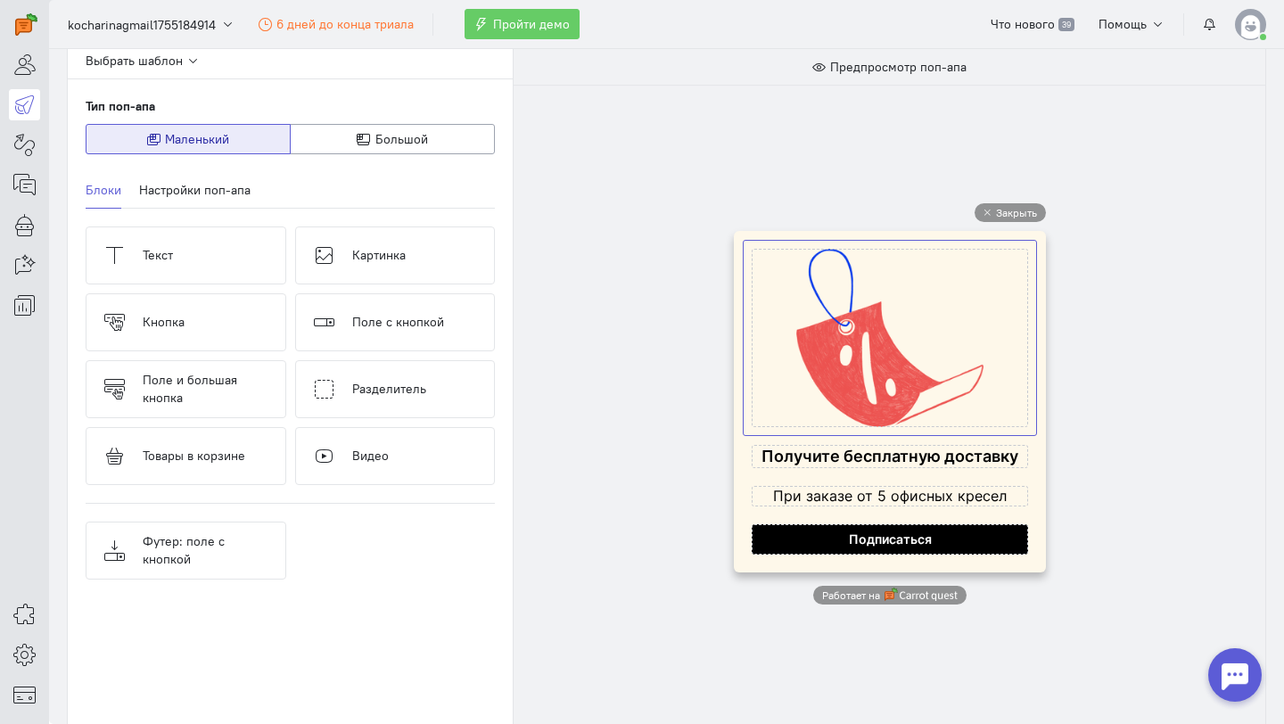
click at [861, 308] on cq-popup-image-block-preview at bounding box center [890, 338] width 276 height 178
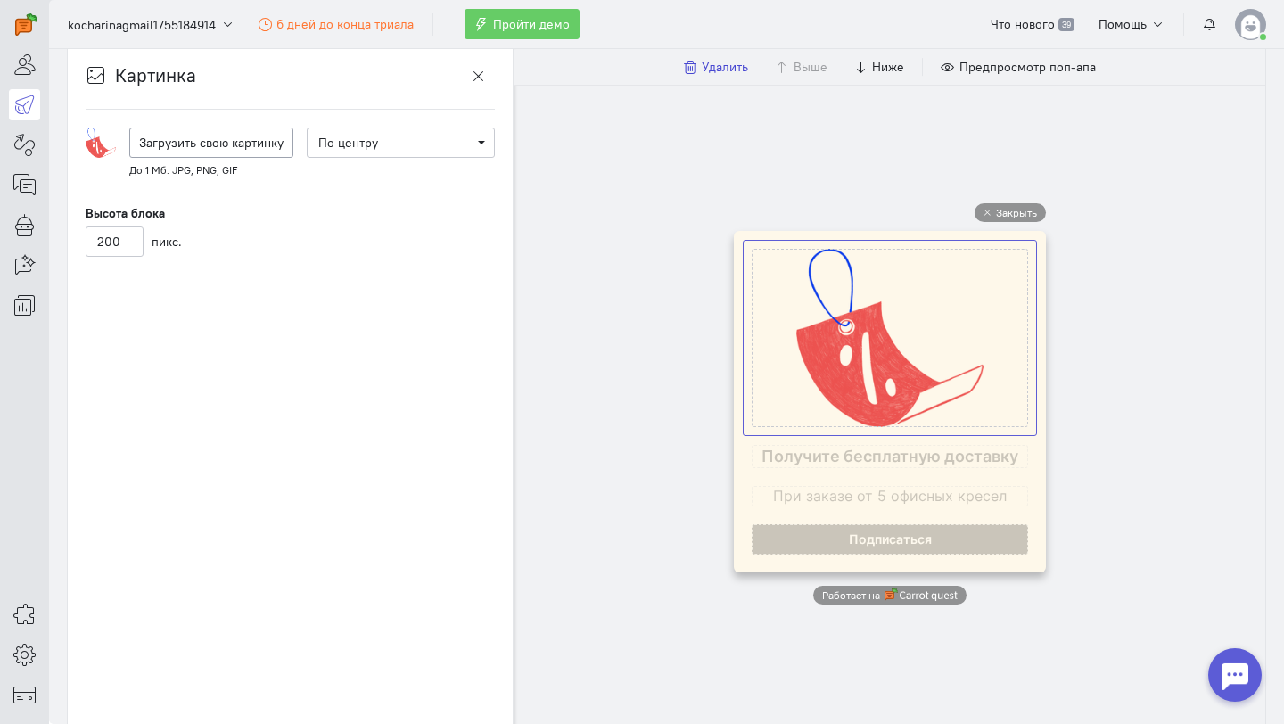
click at [711, 71] on span "Удалить" at bounding box center [725, 67] width 46 height 16
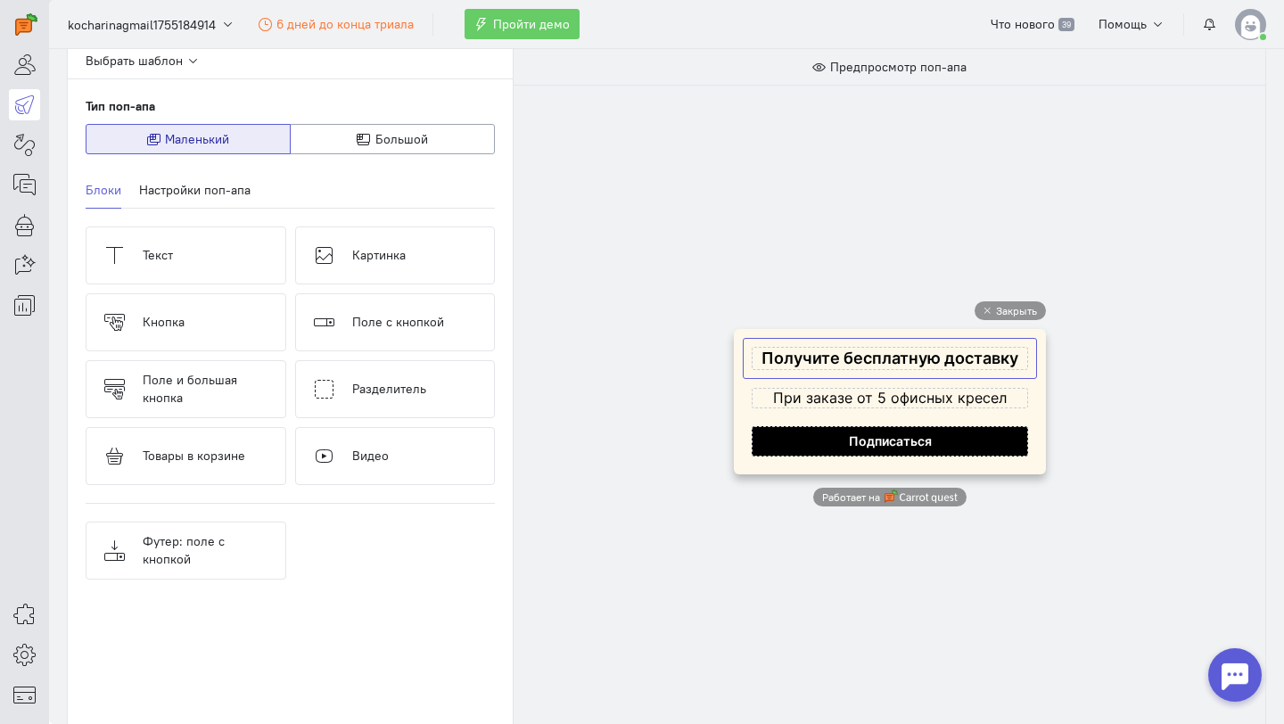
click at [847, 365] on cq-popup-text-block-preview at bounding box center [890, 358] width 276 height 23
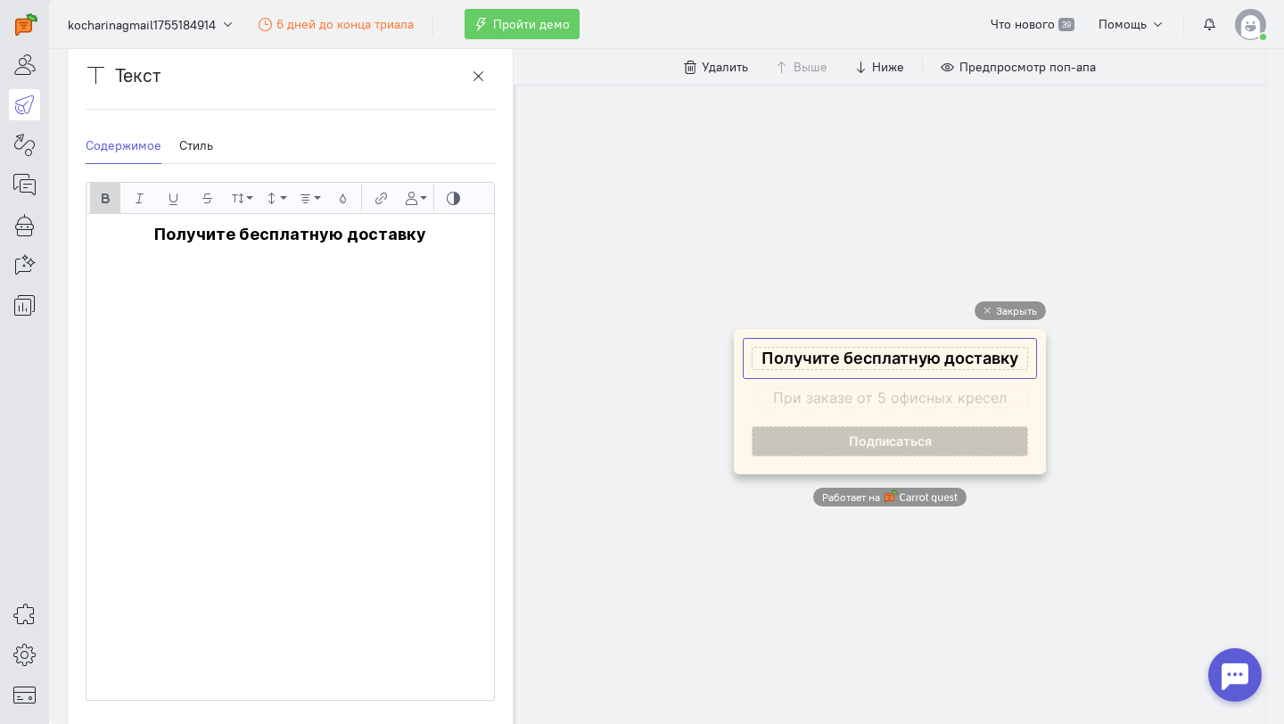
click at [888, 353] on cq-popup-text-block-preview at bounding box center [890, 358] width 276 height 23
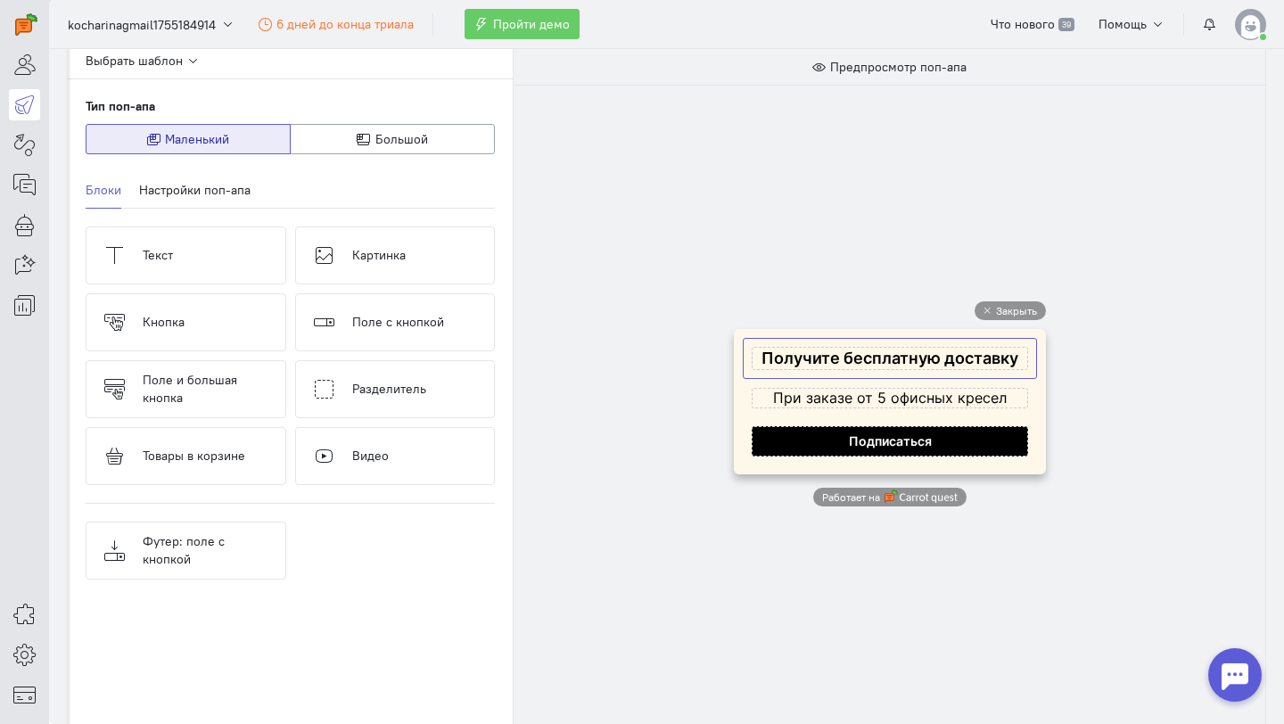
click at [888, 353] on cq-popup-text-block-preview at bounding box center [890, 358] width 276 height 23
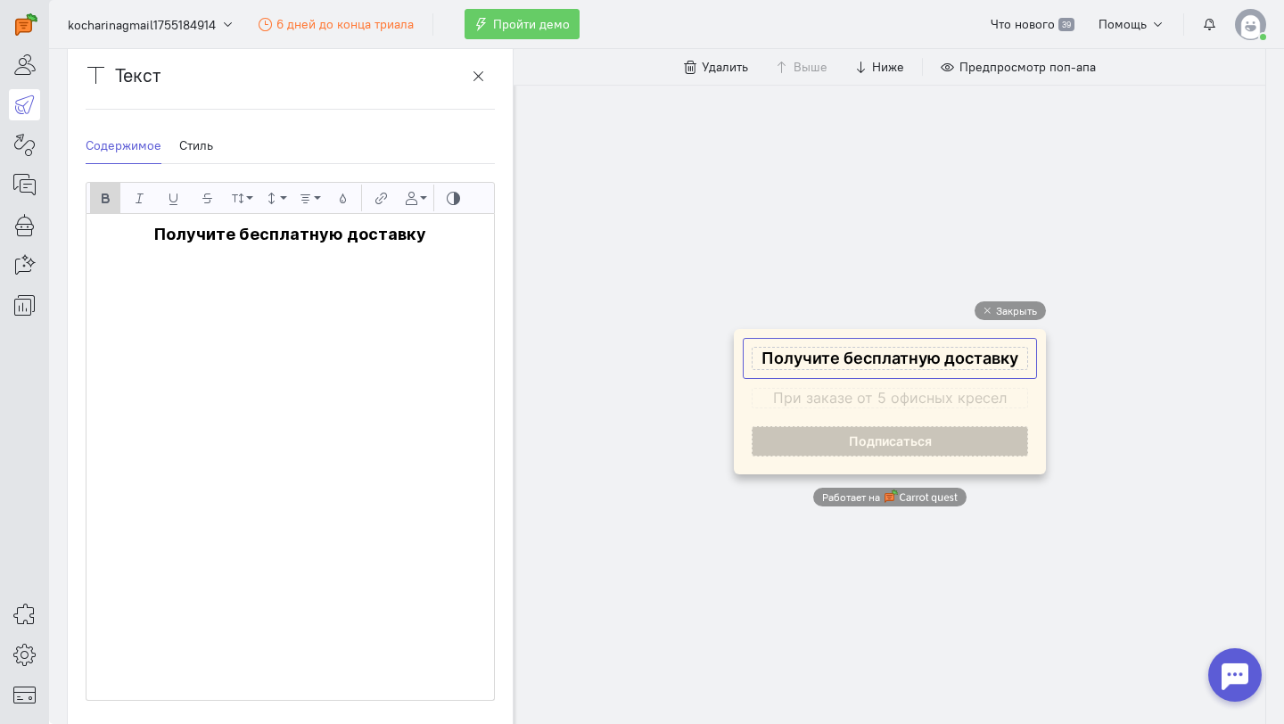
click at [298, 236] on span "Получите бесплатную доставку" at bounding box center [290, 234] width 272 height 19
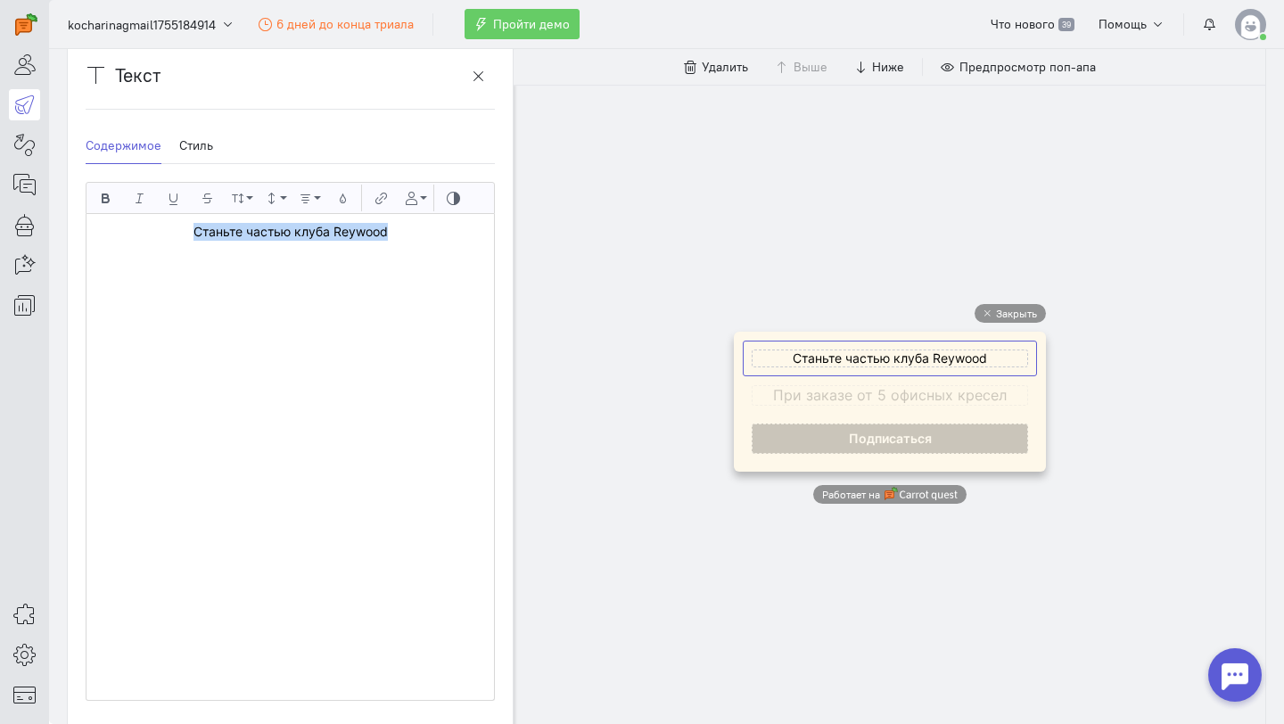
drag, startPoint x: 411, startPoint y: 230, endPoint x: 123, endPoint y: 231, distance: 288.0
click at [123, 231] on p "Станьте частью клуба Reywood" at bounding box center [290, 232] width 390 height 18
click at [104, 201] on icon "button" at bounding box center [105, 198] width 12 height 13
click at [242, 200] on icon "button" at bounding box center [237, 198] width 12 height 13
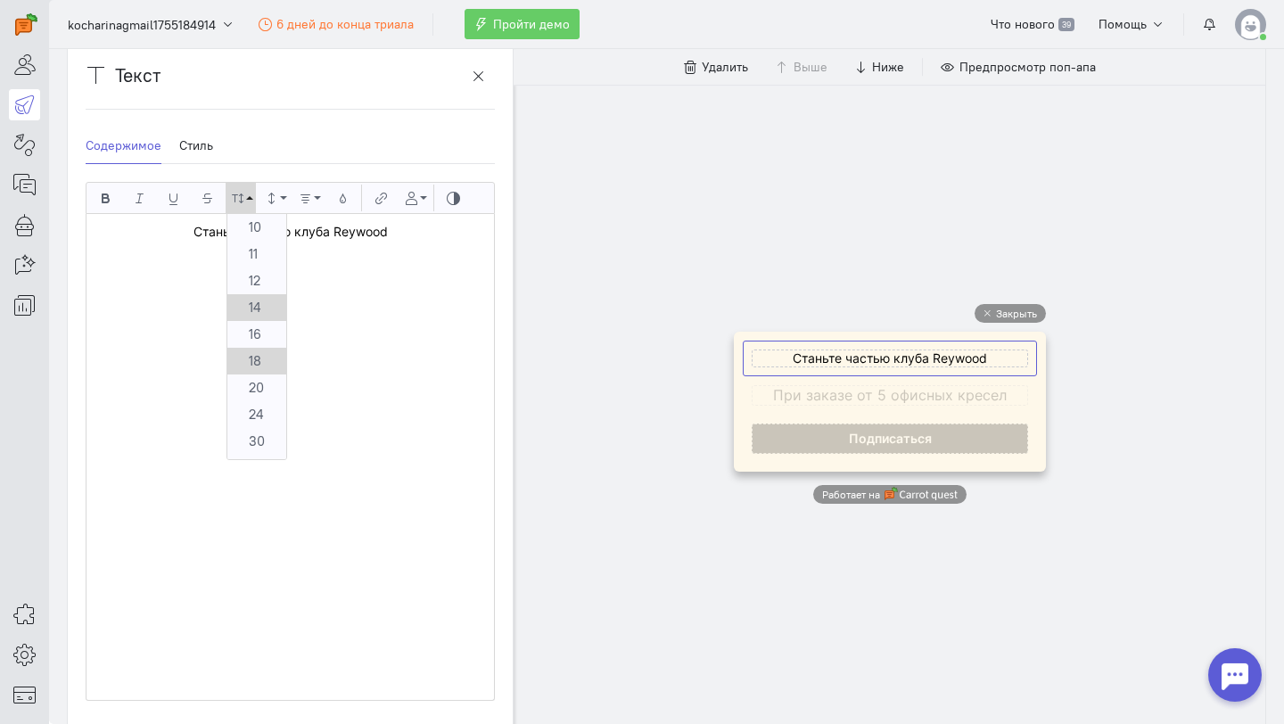
click at [259, 357] on link "18" at bounding box center [256, 361] width 59 height 27
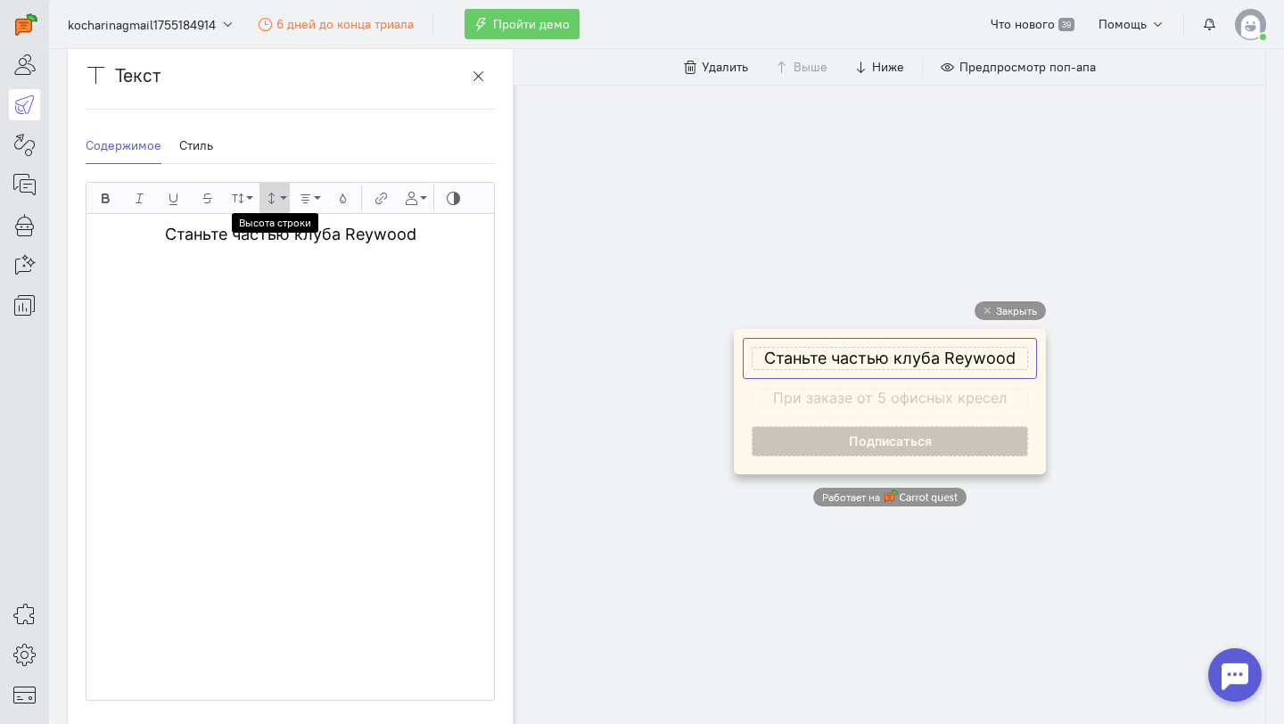
click at [279, 194] on button "Высота строки" at bounding box center [275, 198] width 30 height 30
click at [325, 196] on div "Жирный Курсив Подчеркнутый Зачеркнутый Размер шрифта 10 11 12 14 16 18 20 24 30…" at bounding box center [290, 198] width 409 height 32
click at [316, 196] on button "Выровнять по" at bounding box center [308, 198] width 30 height 30
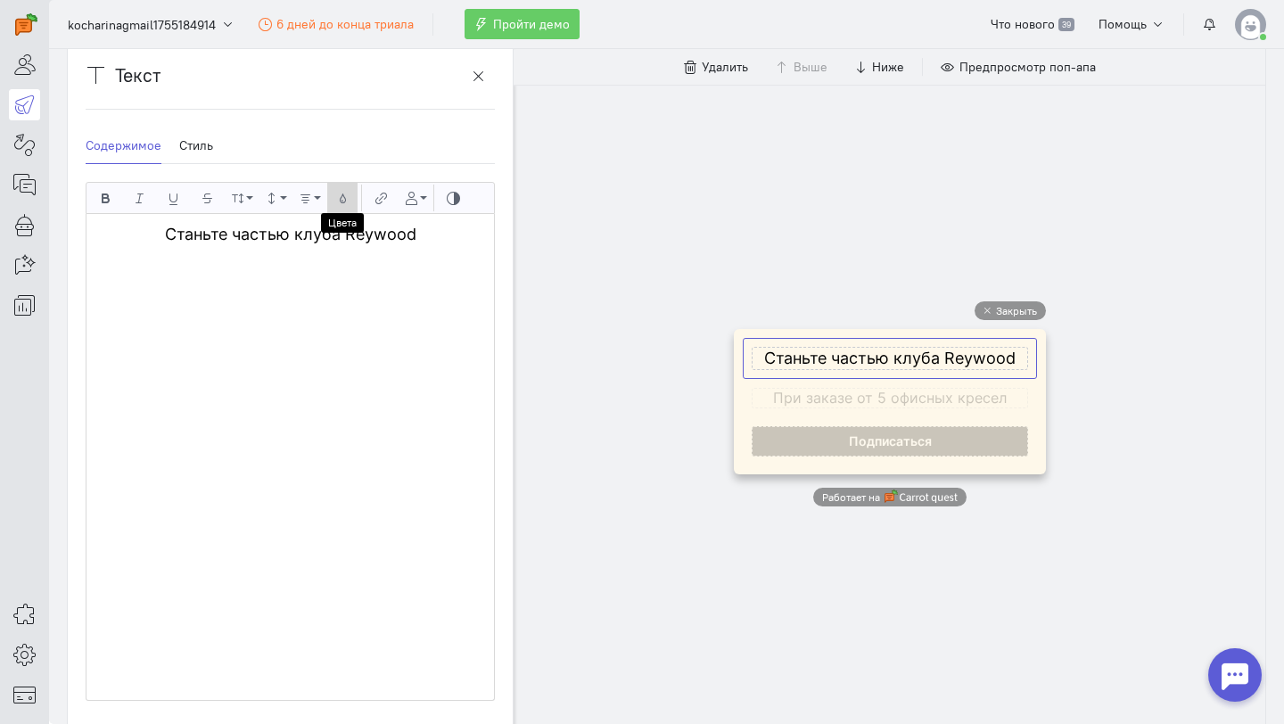
click at [344, 201] on icon "button" at bounding box center [342, 198] width 12 height 13
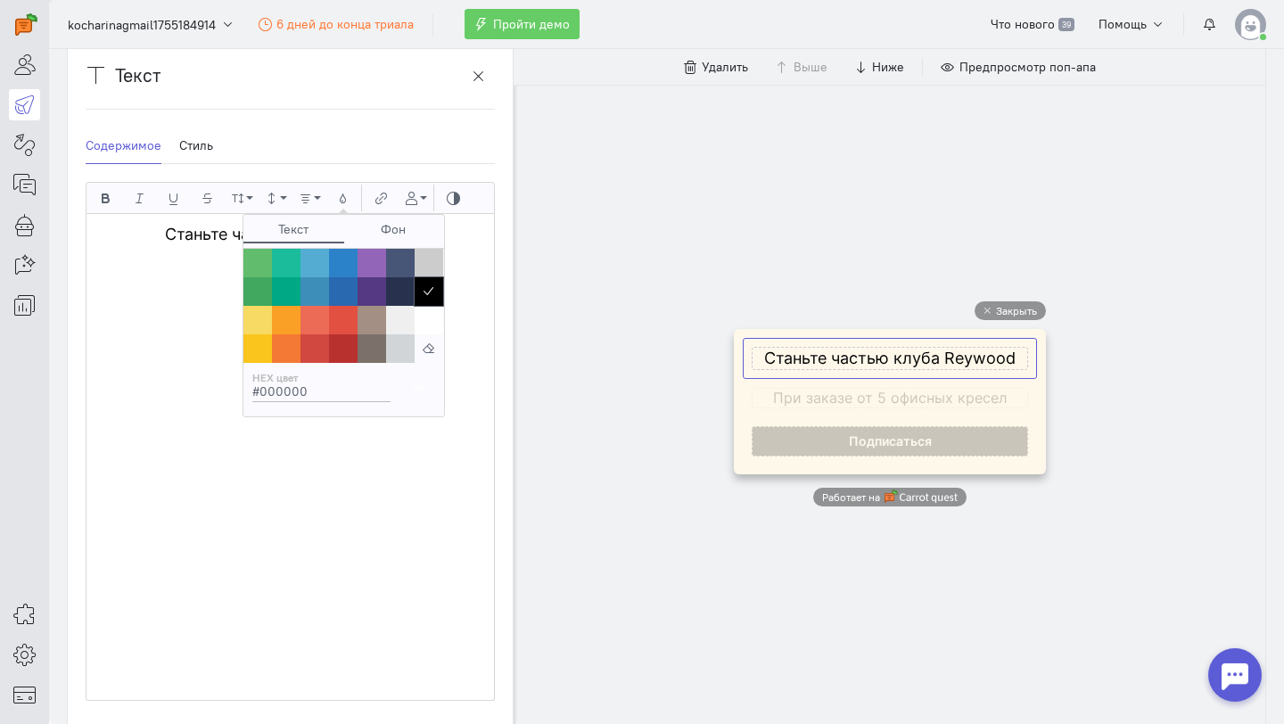
click at [436, 288] on span "" at bounding box center [429, 291] width 29 height 29
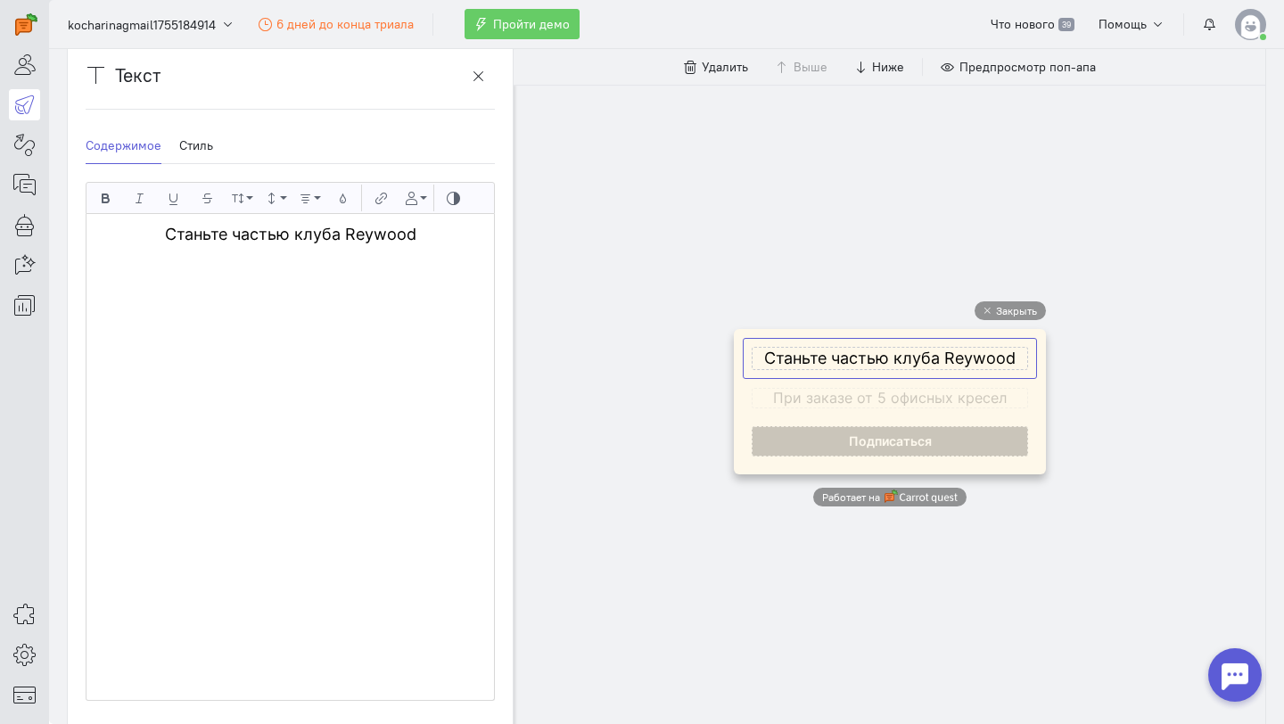
click at [248, 330] on div "Станьте частью клуба Reywood" at bounding box center [291, 457] width 408 height 486
click at [185, 144] on link "Стиль" at bounding box center [196, 146] width 34 height 37
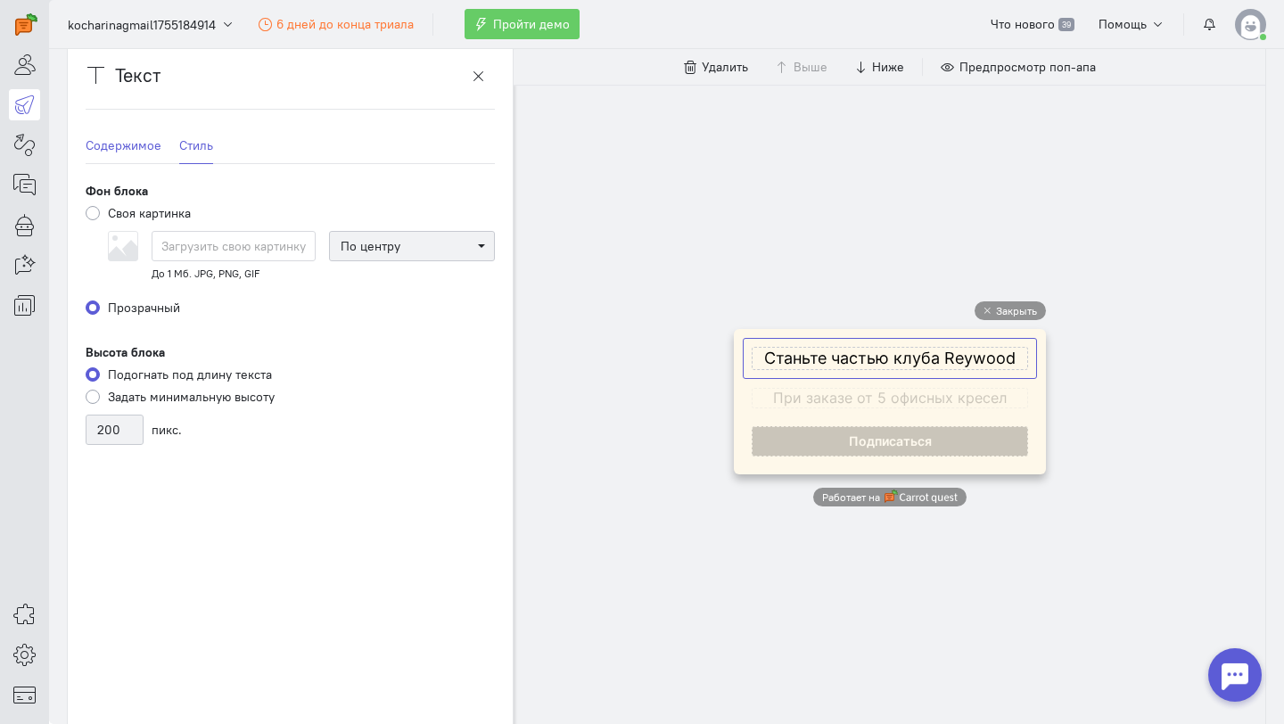
click at [118, 155] on link "Содержимое" at bounding box center [124, 146] width 76 height 37
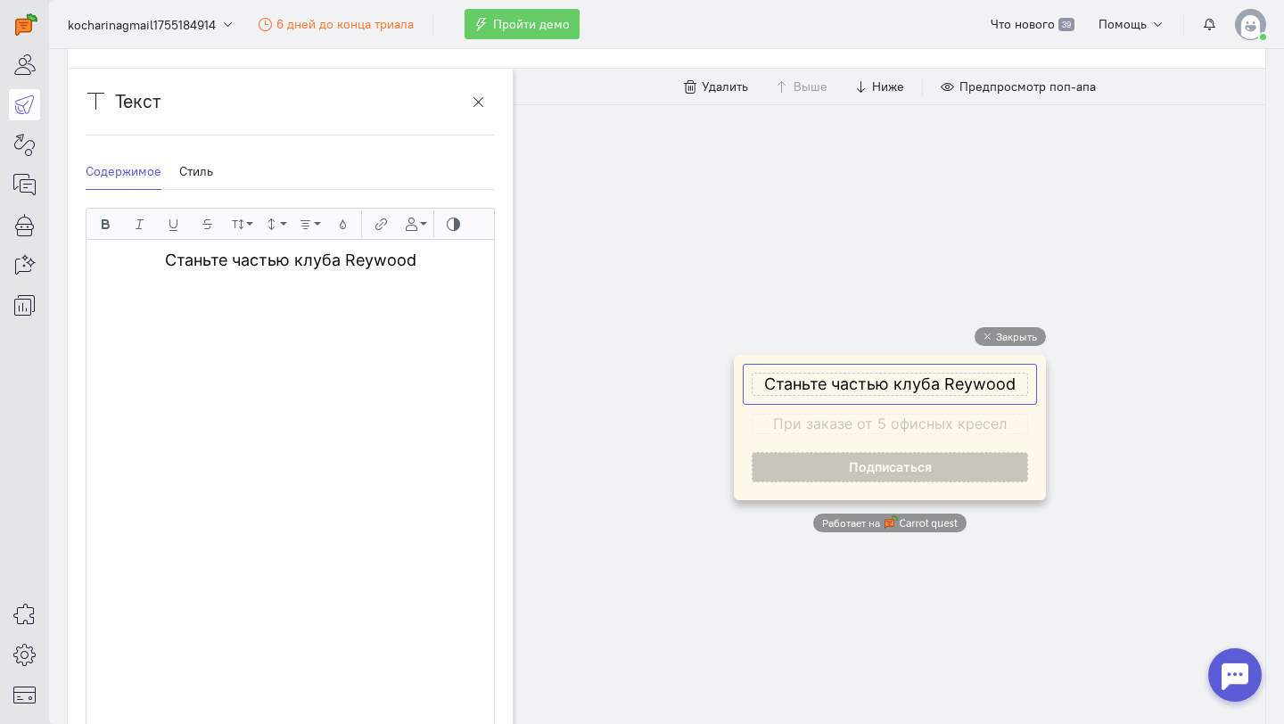
scroll to position [175, 0]
click at [482, 95] on icon "button" at bounding box center [478, 100] width 13 height 13
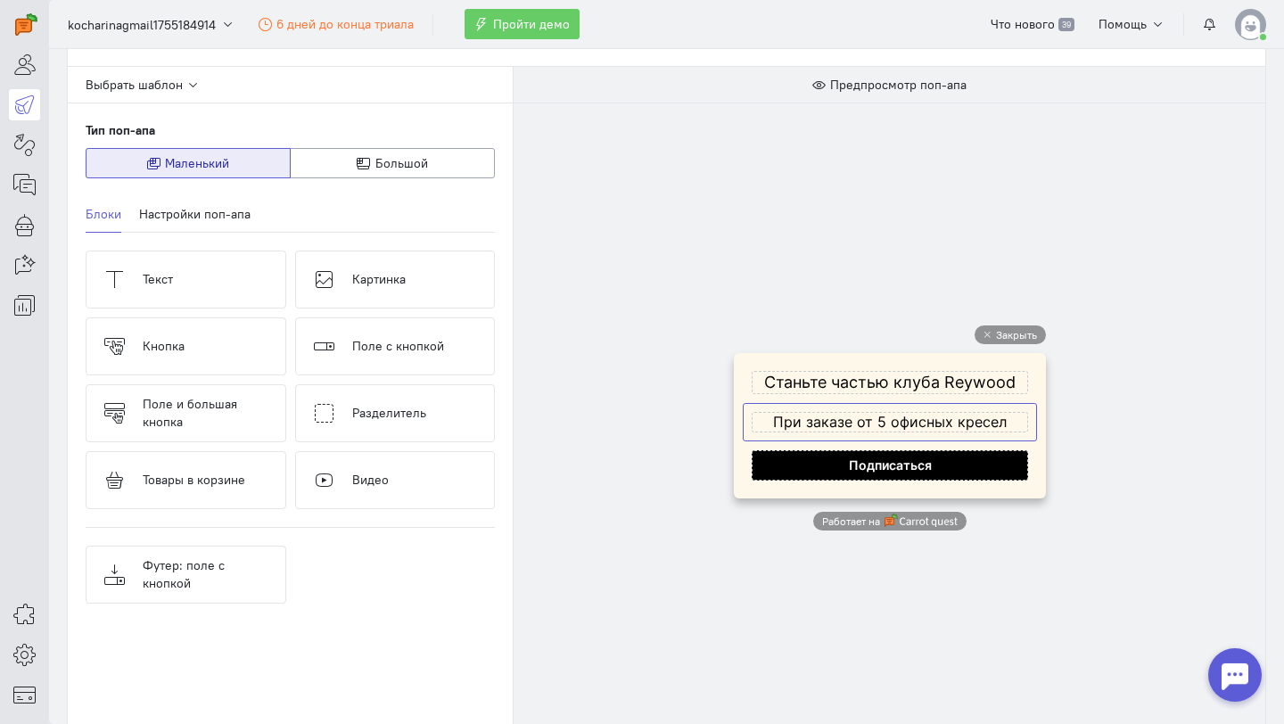
click at [891, 424] on cq-popup-text-block-preview at bounding box center [890, 422] width 276 height 21
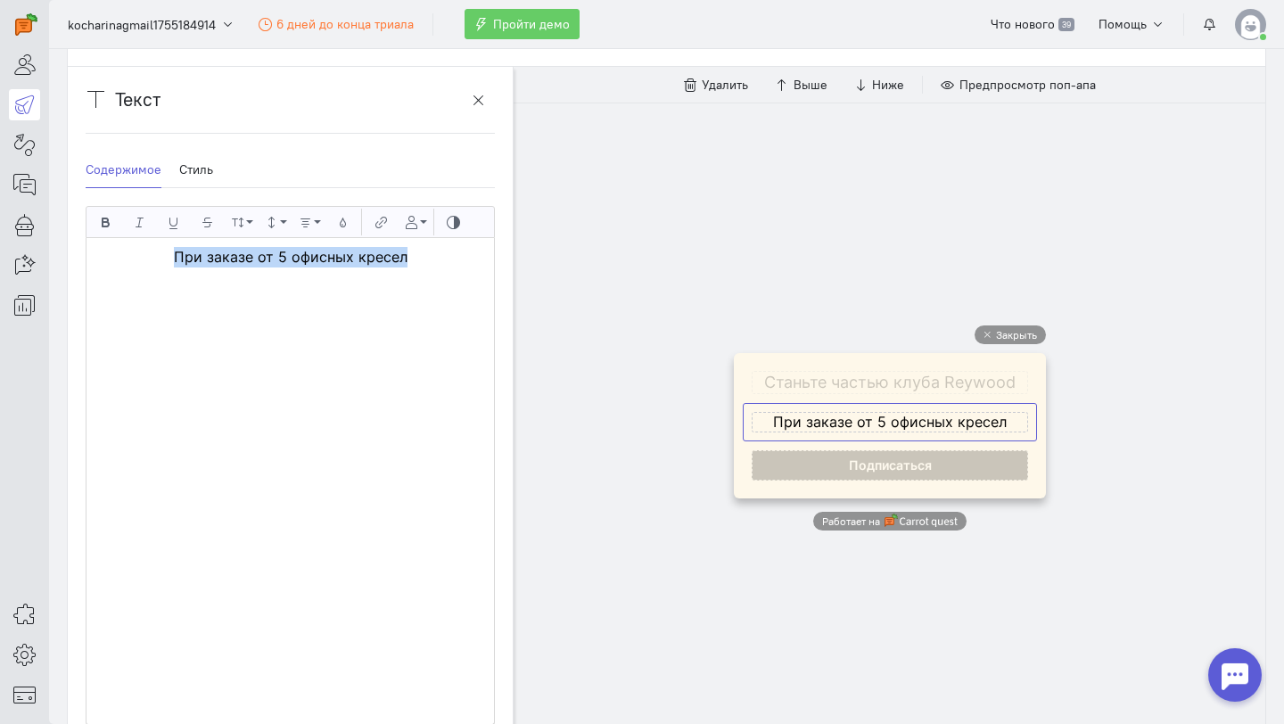
drag, startPoint x: 415, startPoint y: 261, endPoint x: 102, endPoint y: 261, distance: 313.0
click at [102, 261] on p "При заказе от 5 офисных кресел" at bounding box center [290, 257] width 390 height 21
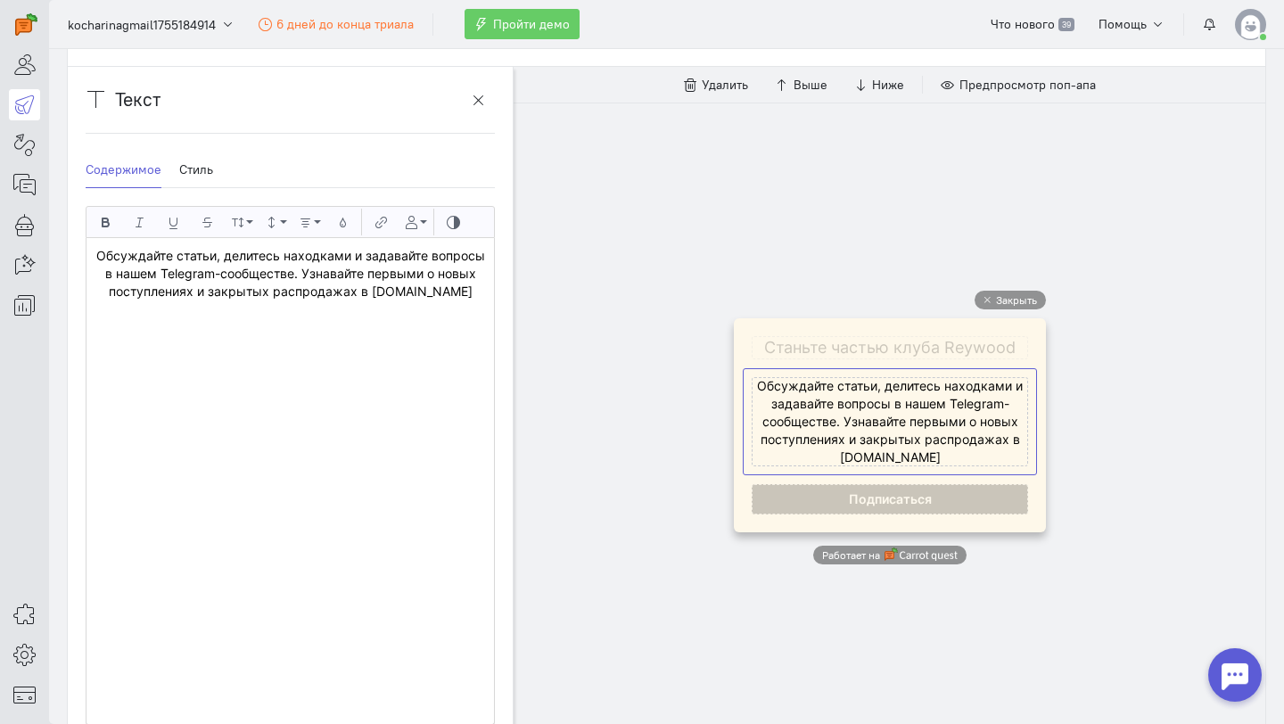
click at [319, 425] on div "Обсуждайте статьи, делитесь находками и задавайте вопросы в нашем Telegram-сооб…" at bounding box center [291, 481] width 408 height 486
click at [477, 114] on button "button" at bounding box center [478, 100] width 33 height 30
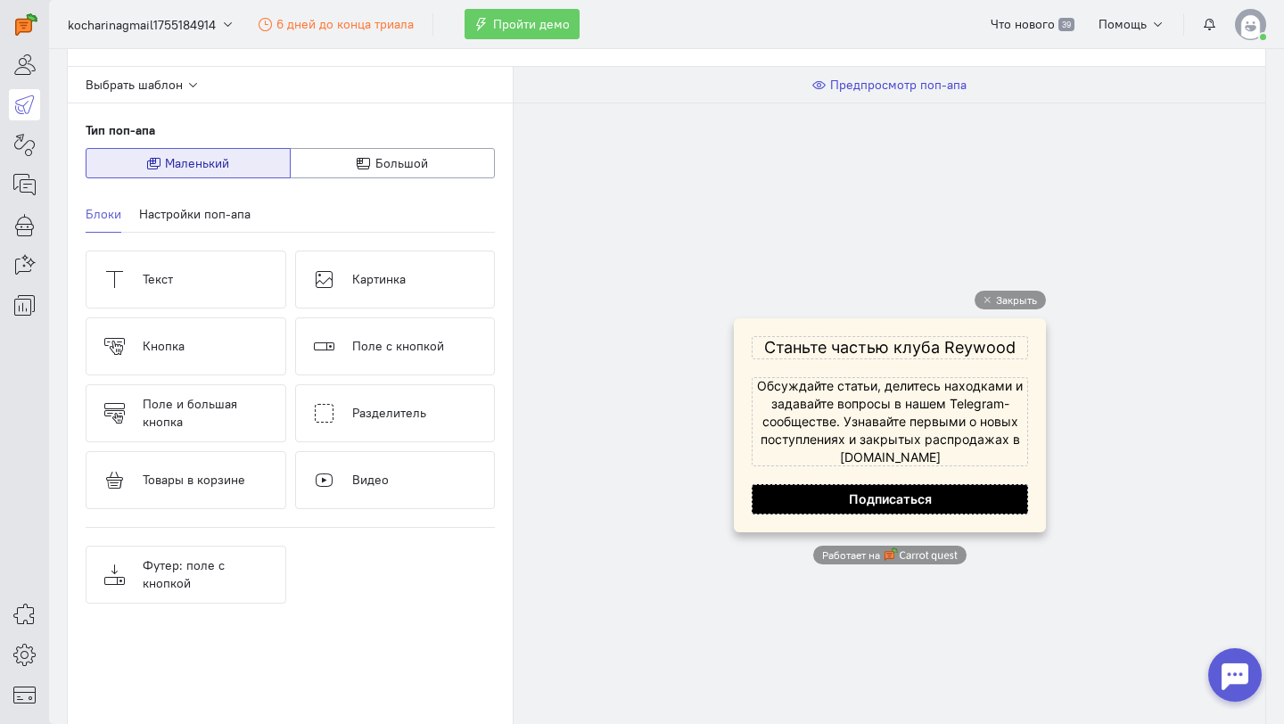
click at [877, 85] on span "Предпросмотр поп-апа" at bounding box center [898, 85] width 136 height 16
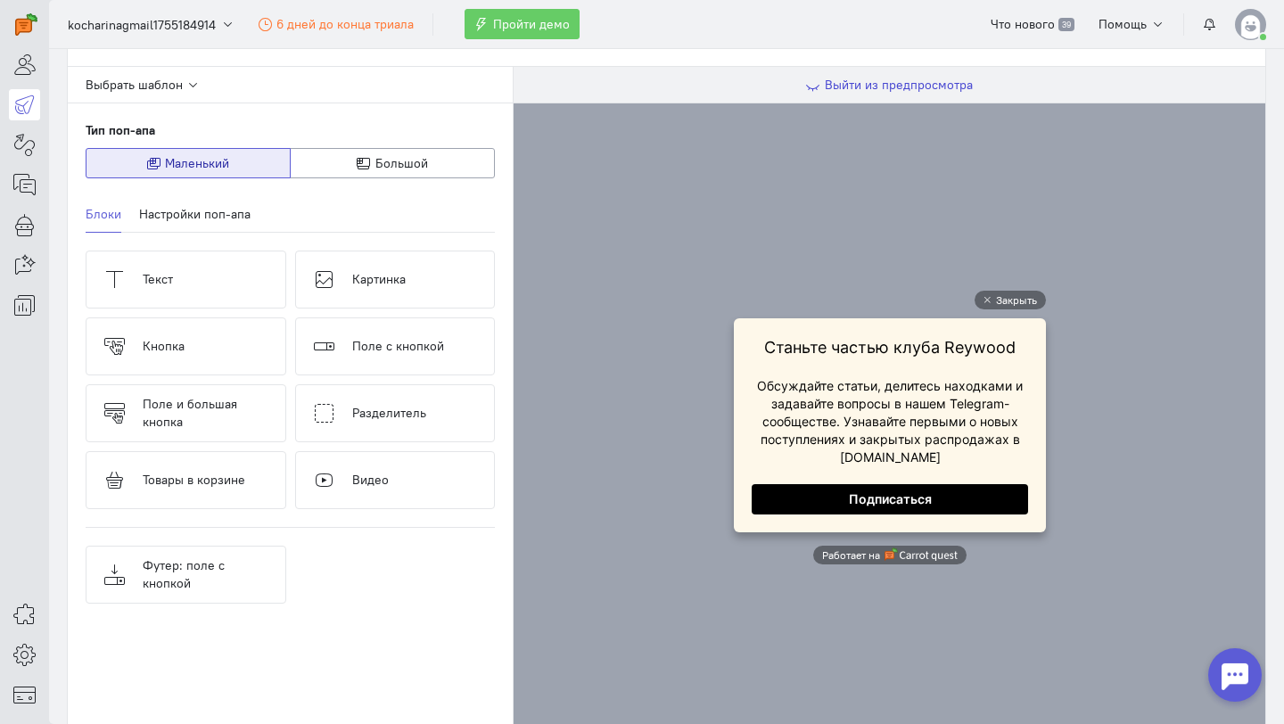
click at [877, 85] on span "Выйти из предпросмотра" at bounding box center [899, 85] width 148 height 16
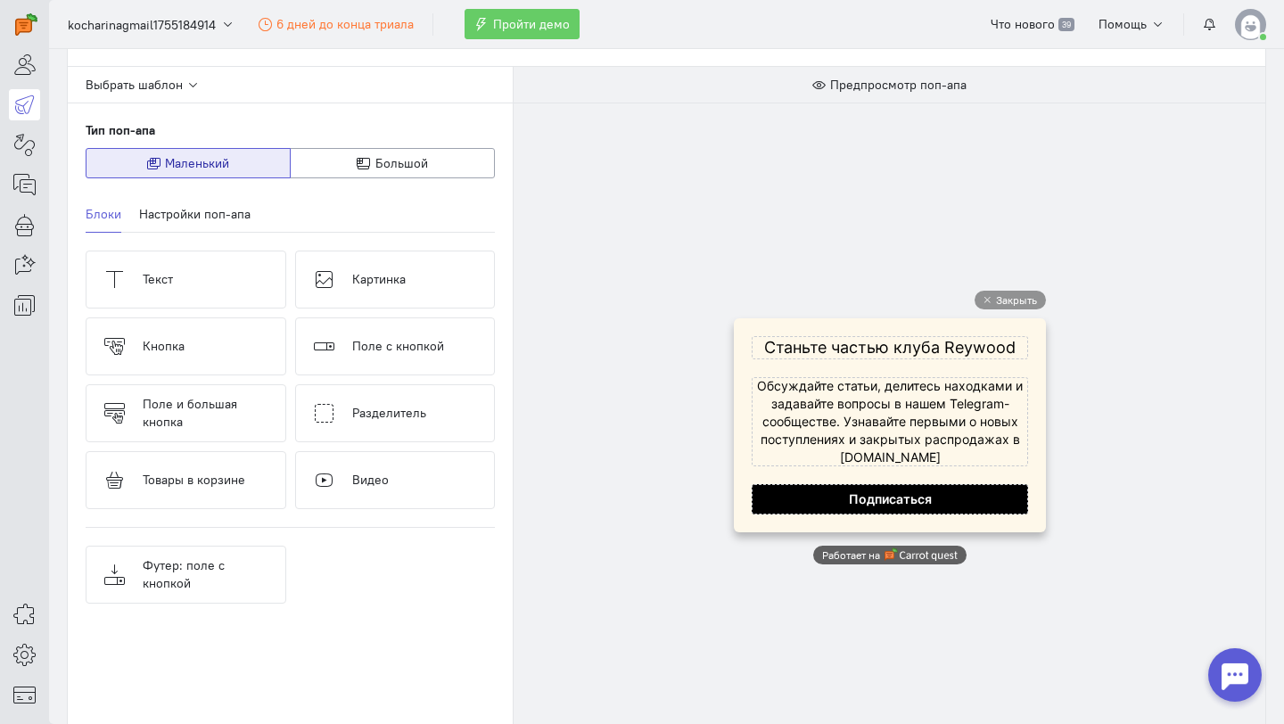
click at [867, 550] on span "Работает на" at bounding box center [851, 555] width 58 height 15
click at [219, 214] on link "Настройки поп-апа" at bounding box center [194, 214] width 111 height 37
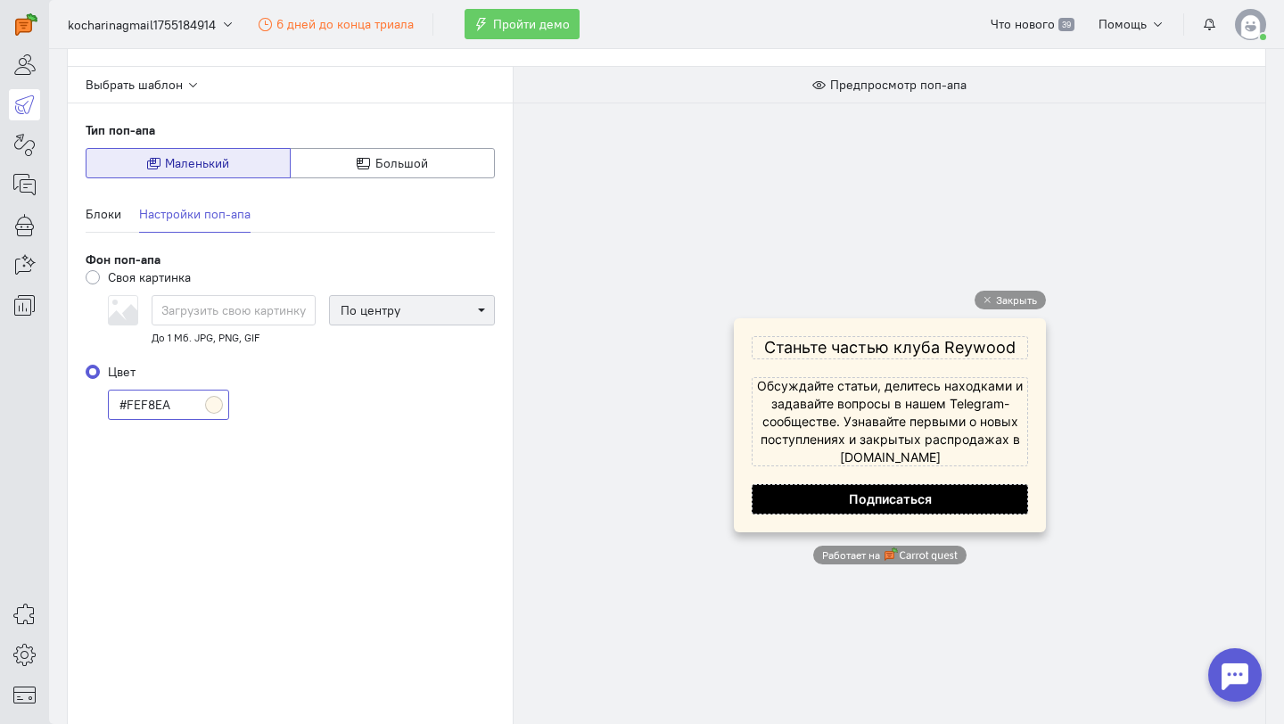
click at [216, 399] on input "#FEF8EA" at bounding box center [168, 405] width 121 height 30
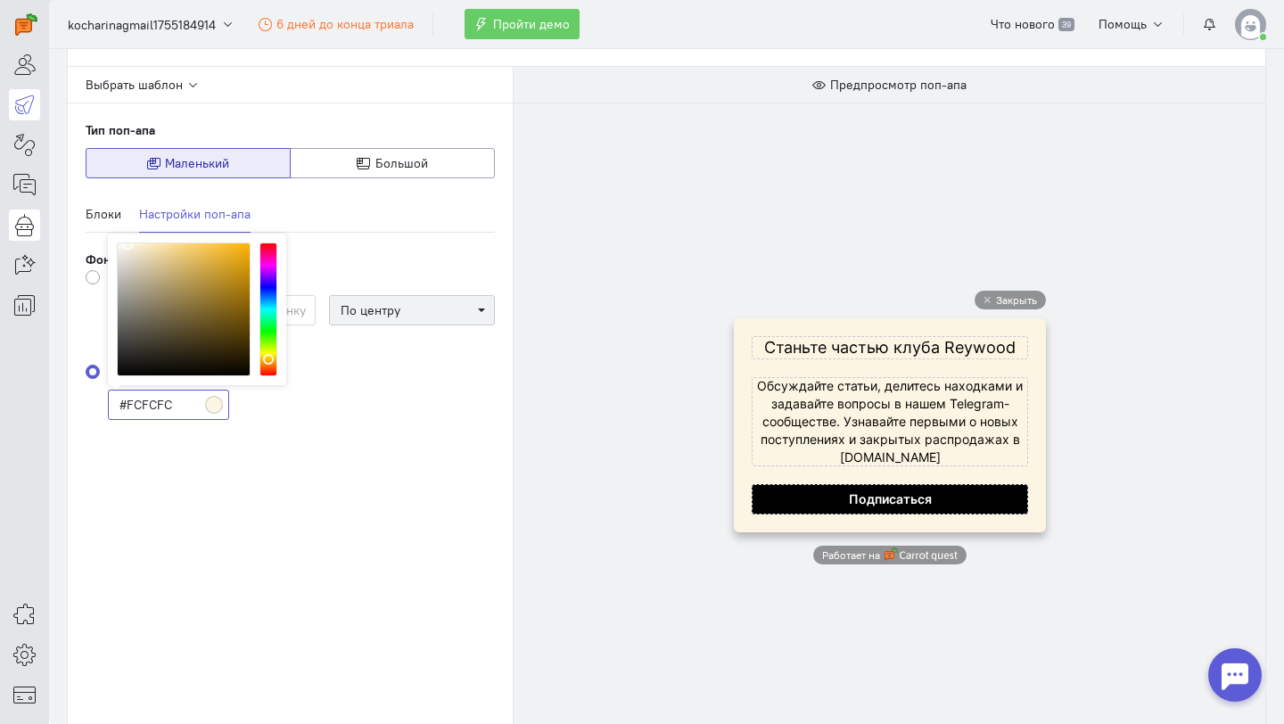
type input "#FFFFFF"
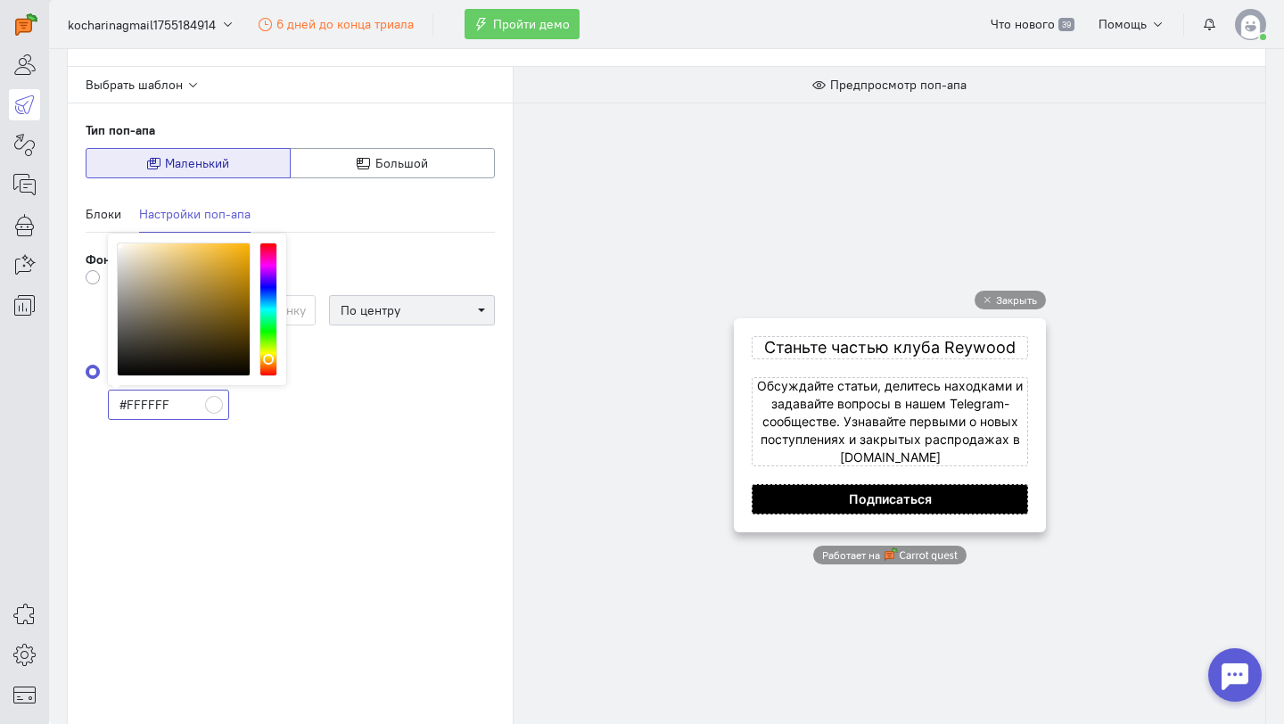
drag, startPoint x: 130, startPoint y: 243, endPoint x: 0, endPoint y: 215, distance: 133.3
click at [0, 215] on div "superadmin free-trial" at bounding box center [642, 362] width 1284 height 724
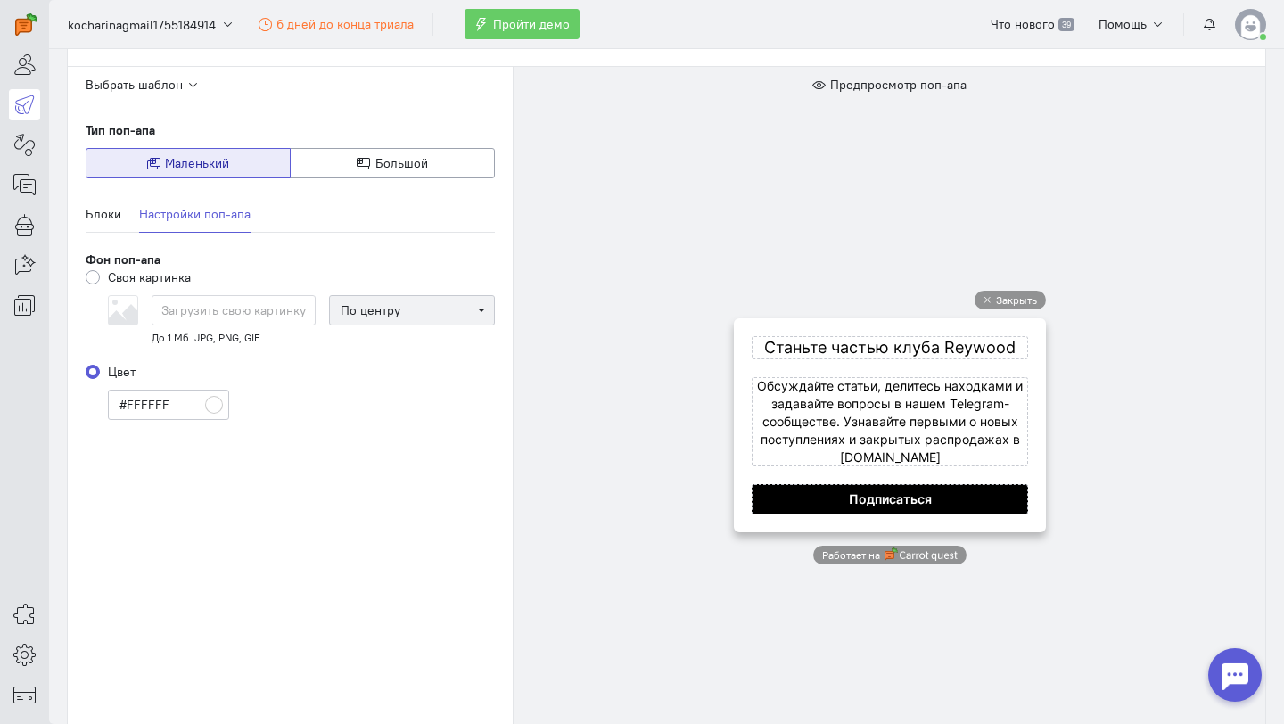
click at [325, 530] on div "Тип поп-апа Маленький Большой Композиция Одна колонка Две колонки Блоки Настрой…" at bounding box center [290, 428] width 445 height 650
click at [104, 218] on link "Блоки" at bounding box center [104, 214] width 36 height 37
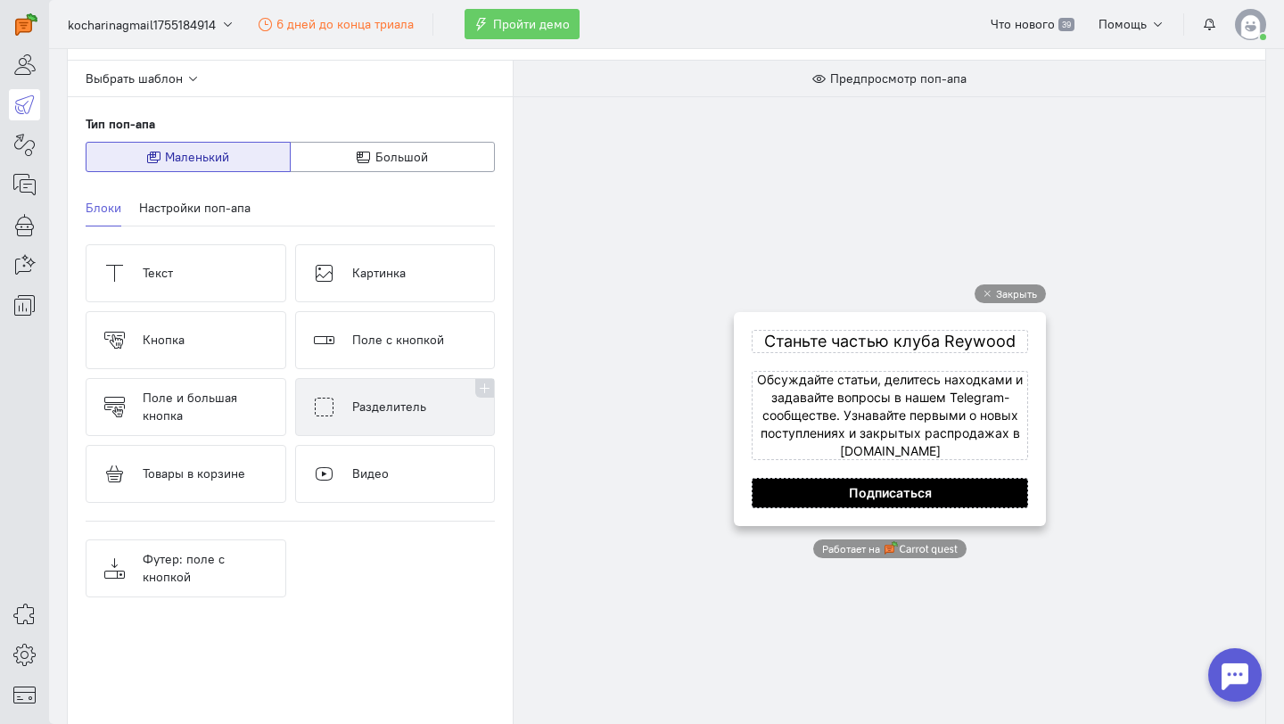
scroll to position [189, 0]
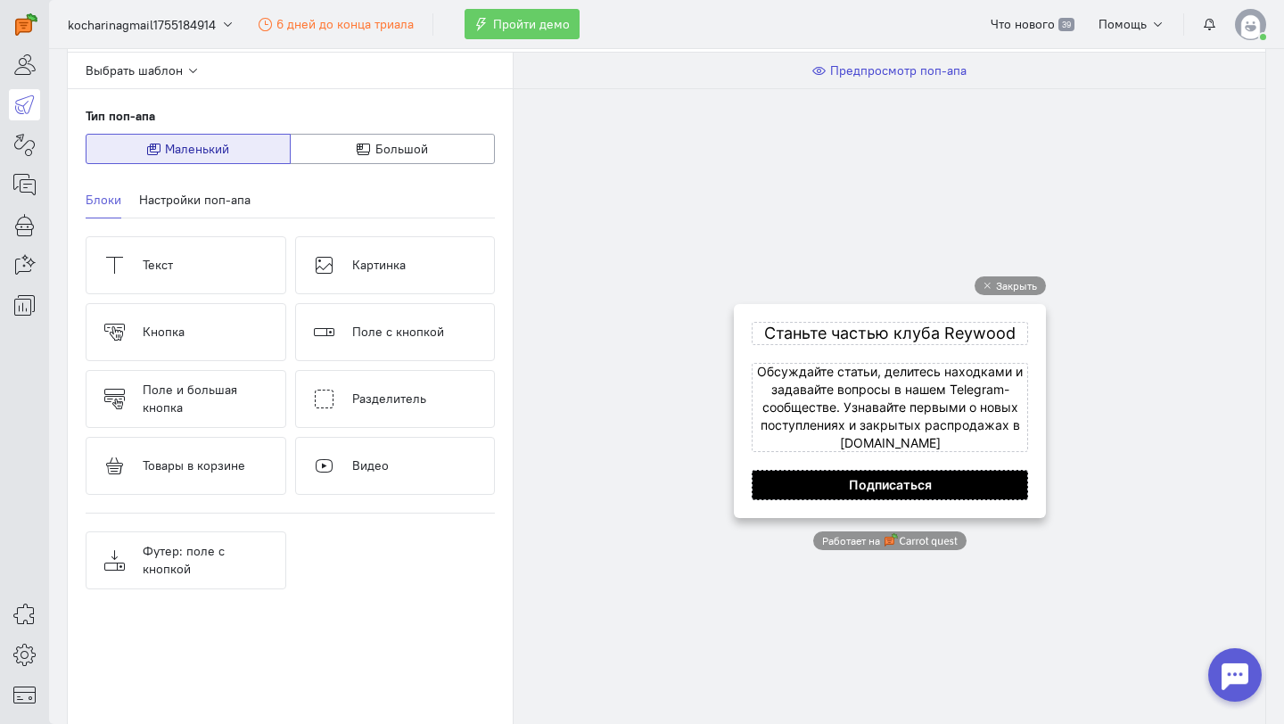
click at [918, 64] on span "Предпросмотр поп-апа" at bounding box center [898, 70] width 136 height 16
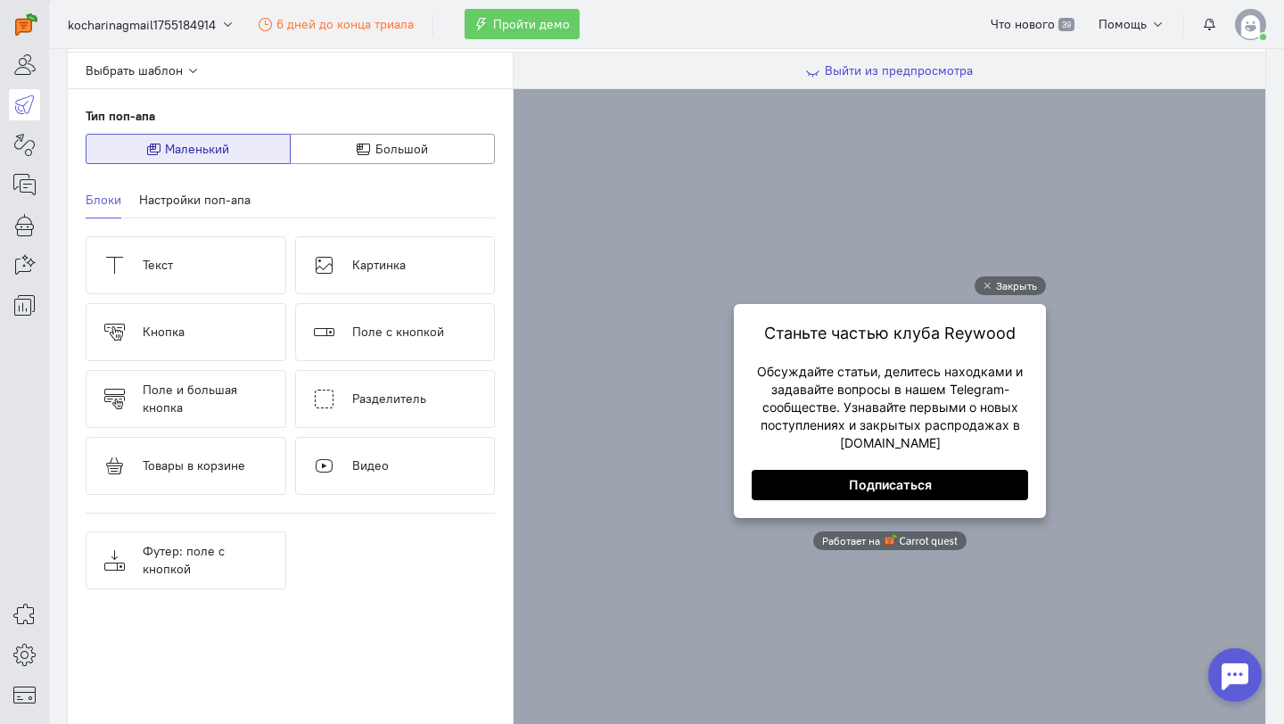
click at [918, 64] on span "Выйти из предпросмотра" at bounding box center [899, 70] width 148 height 16
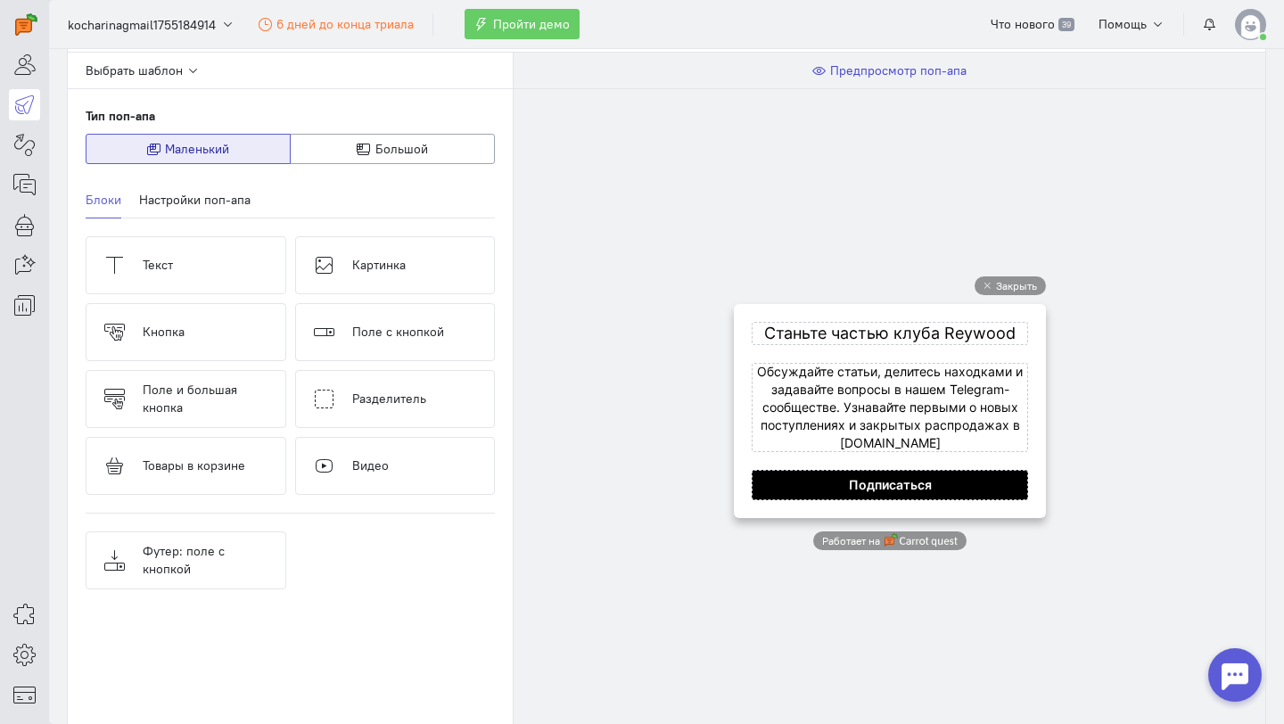
click at [918, 64] on span "Предпросмотр поп-апа" at bounding box center [898, 70] width 136 height 16
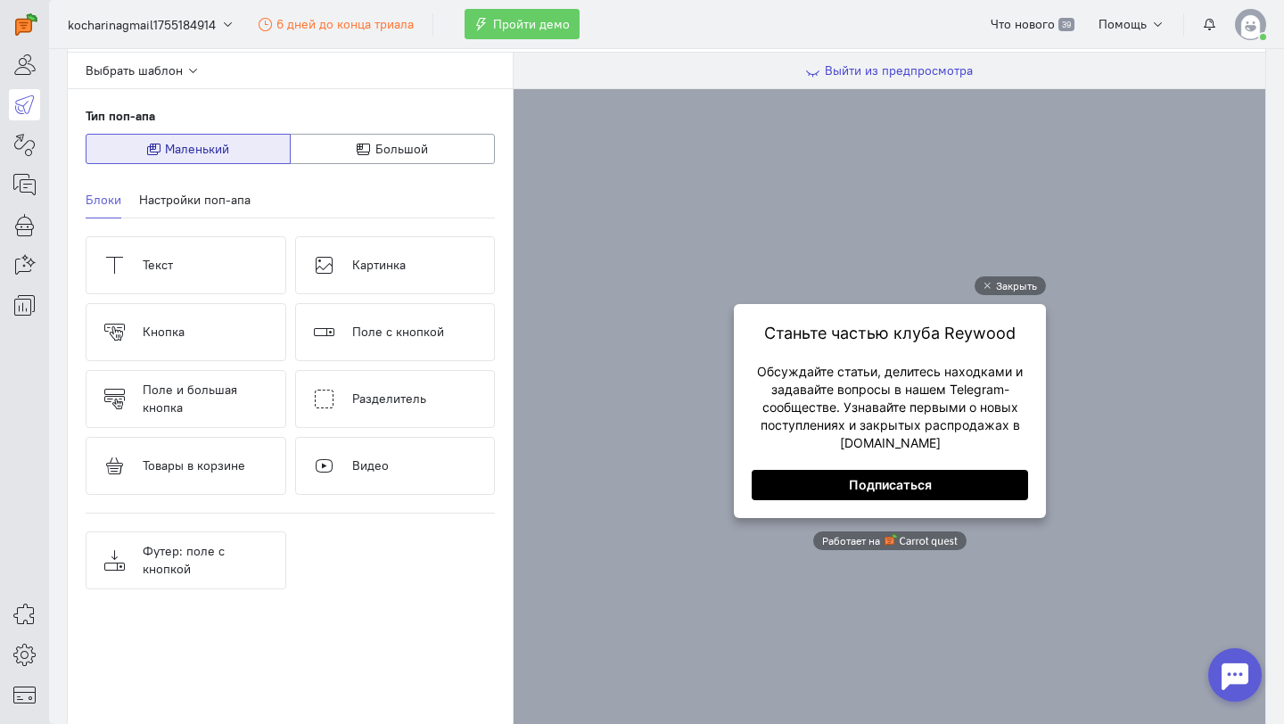
click at [918, 64] on span "Выйти из предпросмотра" at bounding box center [899, 70] width 148 height 16
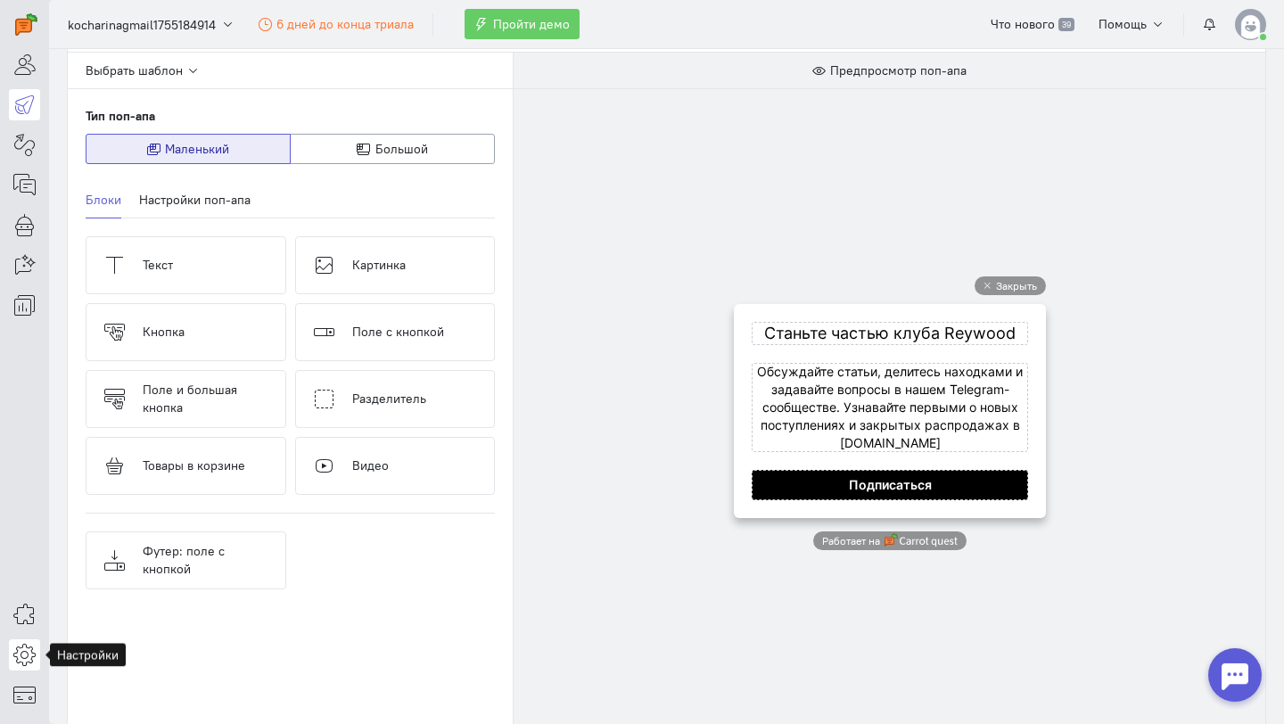
click at [27, 660] on icon at bounding box center [24, 654] width 22 height 21
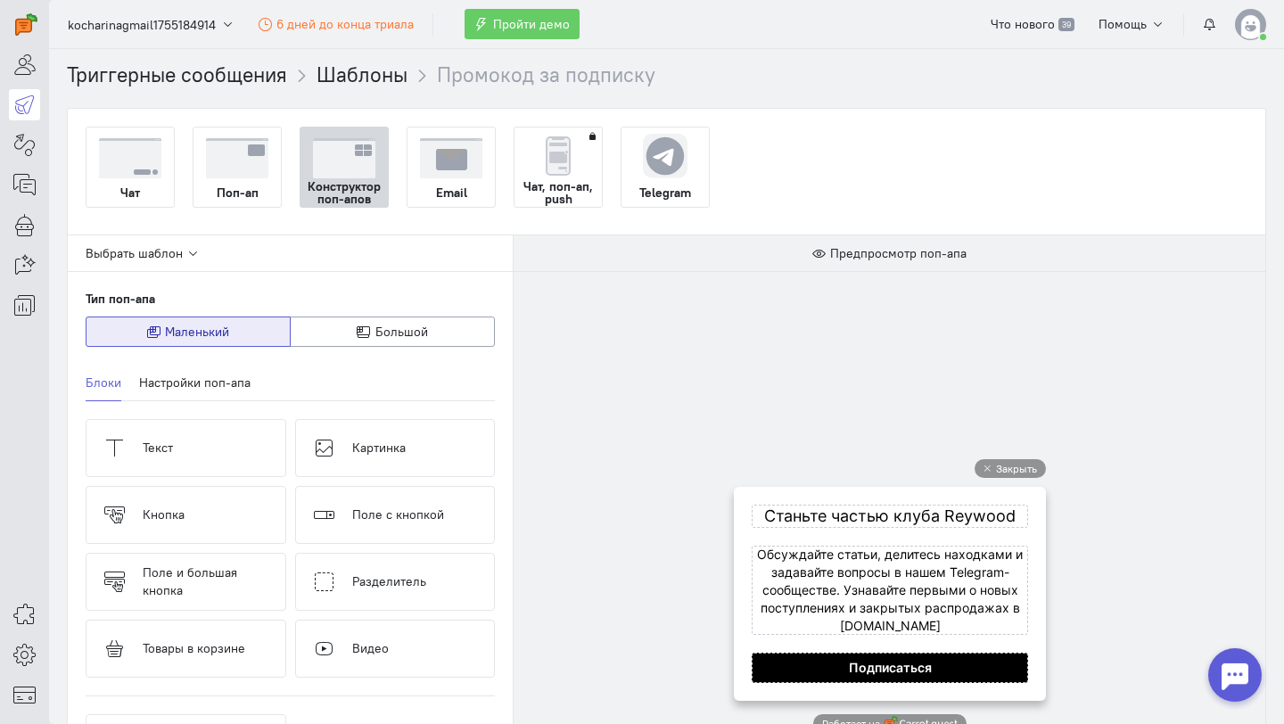
scroll to position [389, 0]
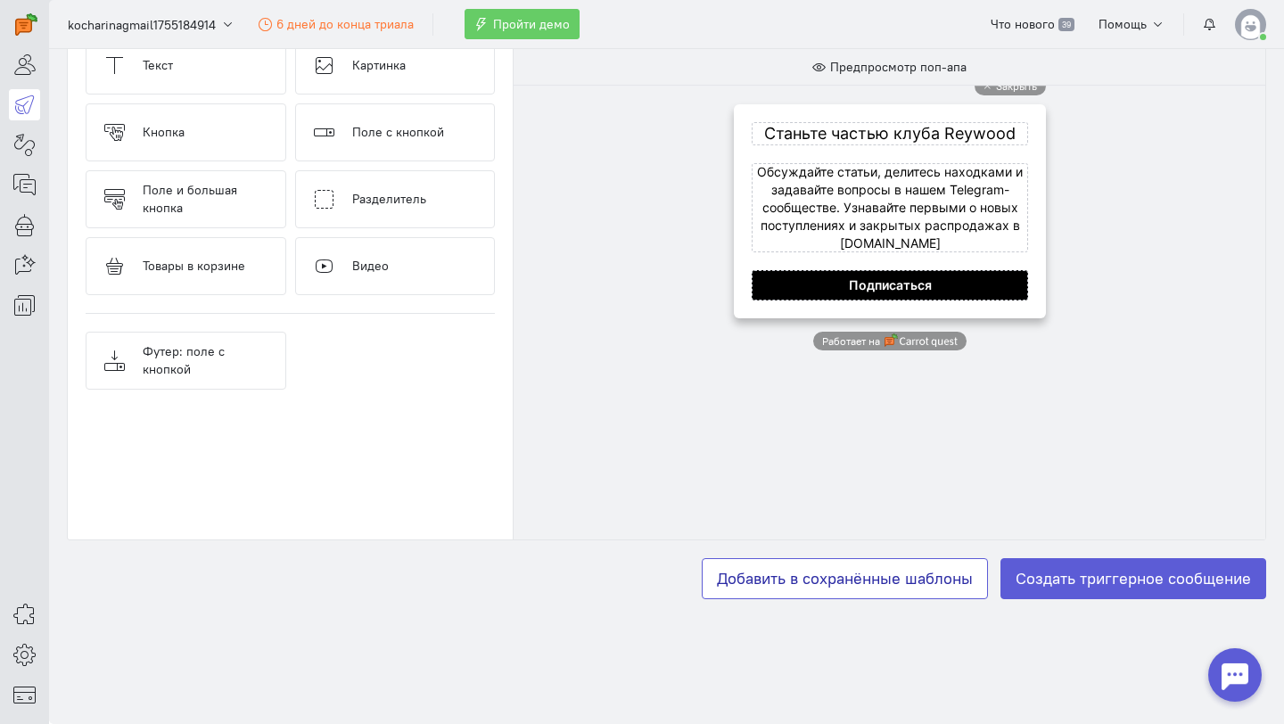
click at [771, 588] on button "Добавить в сохранённые шаблоны" at bounding box center [845, 578] width 286 height 41
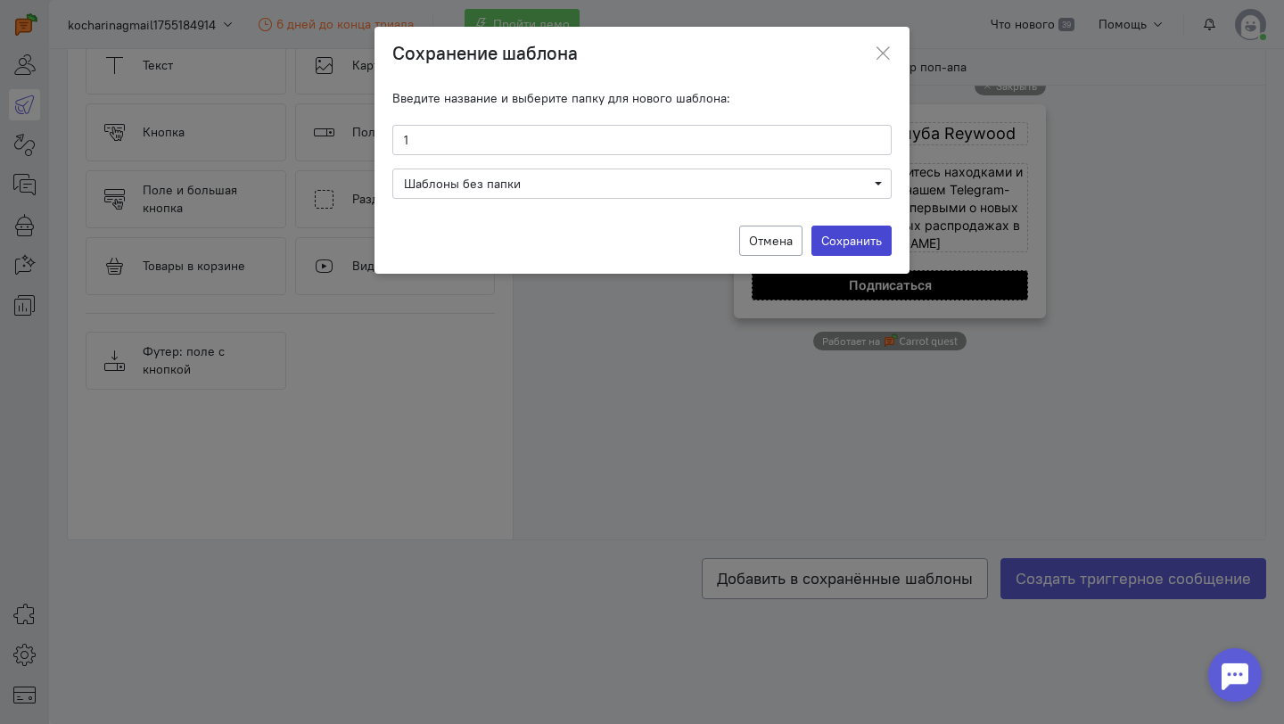
type input "1"
click at [850, 231] on label "Сохранить" at bounding box center [852, 241] width 80 height 30
click at [0, 0] on input "Сохранить" at bounding box center [0, 0] width 0 height 0
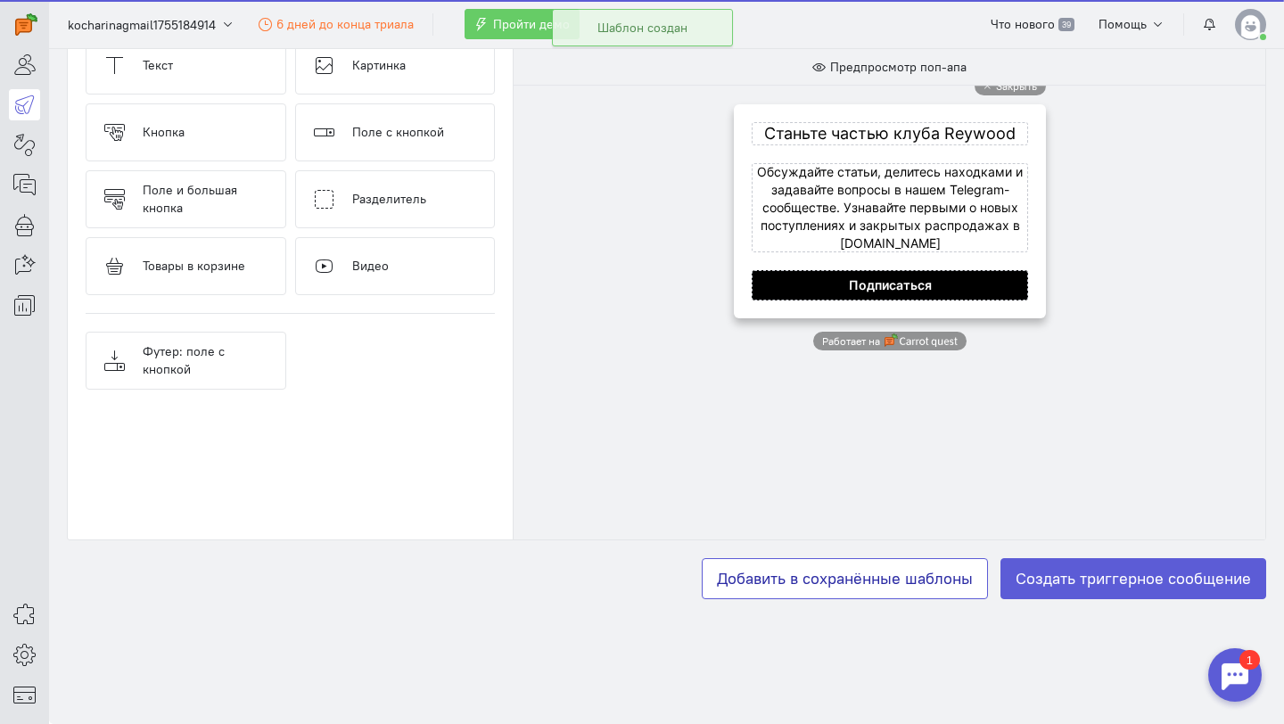
scroll to position [0, 0]
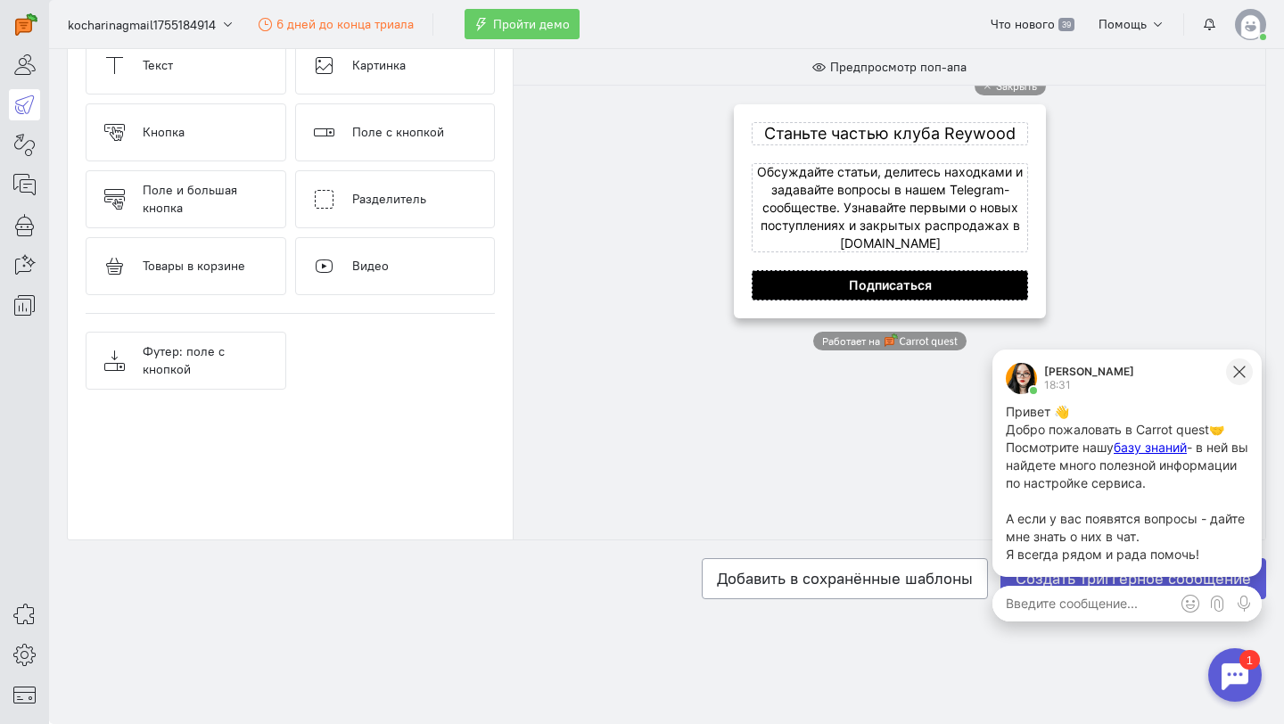
click at [1245, 371] on icon at bounding box center [1240, 372] width 16 height 16
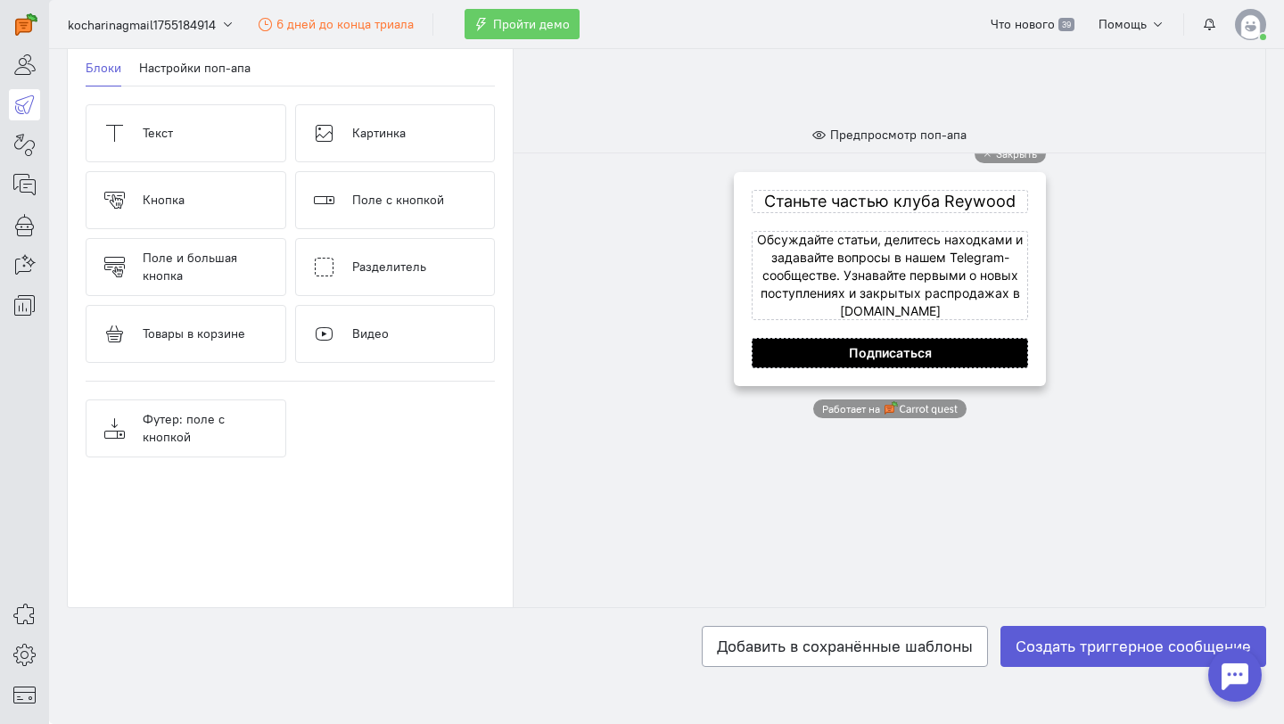
scroll to position [389, 0]
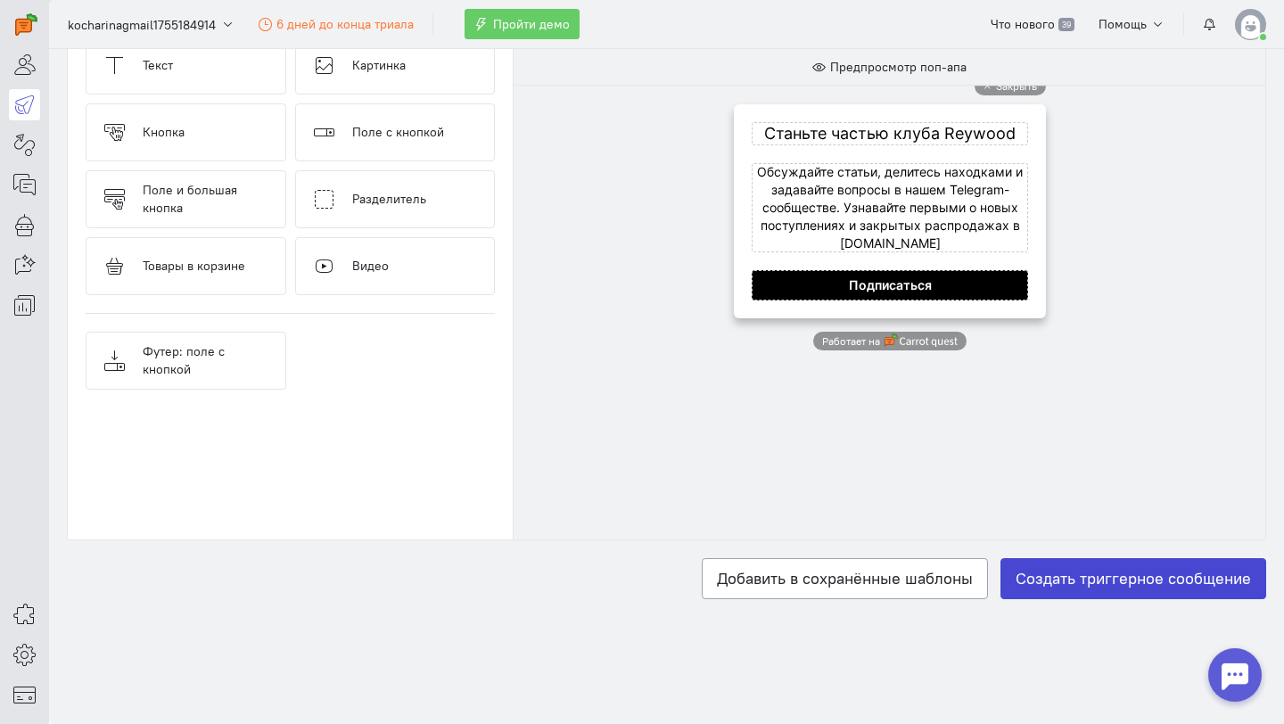
click at [1068, 581] on label "Создать триггерное сообщение" at bounding box center [1134, 578] width 266 height 41
click at [0, 0] on input "Создать триггерное сообщение" at bounding box center [0, 0] width 0 height 0
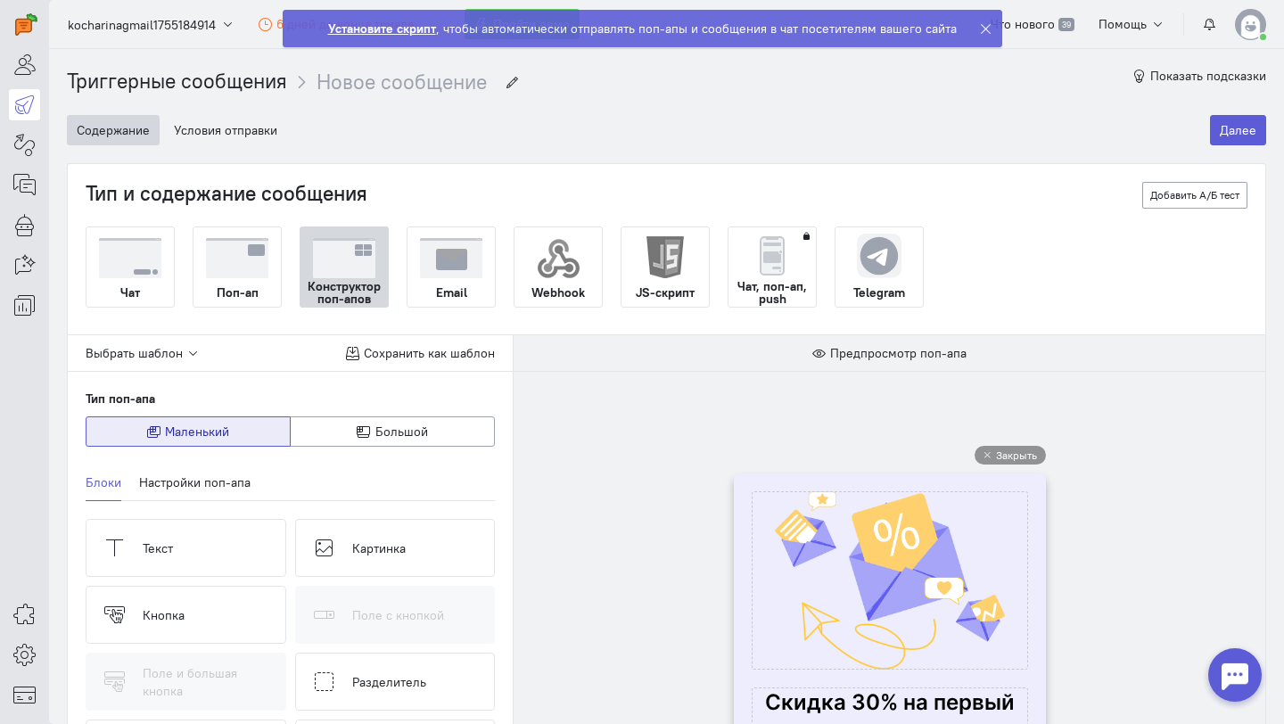
click at [883, 274] on img at bounding box center [879, 255] width 45 height 45
click at [0, 0] on input "Telegram" at bounding box center [0, 0] width 0 height 0
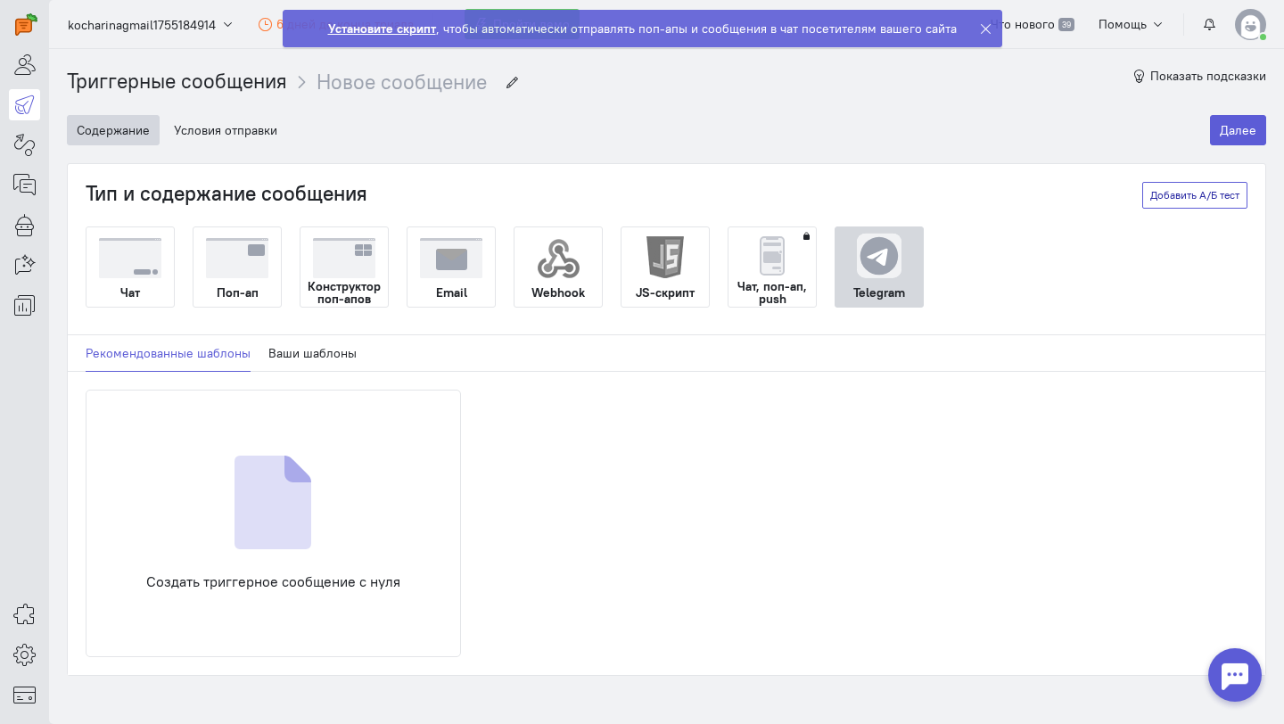
click at [1213, 199] on button "Добавить А/Б тест" at bounding box center [1194, 195] width 105 height 27
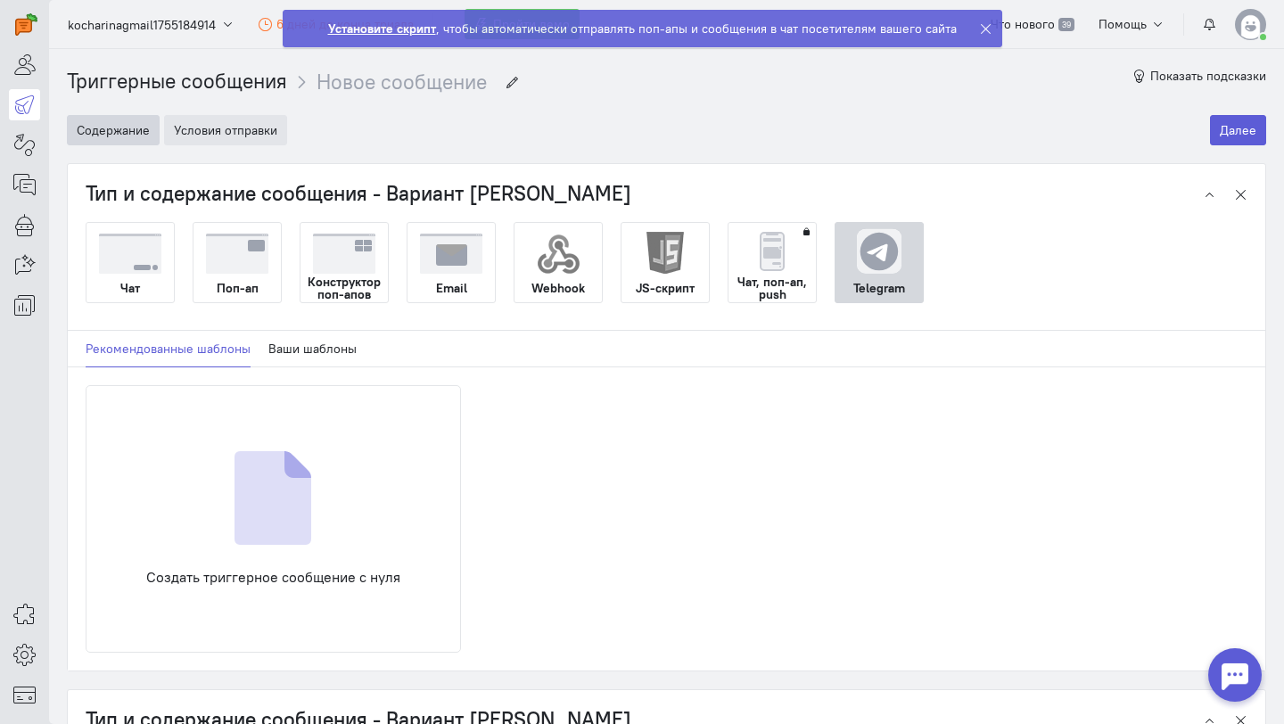
click at [235, 136] on button "Условия отправки" at bounding box center [225, 130] width 123 height 30
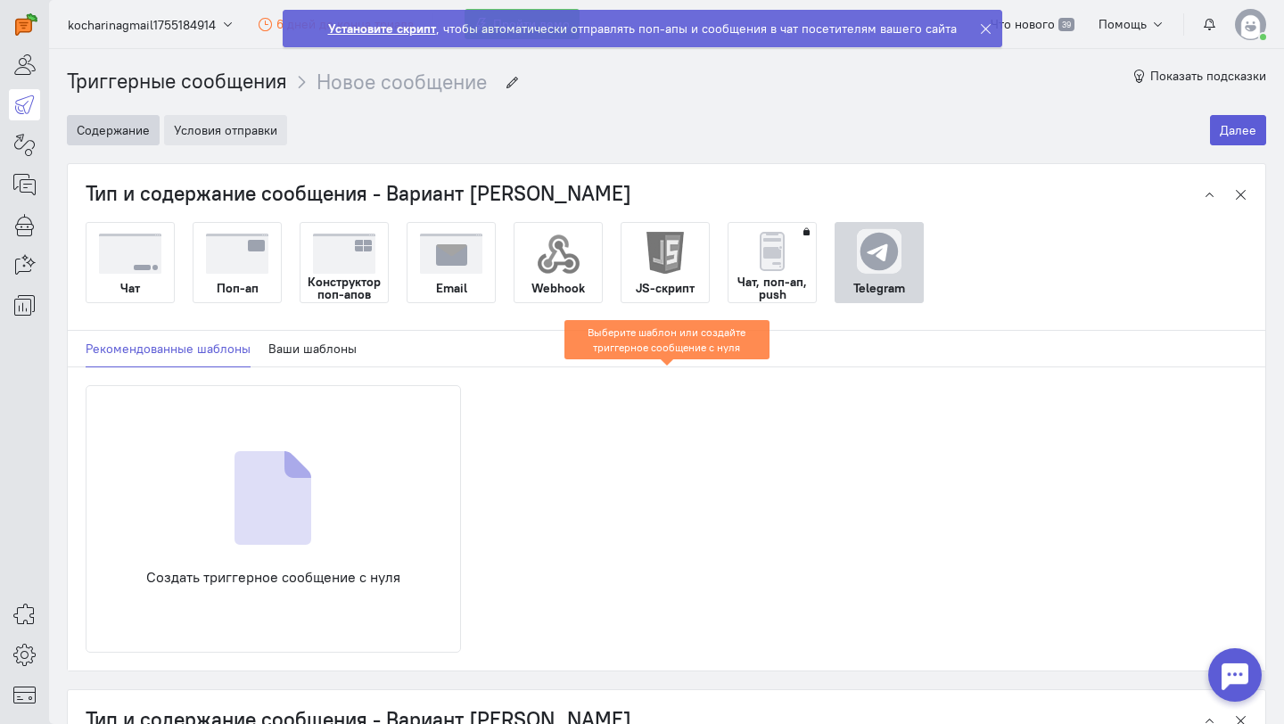
click at [235, 136] on button "Условия отправки" at bounding box center [225, 130] width 123 height 30
click at [330, 260] on img at bounding box center [344, 254] width 62 height 40
click at [0, 0] on input "Конструктор поп-апов" at bounding box center [0, 0] width 0 height 0
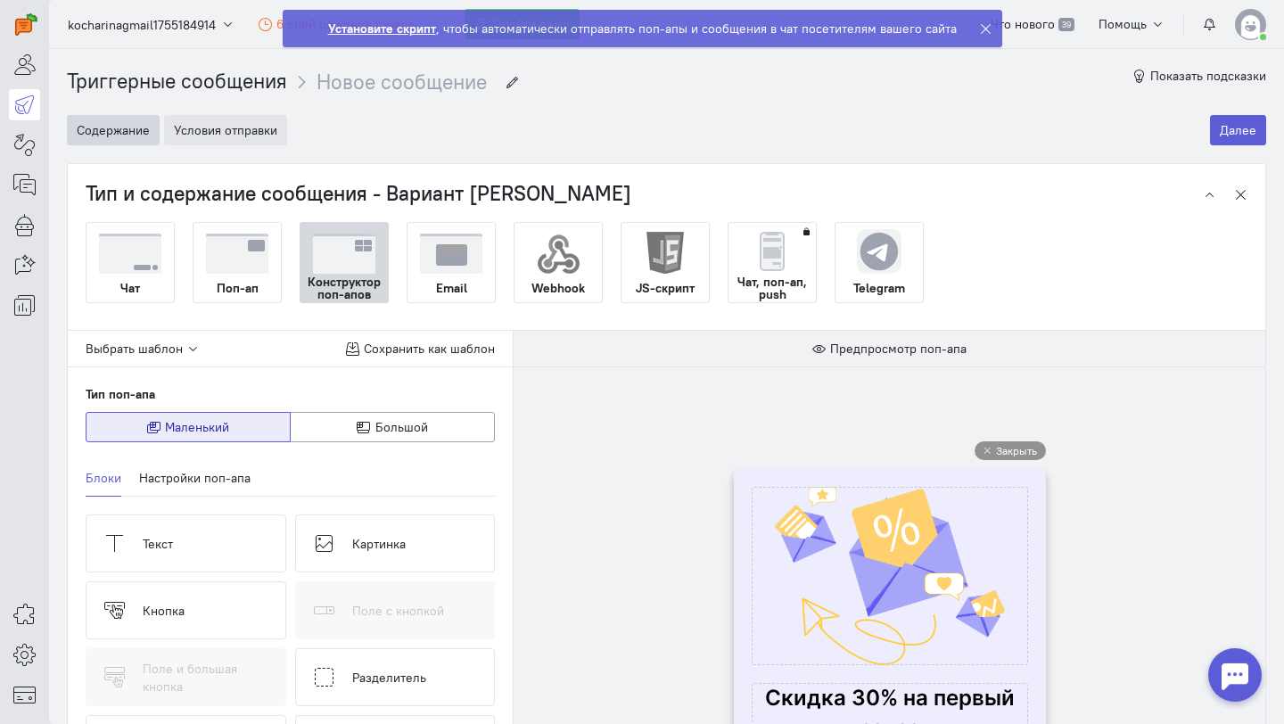
click at [240, 137] on button "Условия отправки" at bounding box center [225, 130] width 123 height 30
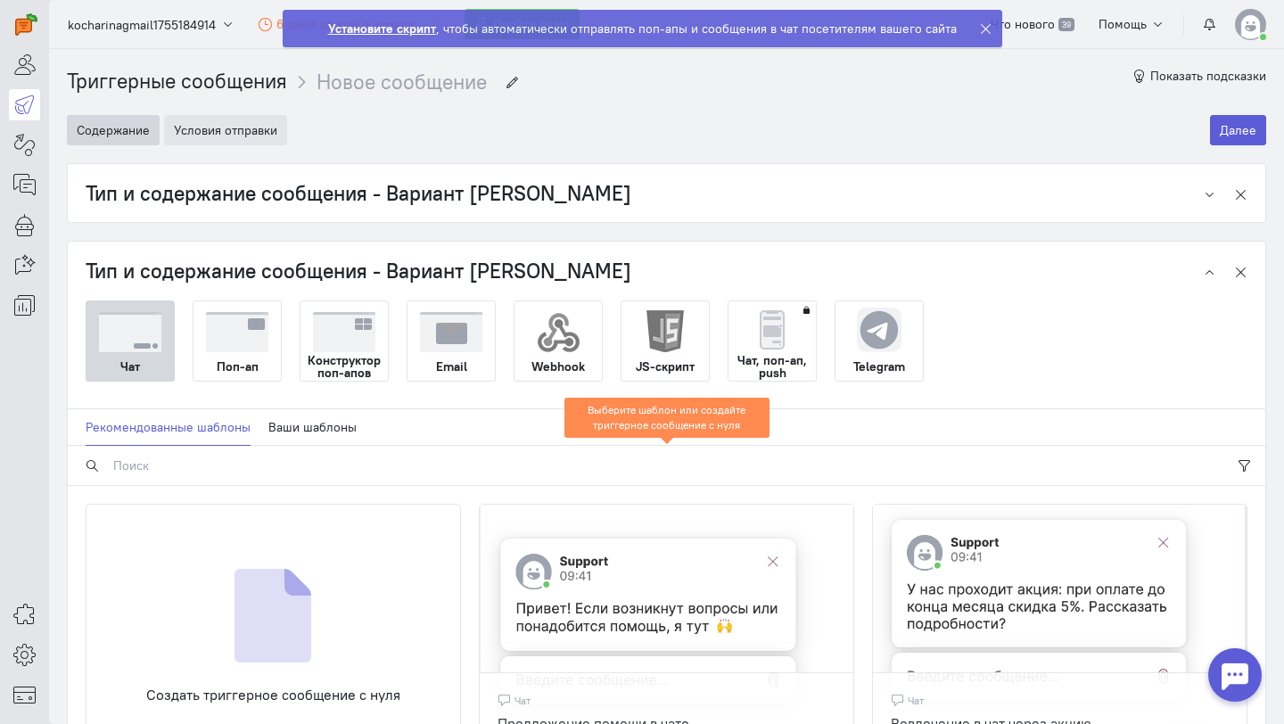
click at [240, 137] on button "Условия отправки" at bounding box center [225, 130] width 123 height 30
click at [19, 100] on icon at bounding box center [24, 104] width 22 height 21
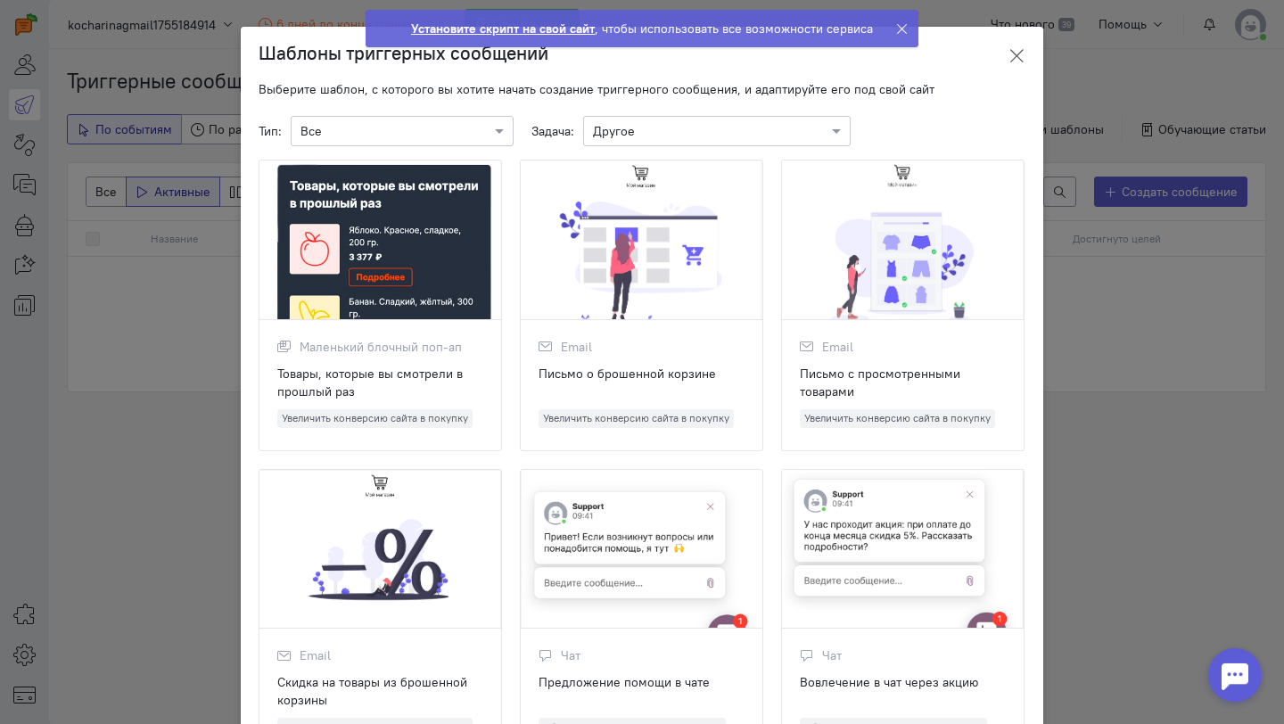
click at [1024, 47] on icon at bounding box center [1017, 56] width 18 height 18
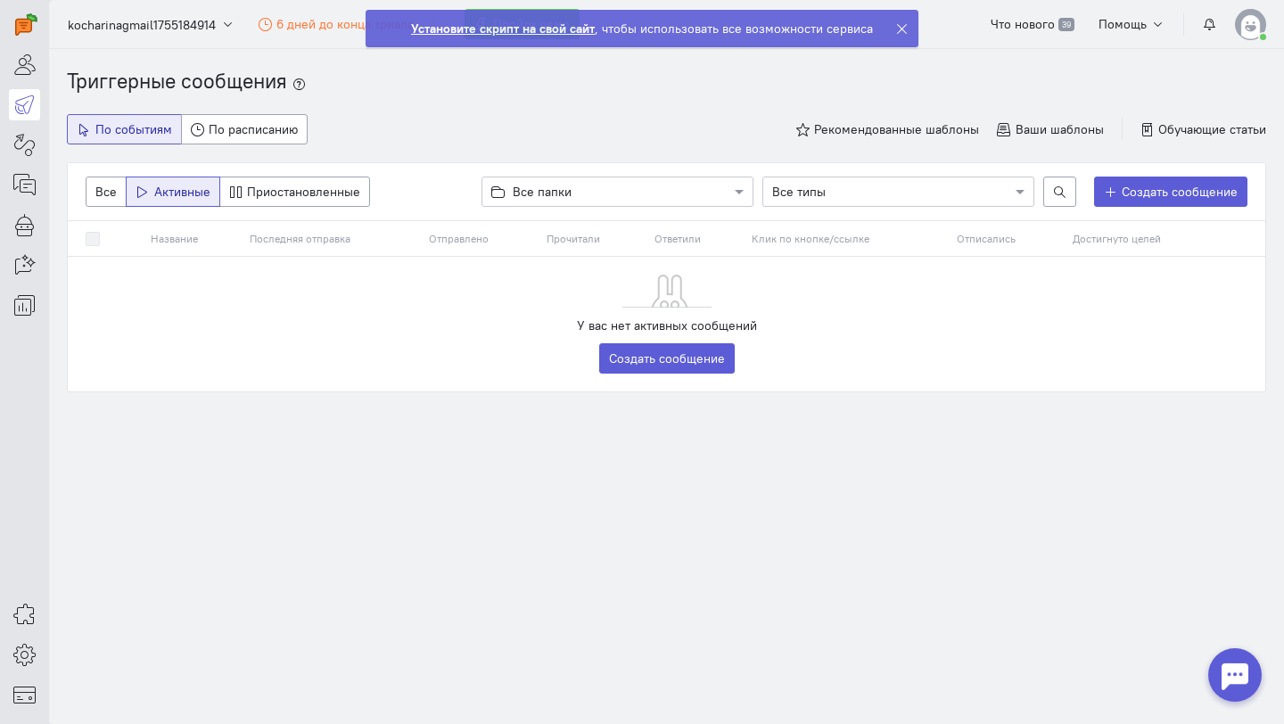
click at [512, 457] on div "Триггерные сообщения По событиям По расписанию Рекомендованные шаблоны Ваши шаб…" at bounding box center [666, 265] width 1235 height 397
click at [668, 362] on link "Создать сообщение" at bounding box center [667, 358] width 136 height 30
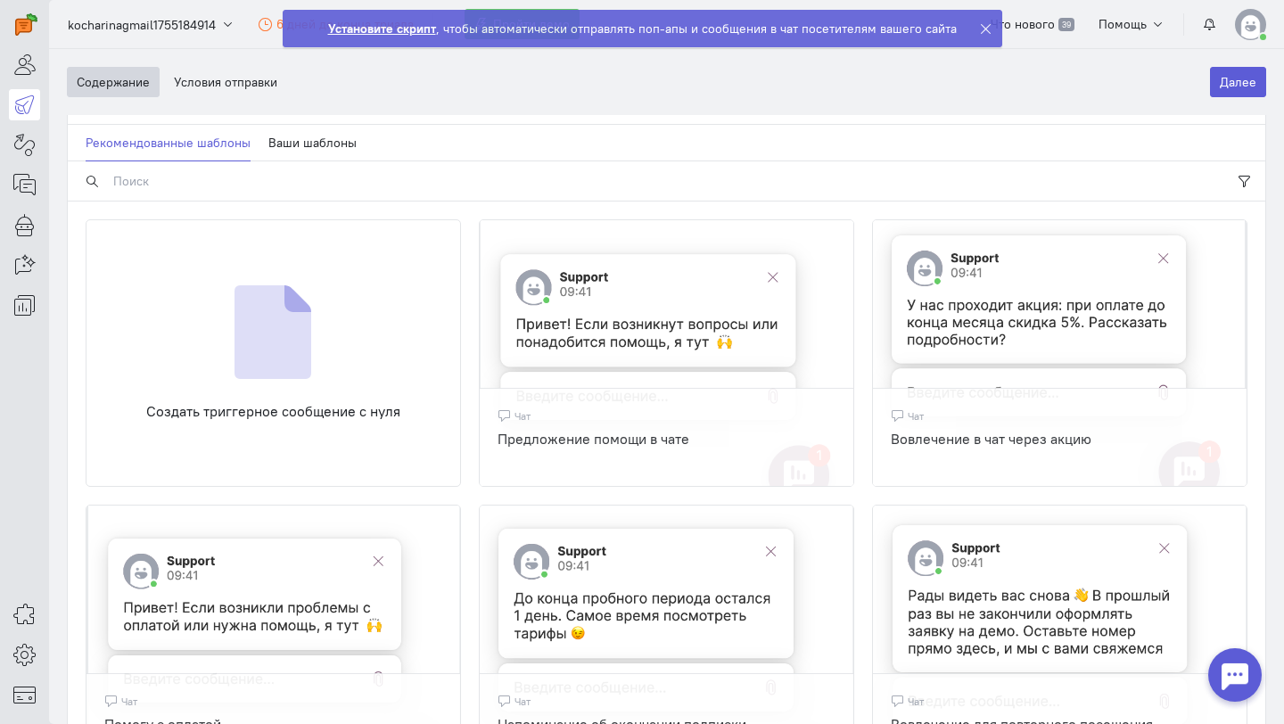
scroll to position [211, 0]
click at [362, 348] on div "Создать триггерное сообщение с нуля" at bounding box center [273, 352] width 375 height 268
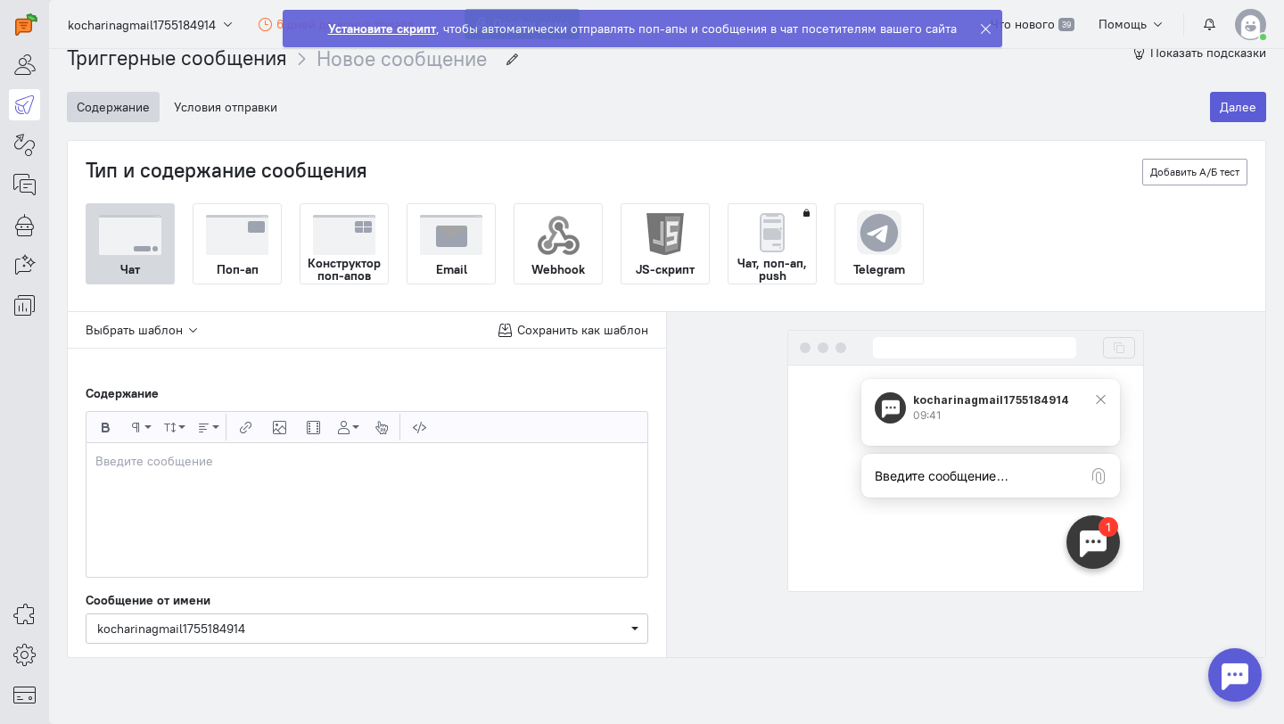
scroll to position [5, 0]
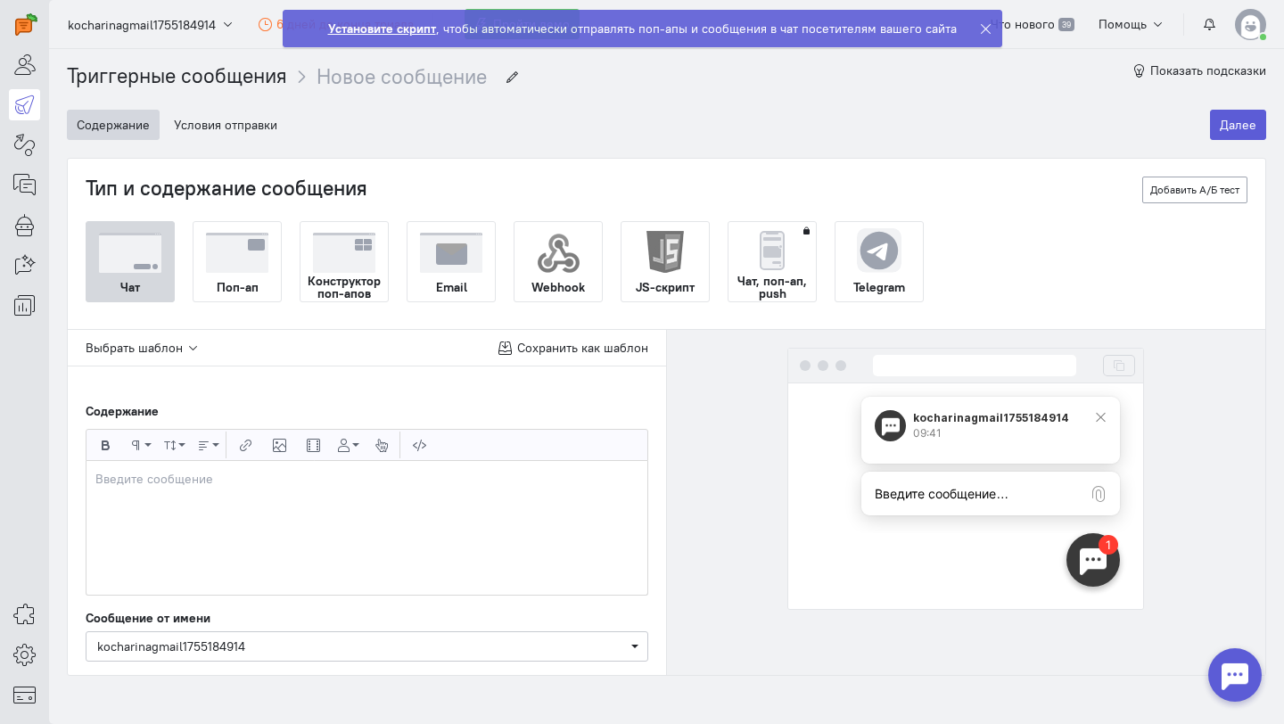
click at [347, 275] on strong "Конструктор поп-апов" at bounding box center [344, 287] width 87 height 25
click at [0, 0] on input "Конструктор поп-апов" at bounding box center [0, 0] width 0 height 0
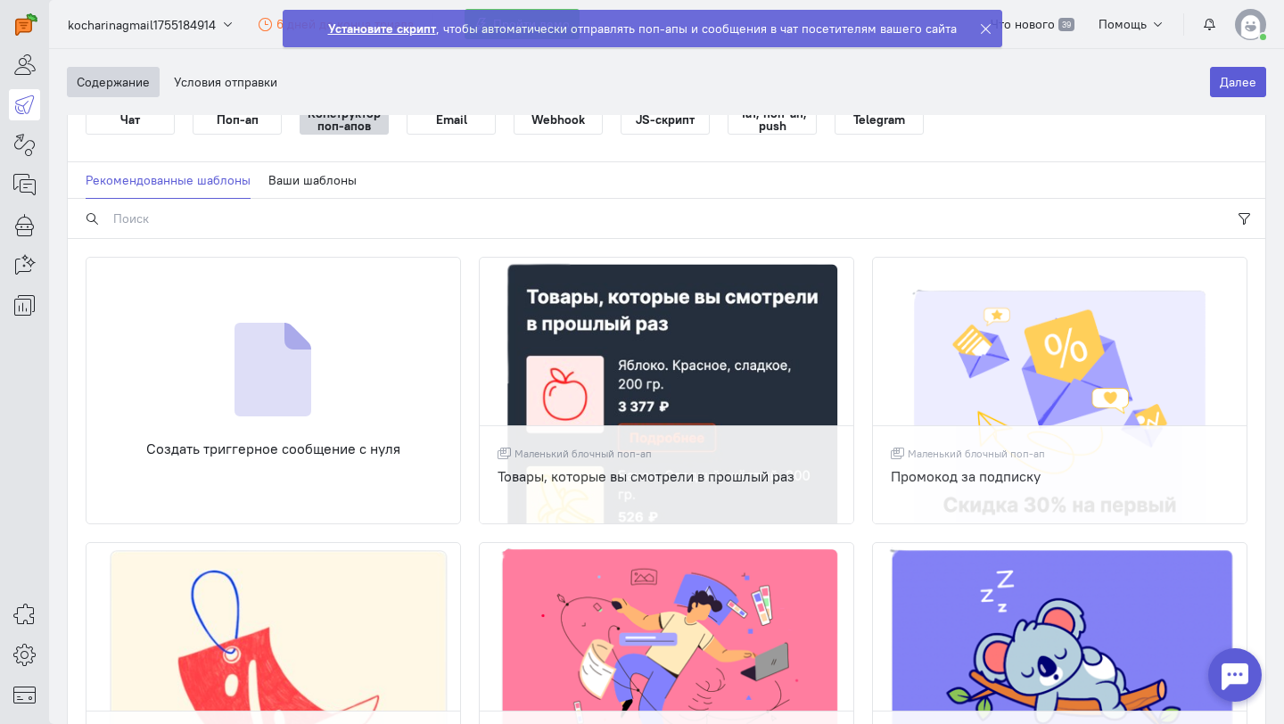
scroll to position [176, 0]
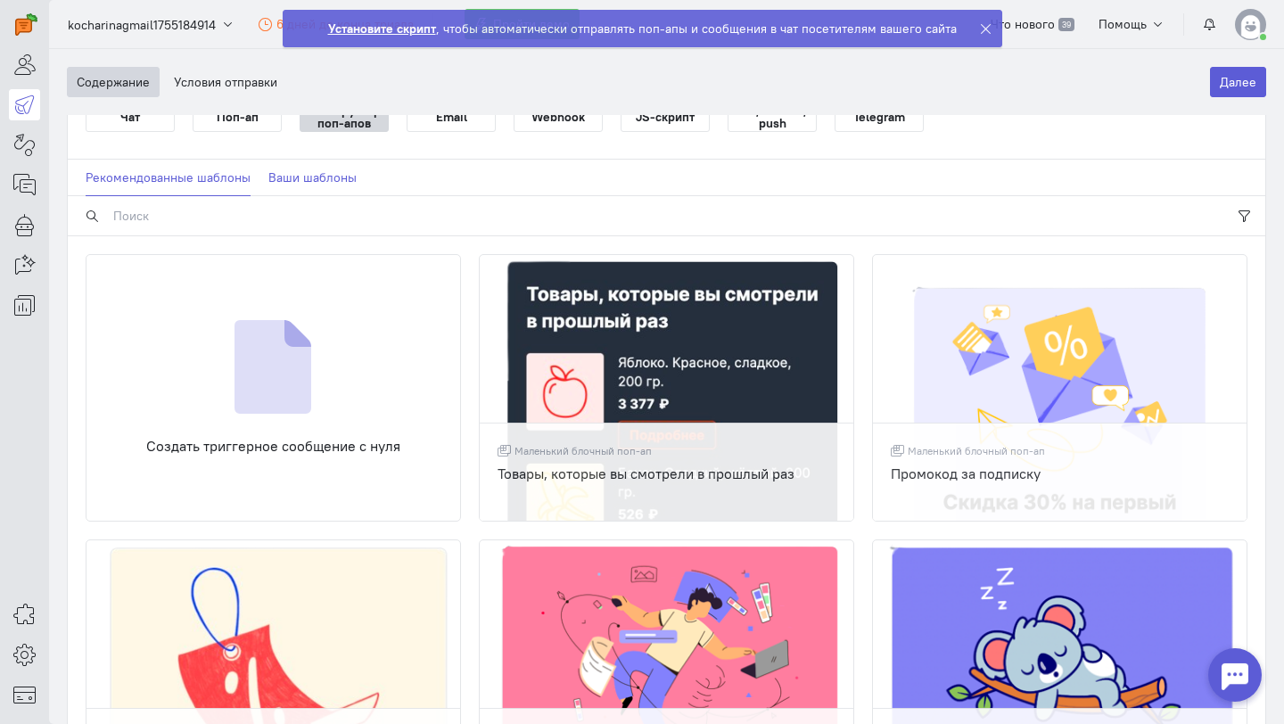
click at [300, 167] on link "Ваши шаблоны" at bounding box center [312, 178] width 88 height 37
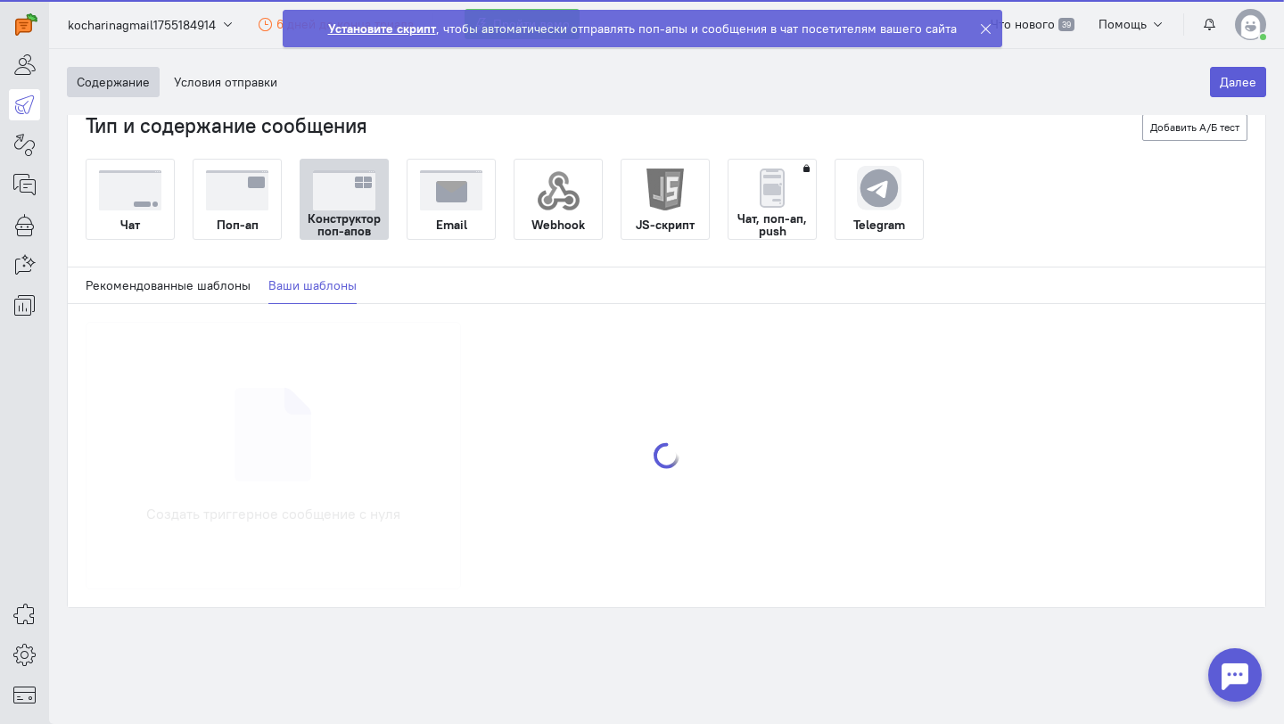
scroll to position [108, 0]
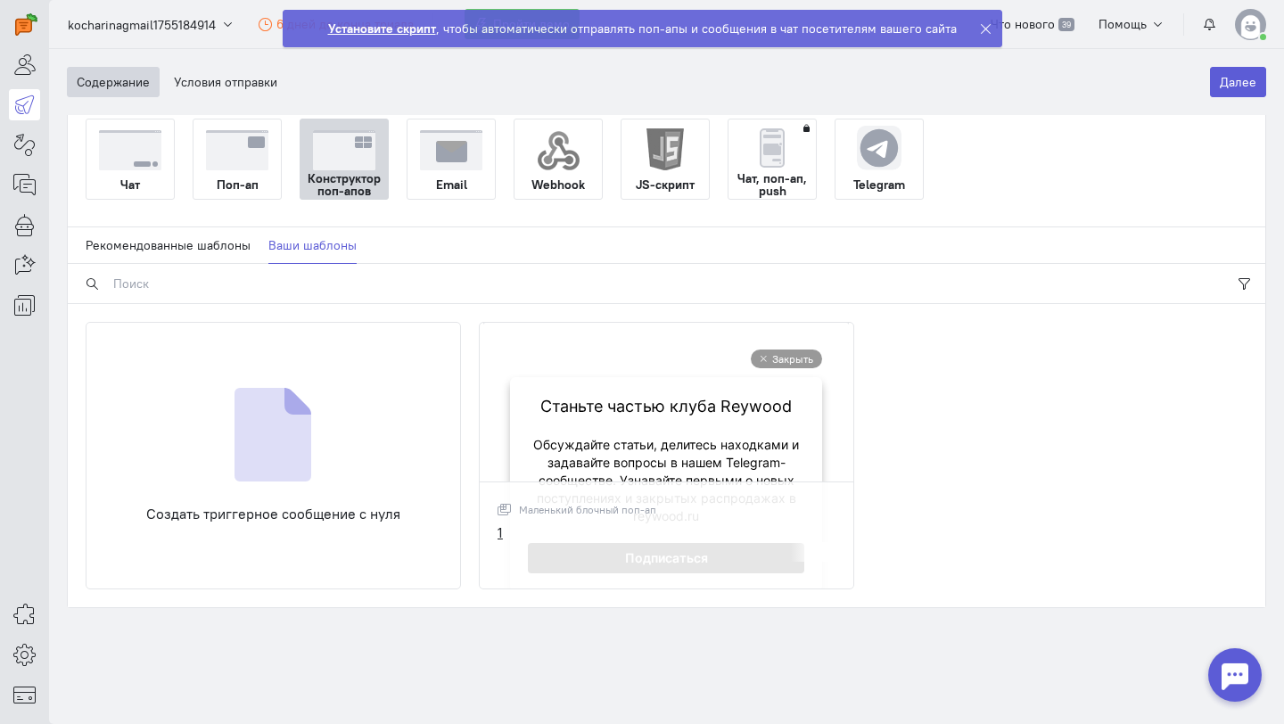
click at [651, 439] on img at bounding box center [666, 555] width 366 height 464
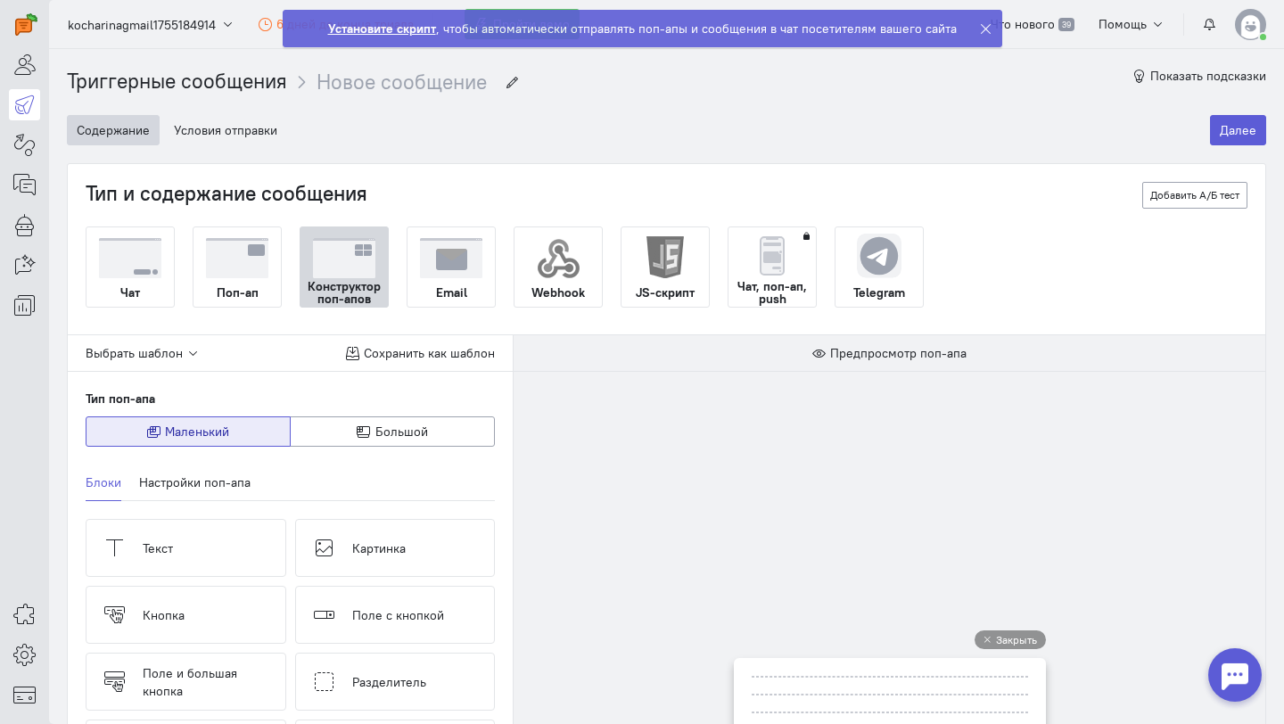
scroll to position [0, 0]
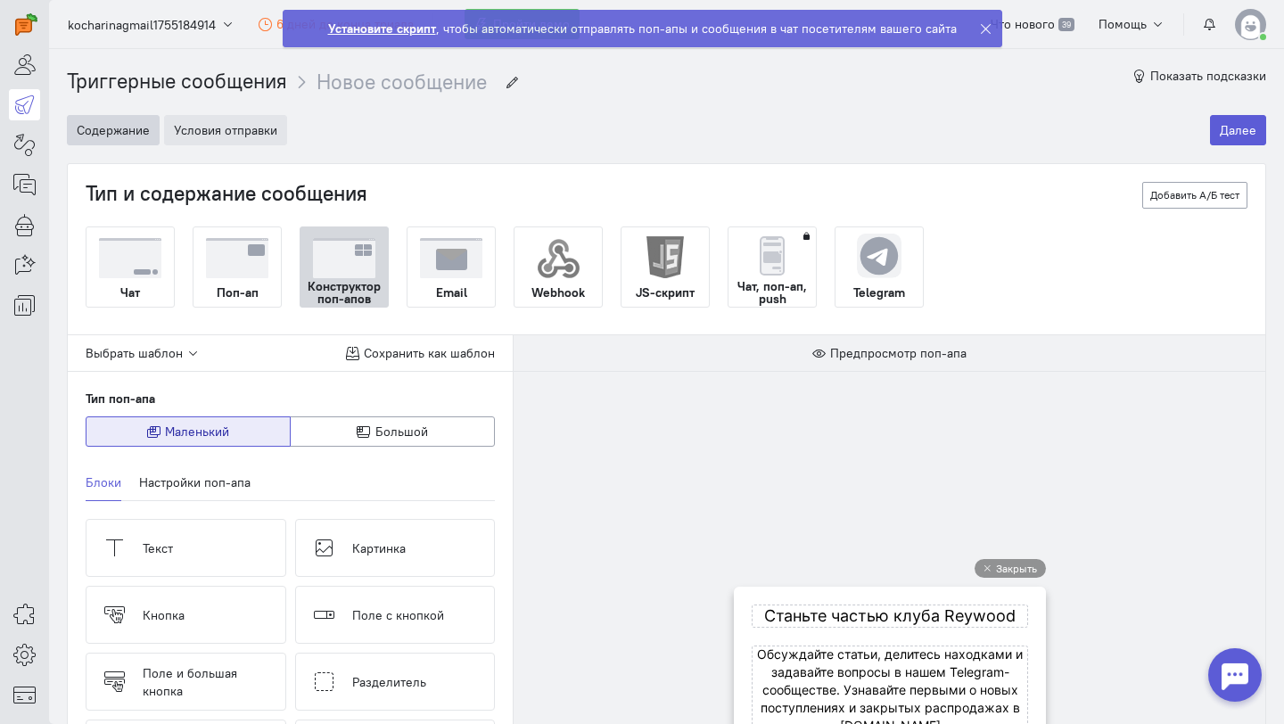
click at [249, 131] on button "Условия отправки" at bounding box center [225, 130] width 123 height 30
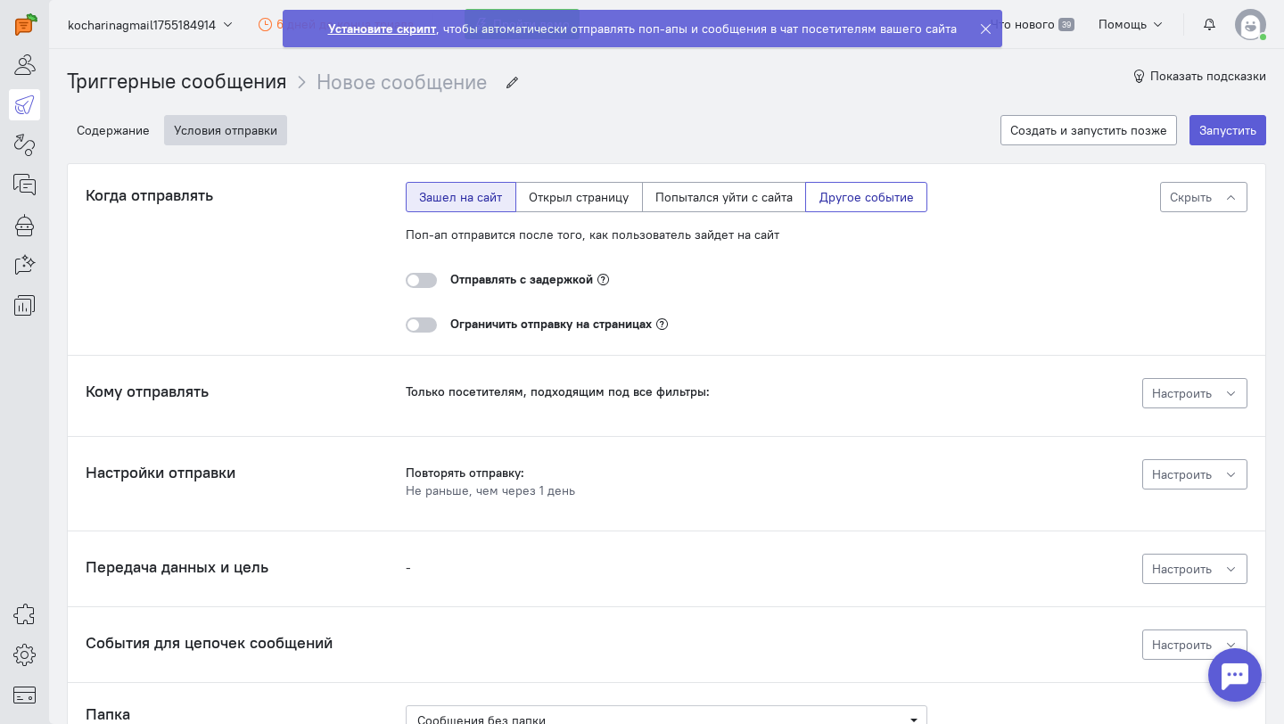
click at [870, 201] on label "Другое событие" at bounding box center [866, 197] width 122 height 30
click at [831, 200] on input "Другое событие" at bounding box center [826, 194] width 12 height 12
radio input "true"
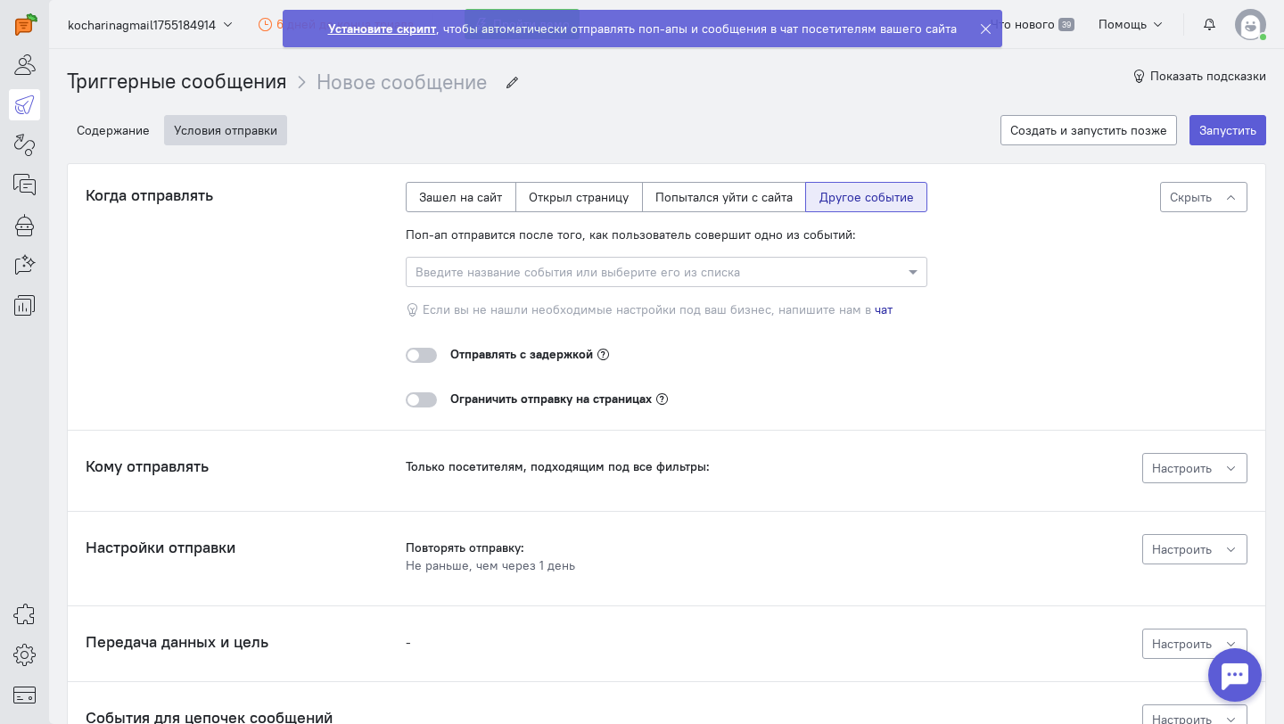
click at [869, 276] on input "text" at bounding box center [649, 271] width 466 height 18
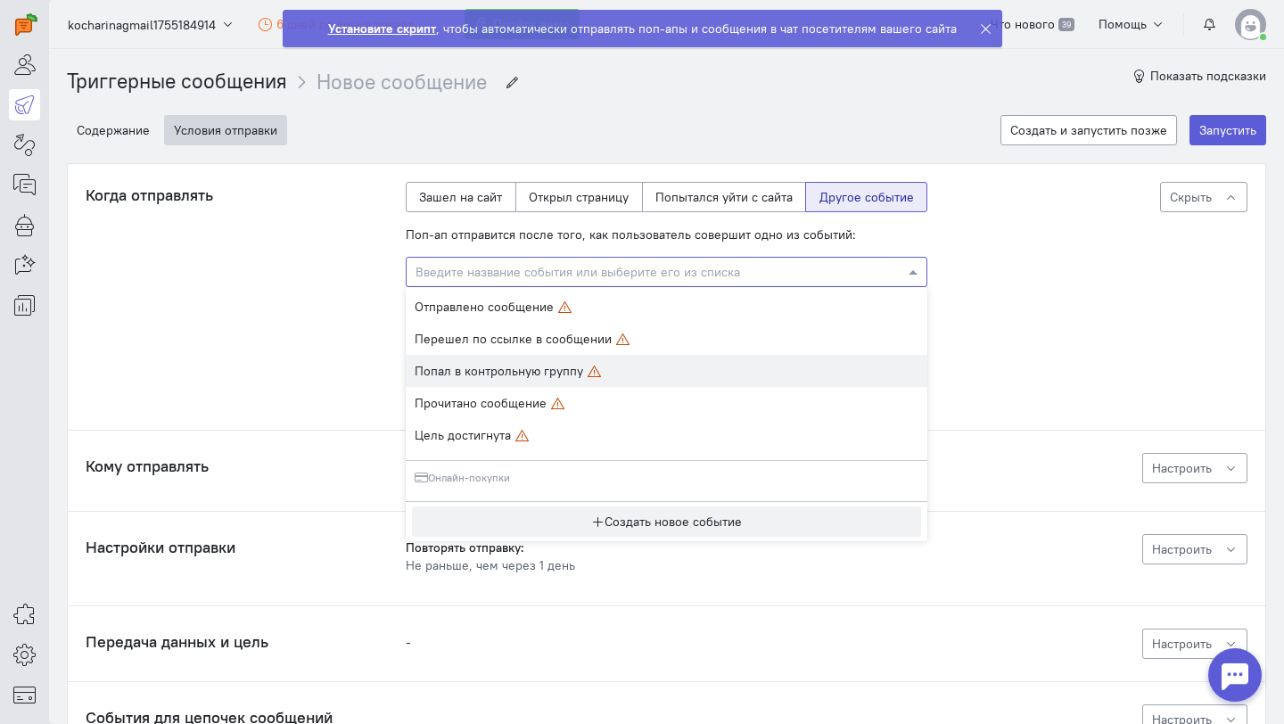
scroll to position [645, 0]
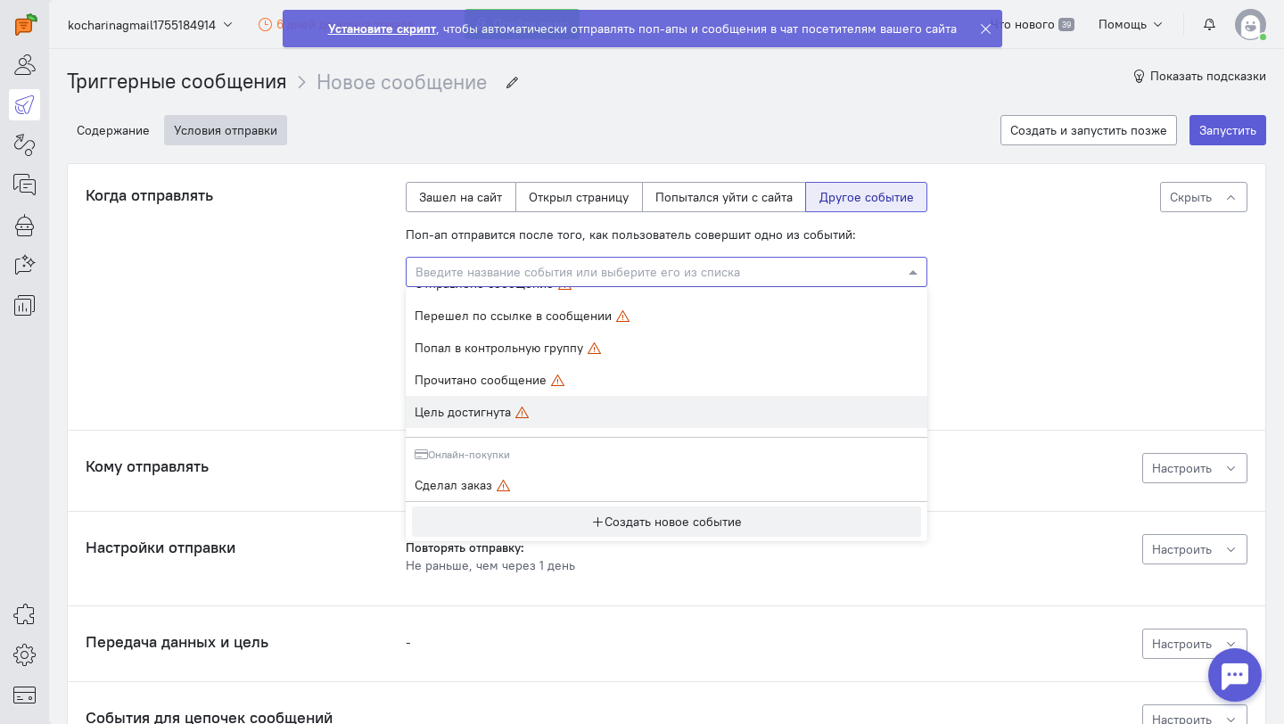
click at [268, 370] on div "Когда отправлять Поп-ап отправится после того, как пользователь совершит одно и…" at bounding box center [667, 295] width 1162 height 226
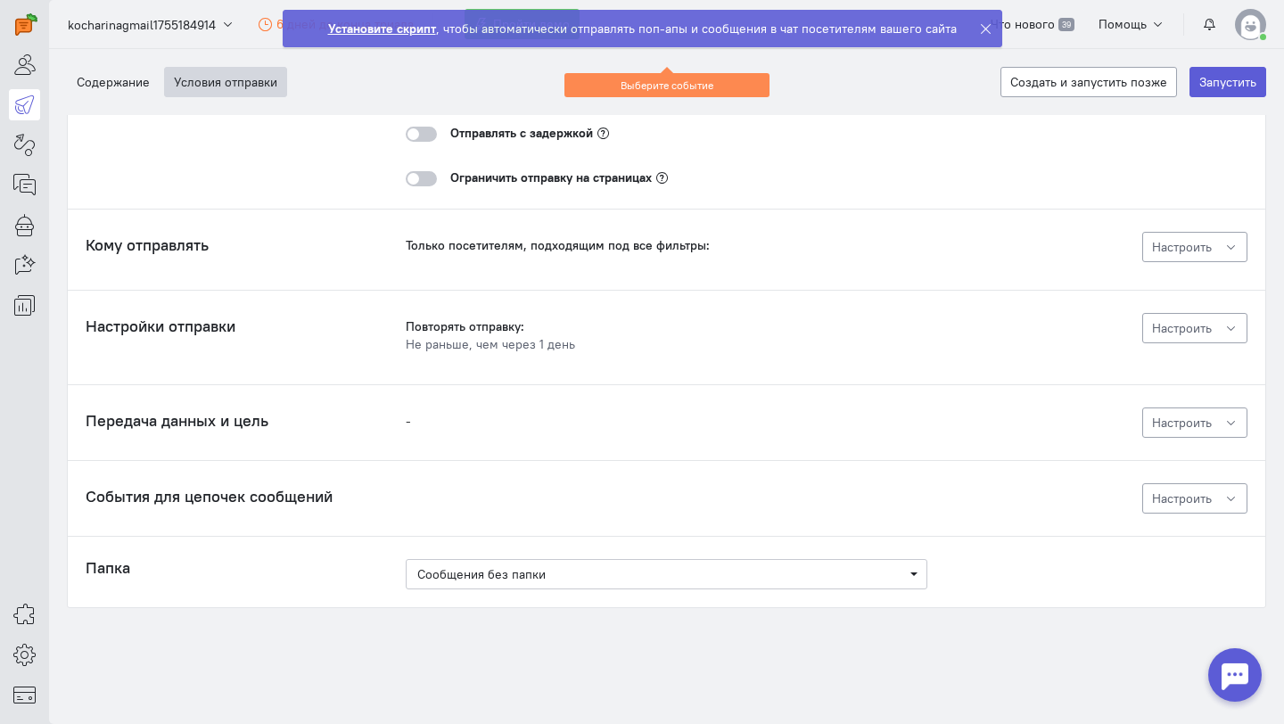
scroll to position [0, 0]
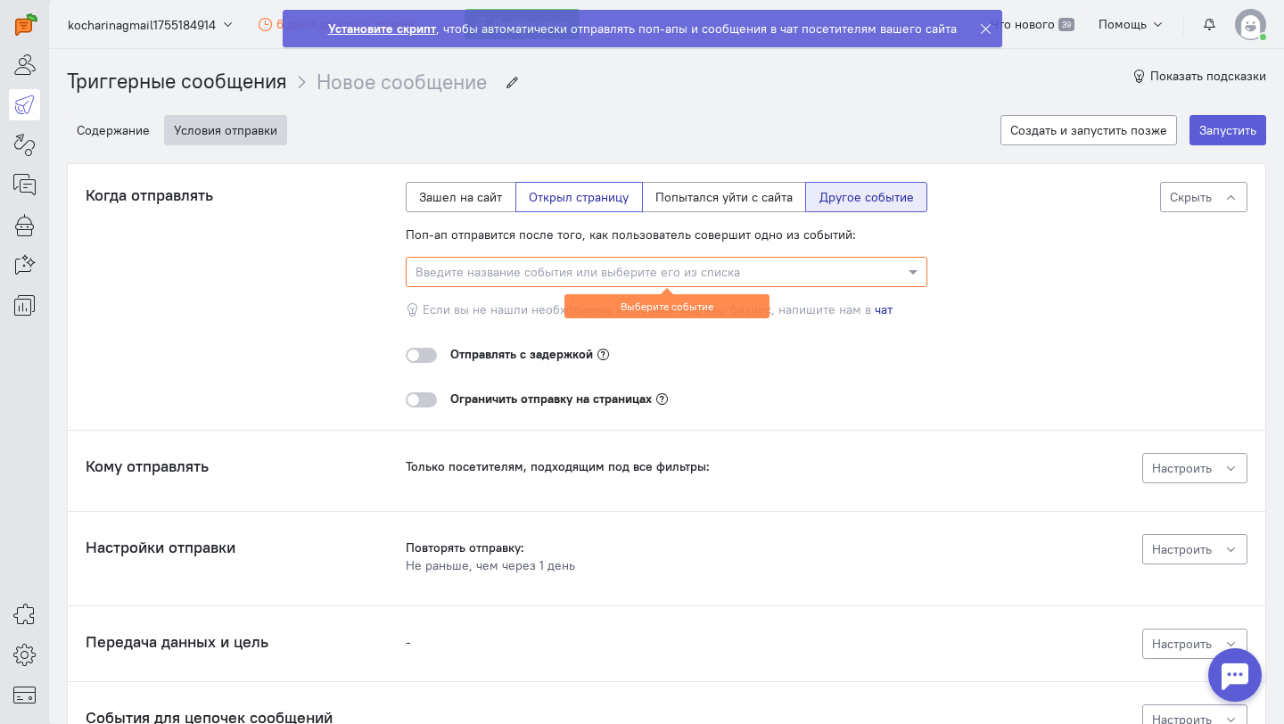
click at [556, 206] on label "Открыл страницу" at bounding box center [579, 197] width 128 height 30
click at [540, 200] on input "Открыл страницу" at bounding box center [535, 194] width 12 height 12
radio input "true"
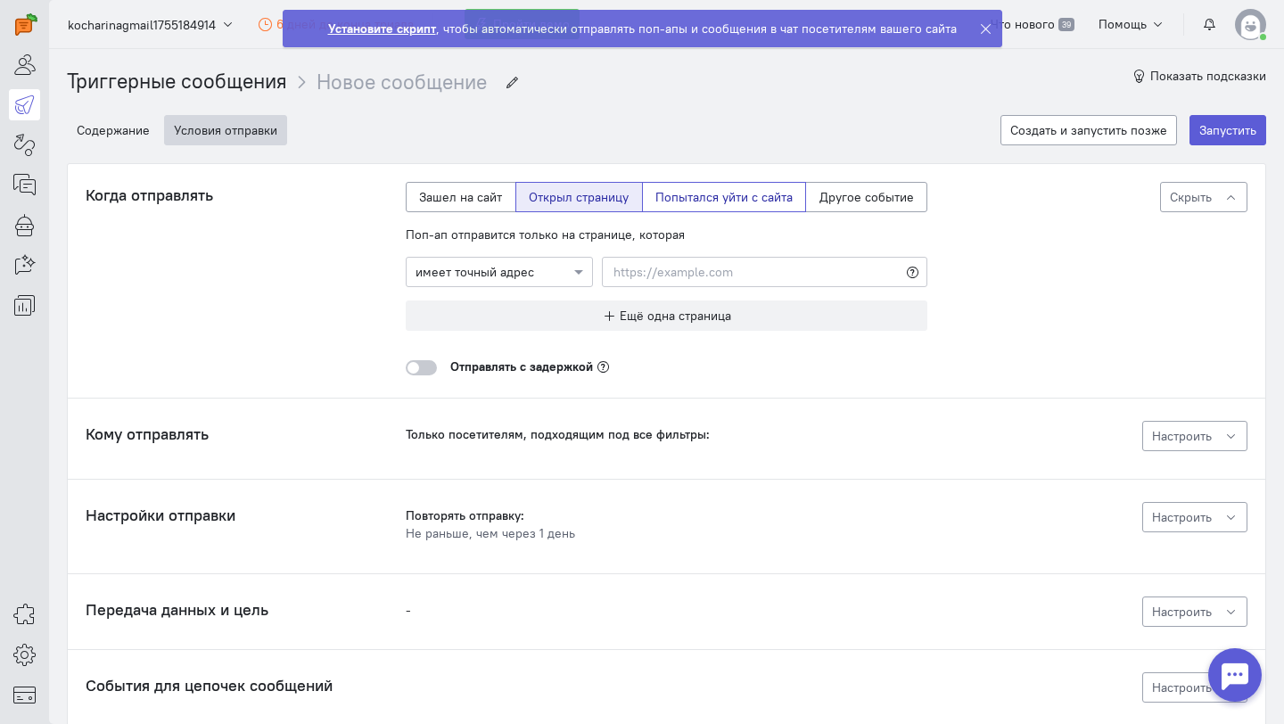
click at [706, 203] on label "Попытался уйти с сайта" at bounding box center [724, 197] width 165 height 30
click at [667, 200] on input "Попытался уйти с сайта" at bounding box center [661, 194] width 12 height 12
radio input "true"
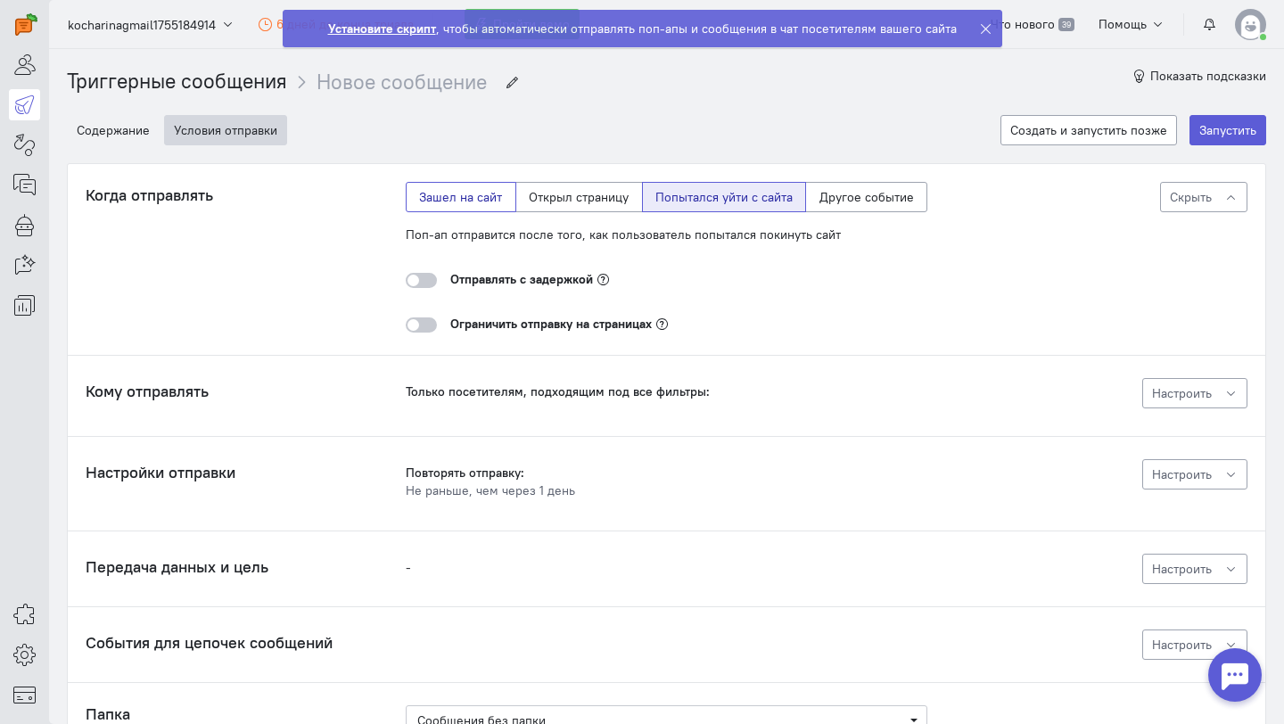
click at [498, 201] on label "Зашел на сайт" at bounding box center [461, 197] width 111 height 30
click at [431, 200] on input "Зашел на сайт" at bounding box center [425, 194] width 12 height 12
radio input "true"
click at [581, 202] on label "Открыл страницу" at bounding box center [579, 197] width 128 height 30
click at [540, 200] on input "Открыл страницу" at bounding box center [535, 194] width 12 height 12
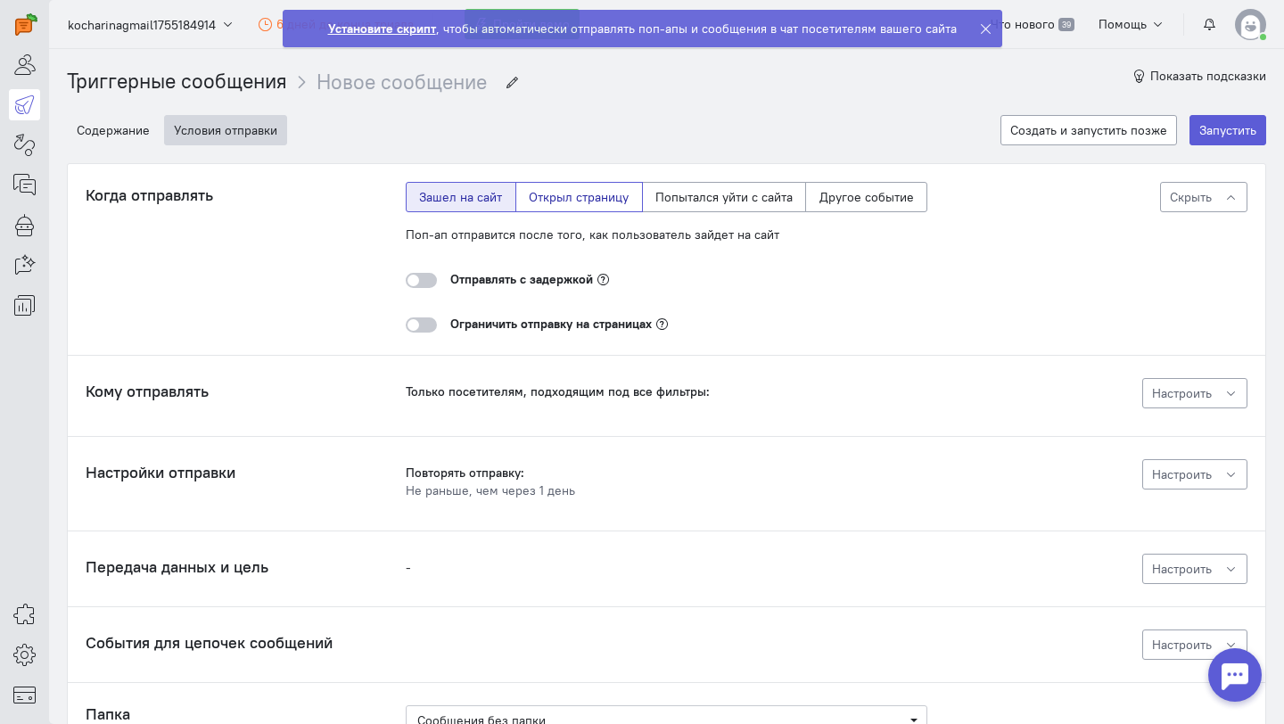
radio input "true"
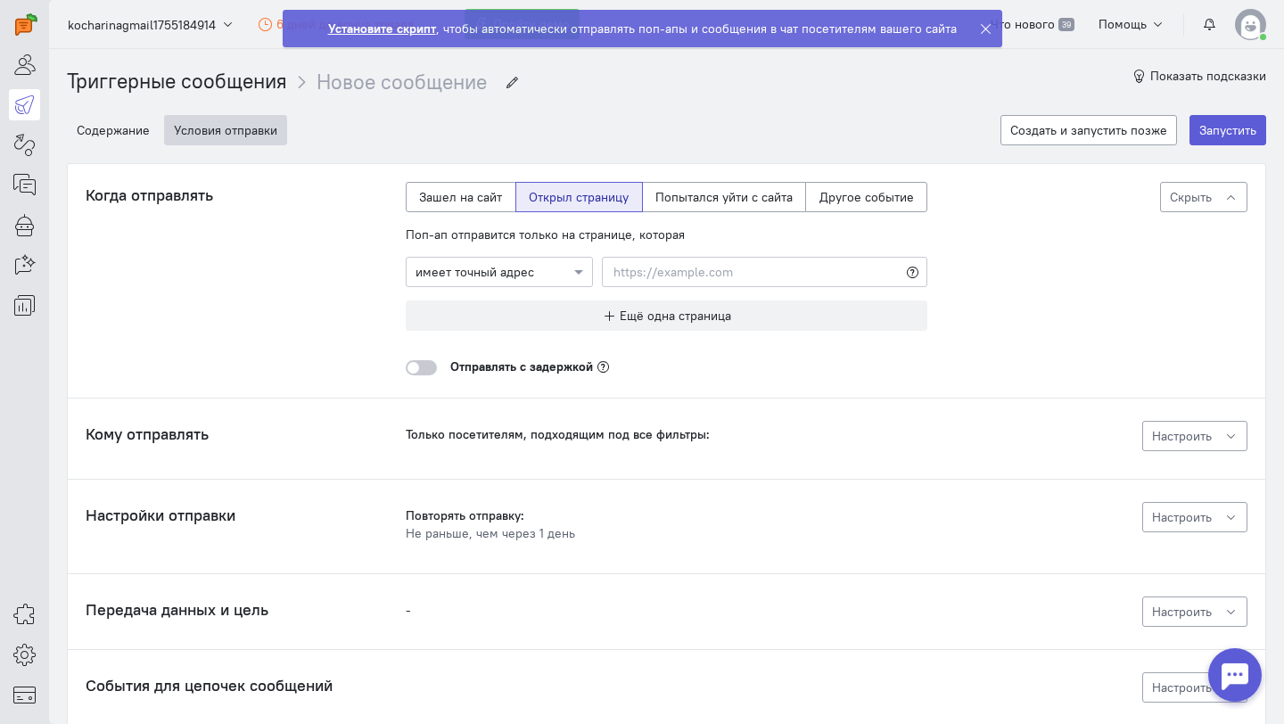
click at [419, 374] on div at bounding box center [421, 367] width 31 height 15
click at [0, 0] on input "checkbox" at bounding box center [0, 0] width 0 height 0
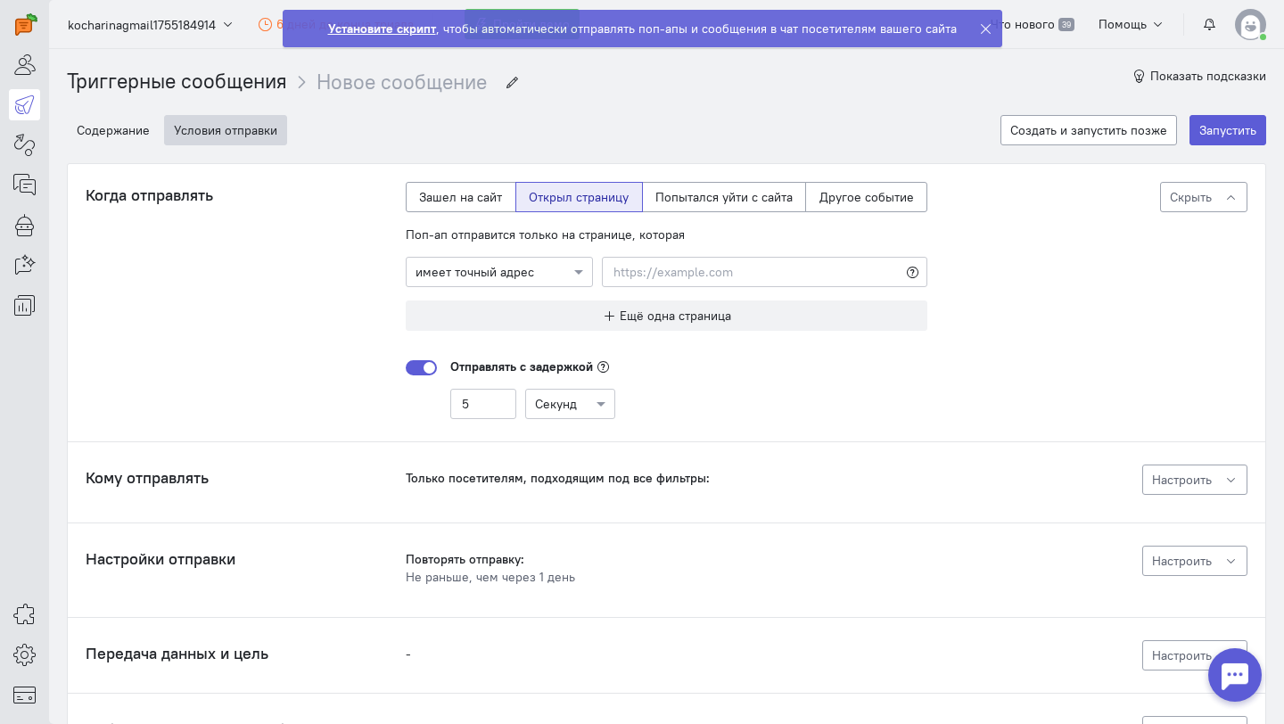
click at [432, 365] on div at bounding box center [421, 367] width 31 height 15
click at [0, 0] on input "checkbox" at bounding box center [0, 0] width 0 height 0
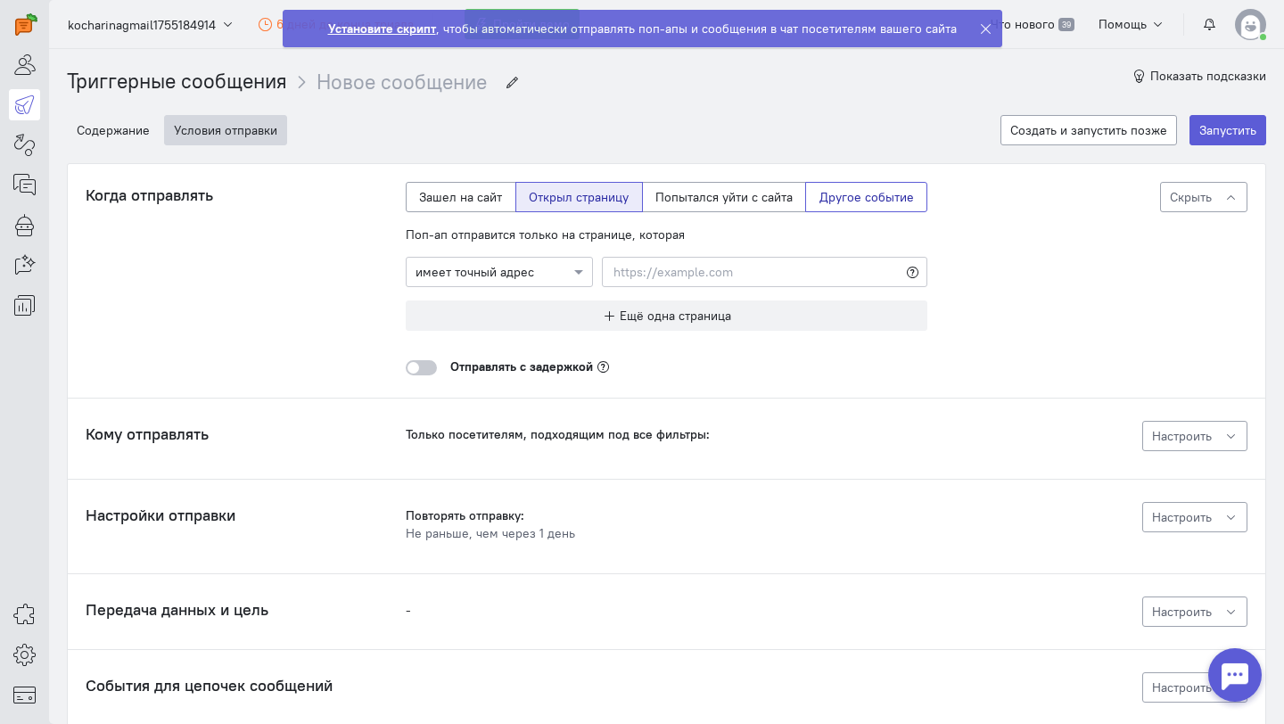
click at [865, 194] on label "Другое событие" at bounding box center [866, 197] width 122 height 30
click at [831, 194] on input "Другое событие" at bounding box center [826, 194] width 12 height 12
radio input "true"
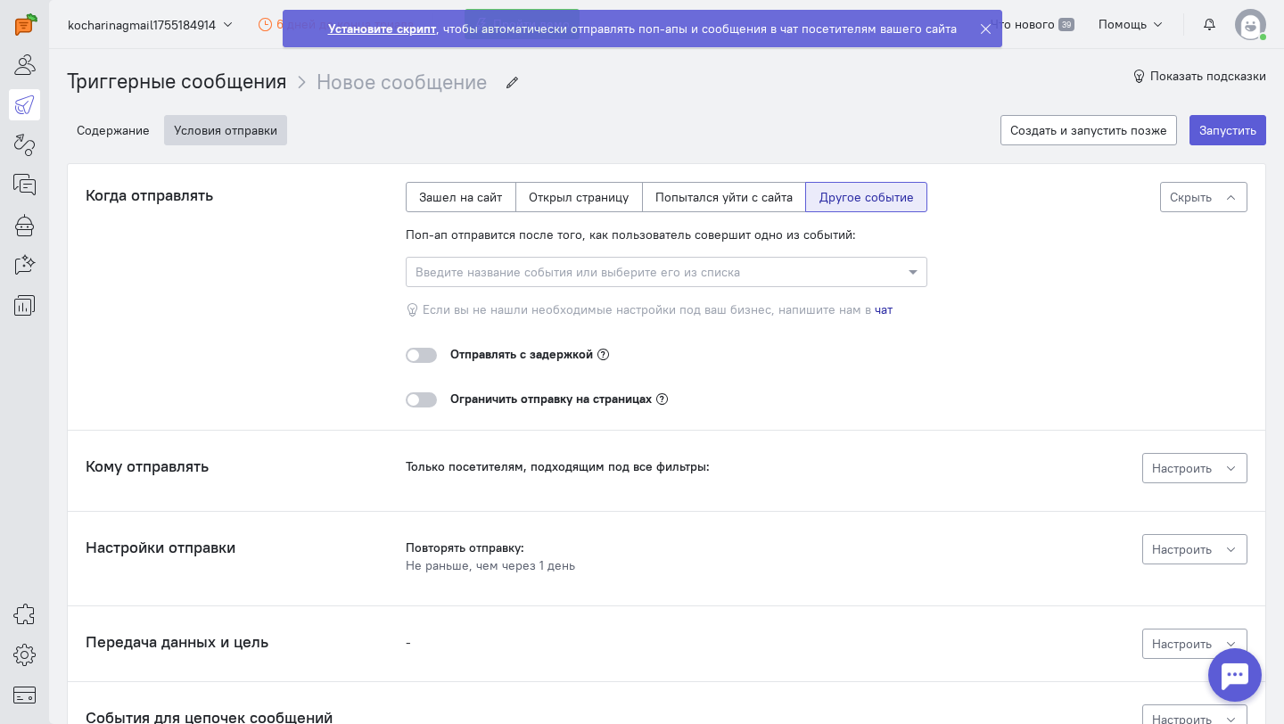
click at [729, 270] on input "text" at bounding box center [649, 271] width 466 height 18
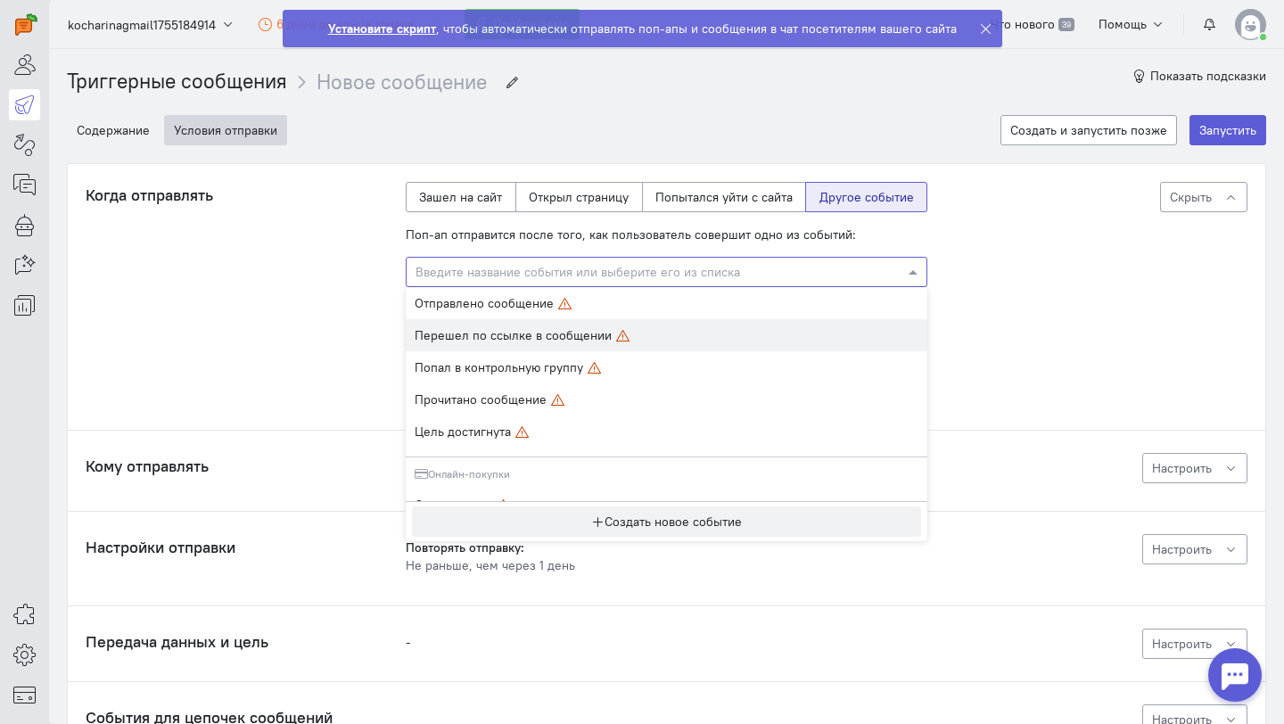
scroll to position [645, 0]
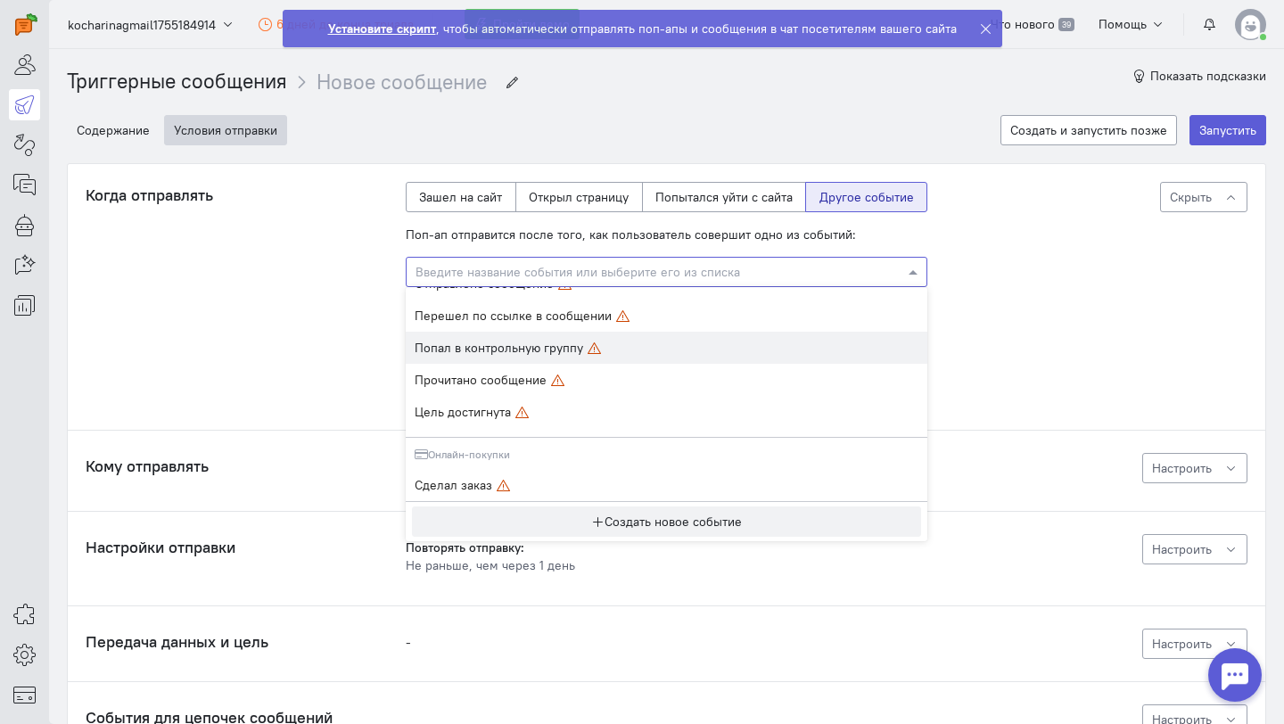
click at [990, 338] on div "Когда отправлять Поп-ап отправится после того, как пользователь совершит одно и…" at bounding box center [667, 295] width 1162 height 226
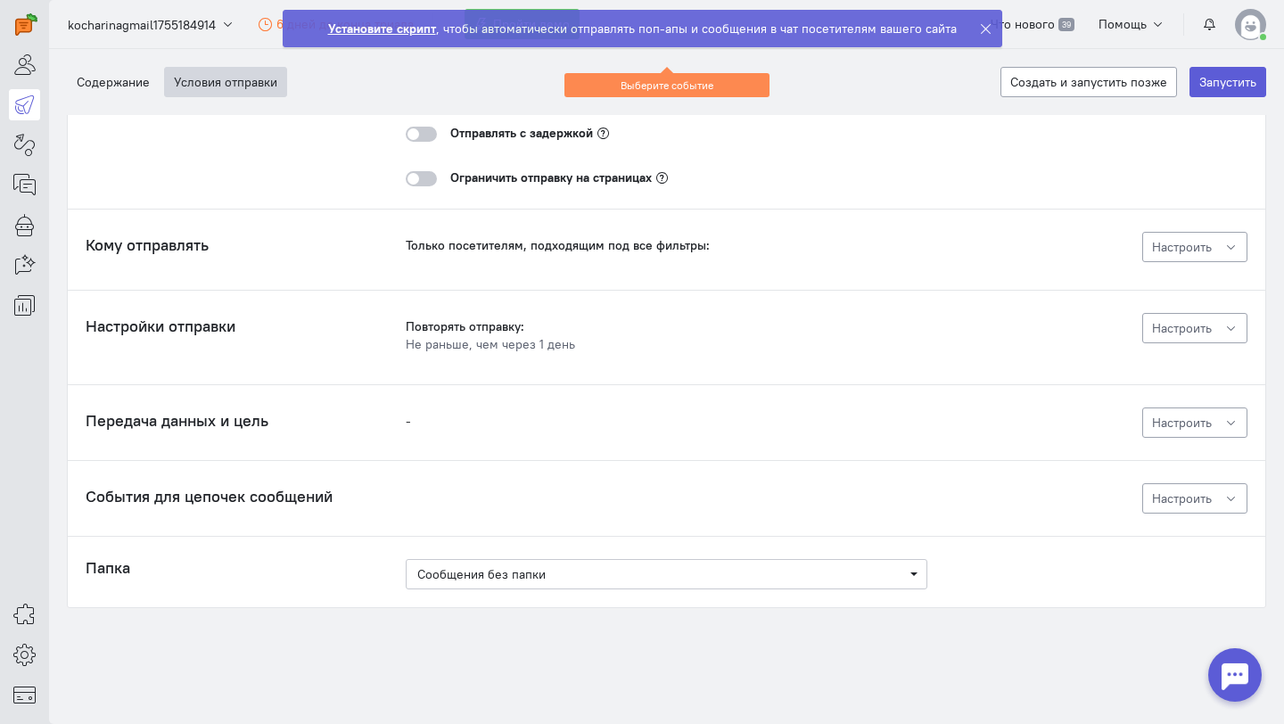
scroll to position [0, 0]
